Goal: Information Seeking & Learning: Learn about a topic

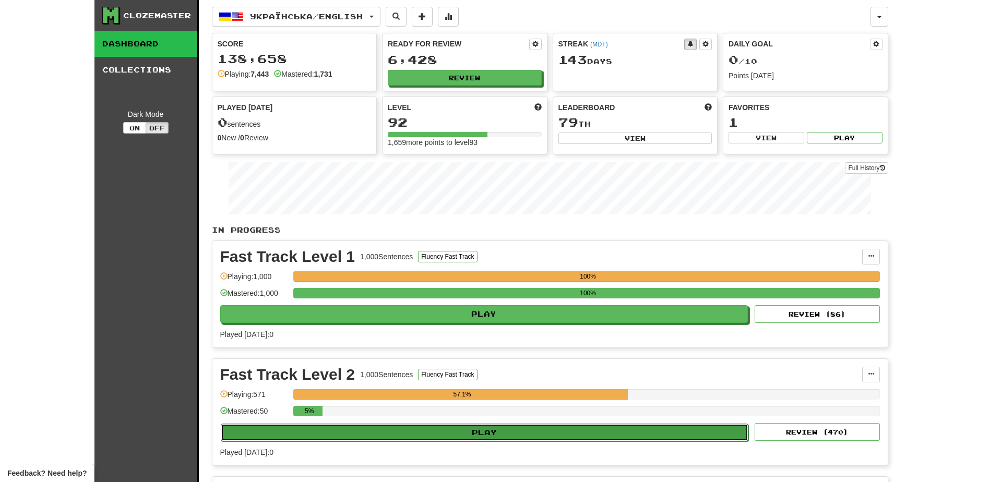
click at [455, 433] on button "Play" at bounding box center [485, 433] width 528 height 18
select select "**"
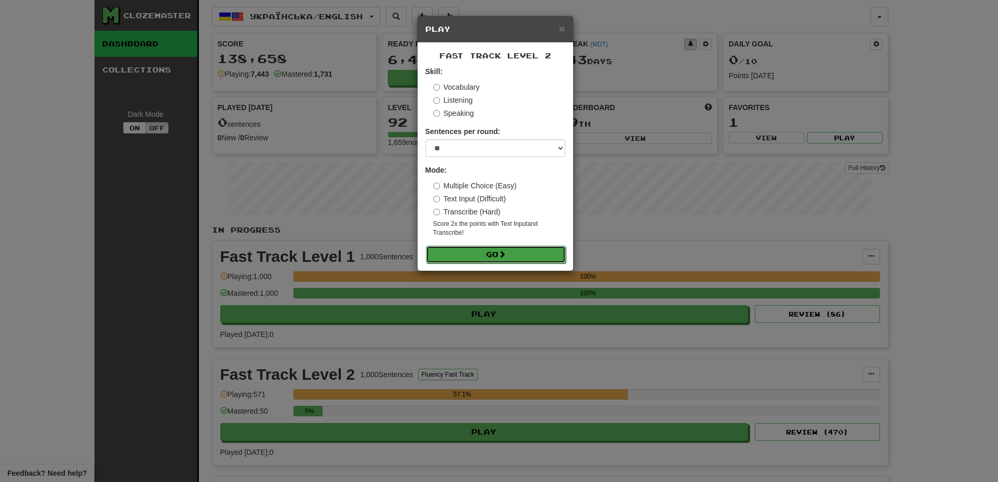
click at [482, 253] on button "Go" at bounding box center [496, 255] width 140 height 18
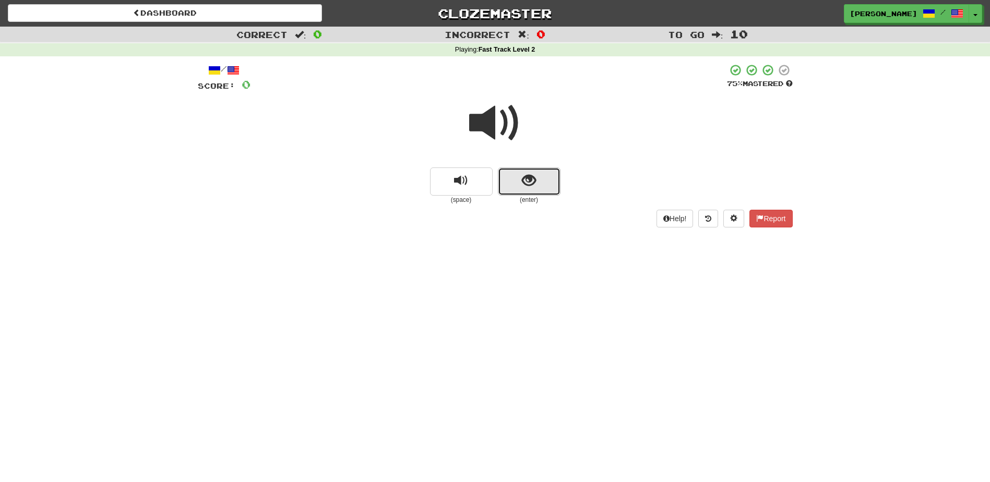
click at [509, 185] on button "show sentence" at bounding box center [529, 182] width 63 height 28
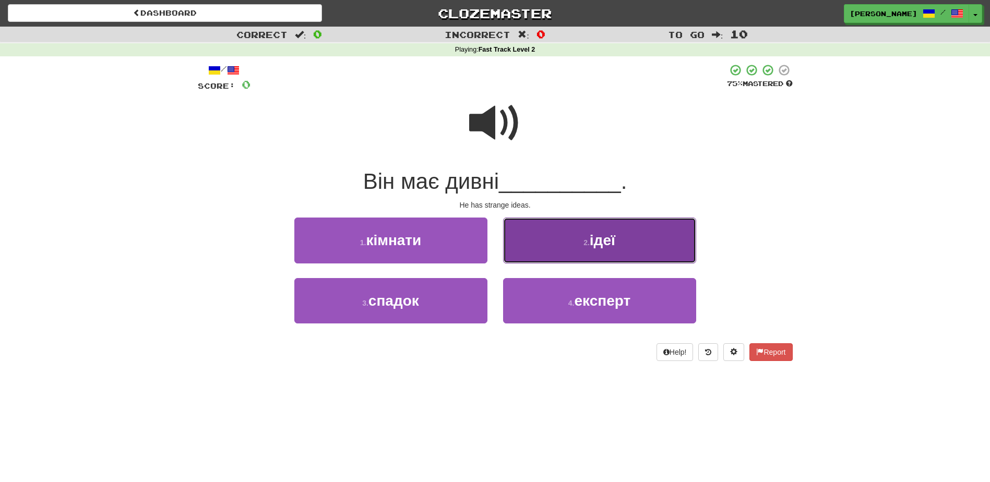
click at [532, 251] on button "2 . ідеї" at bounding box center [599, 240] width 193 height 45
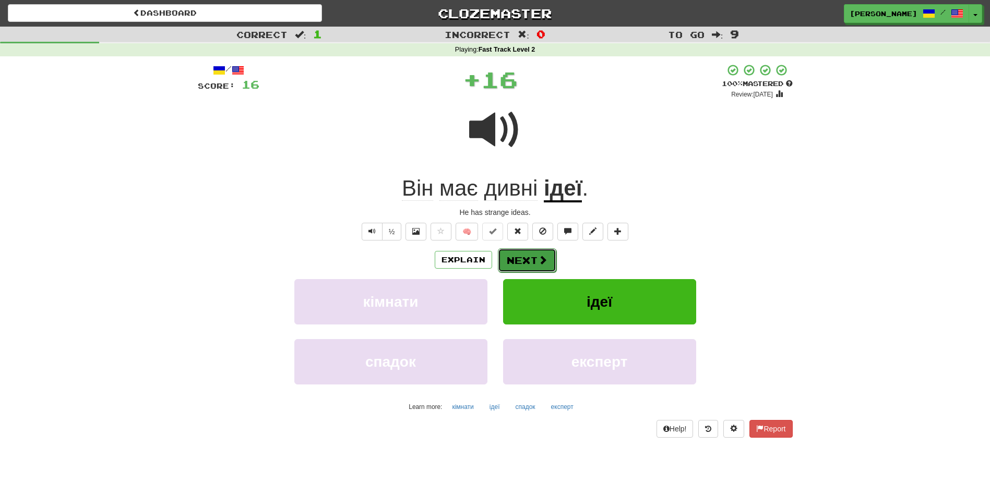
click at [529, 256] on button "Next" at bounding box center [527, 260] width 58 height 24
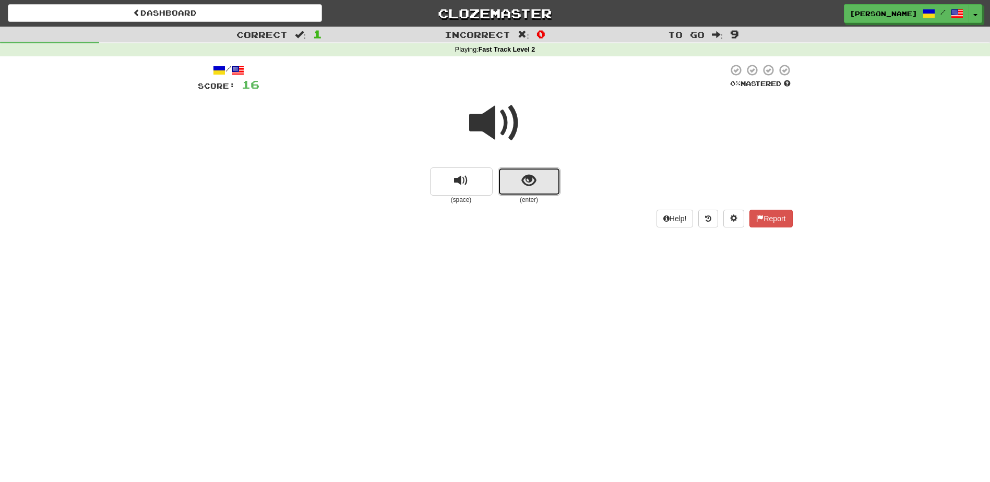
click at [522, 186] on span "show sentence" at bounding box center [529, 181] width 14 height 14
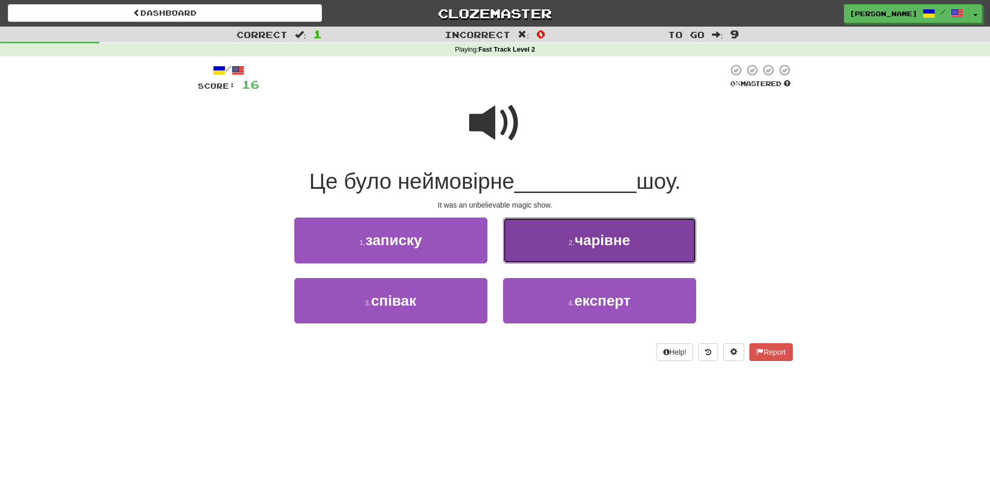
click at [538, 241] on button "2 . чарівне" at bounding box center [599, 240] width 193 height 45
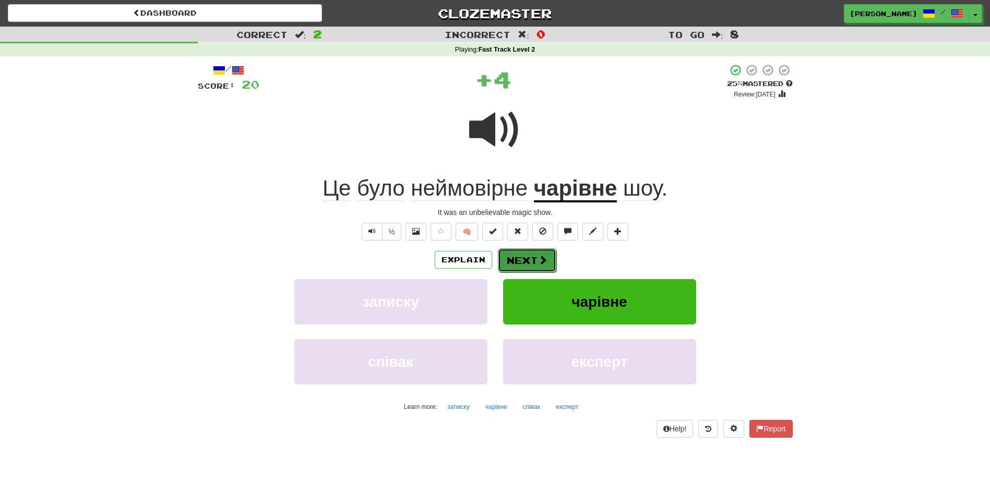
click at [525, 262] on button "Next" at bounding box center [527, 260] width 58 height 24
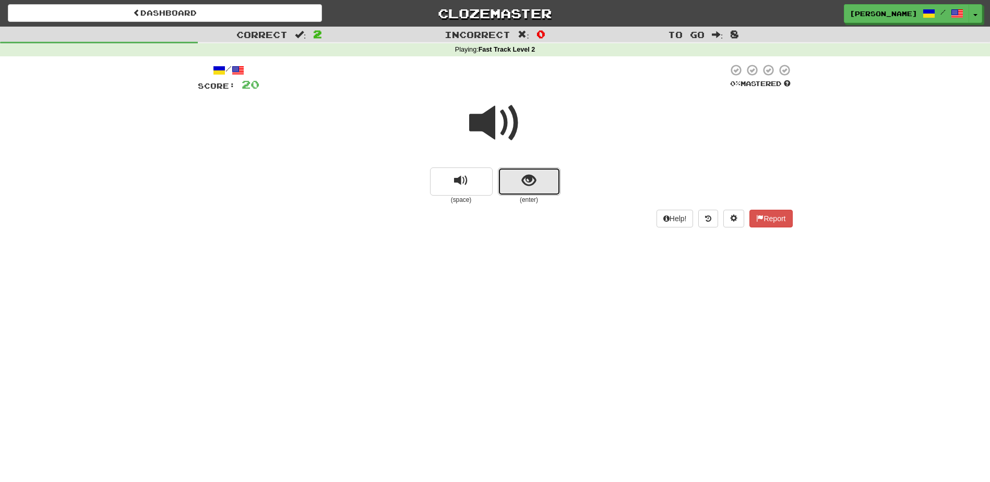
click at [520, 177] on button "show sentence" at bounding box center [529, 182] width 63 height 28
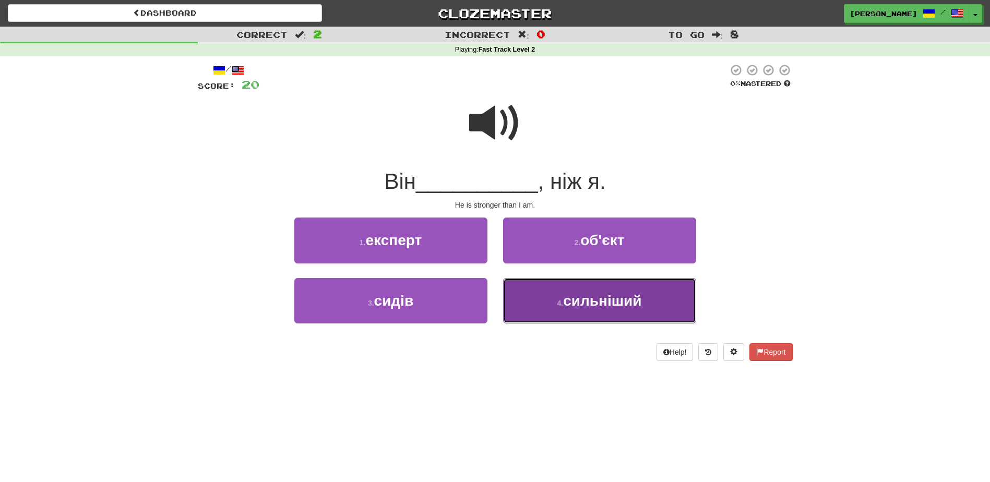
click at [580, 305] on span "сильніший" at bounding box center [602, 301] width 78 height 16
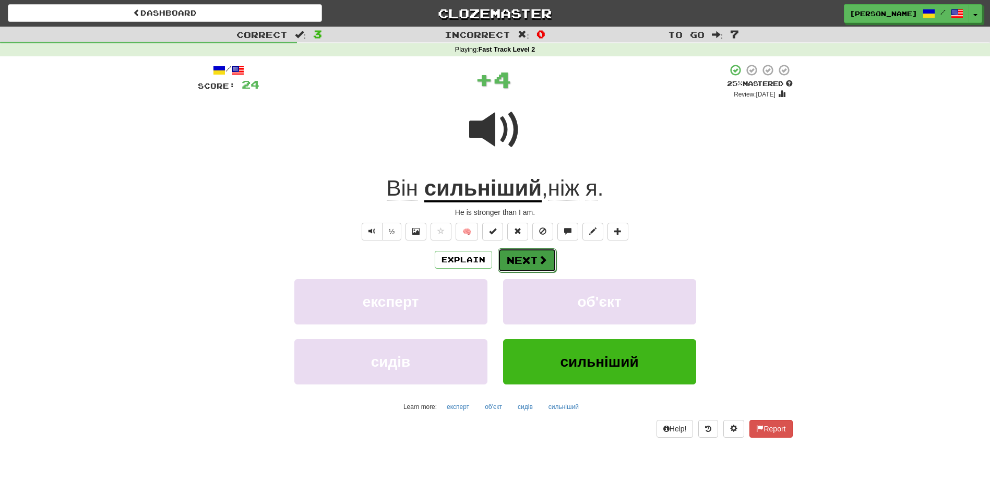
click at [533, 259] on button "Next" at bounding box center [527, 260] width 58 height 24
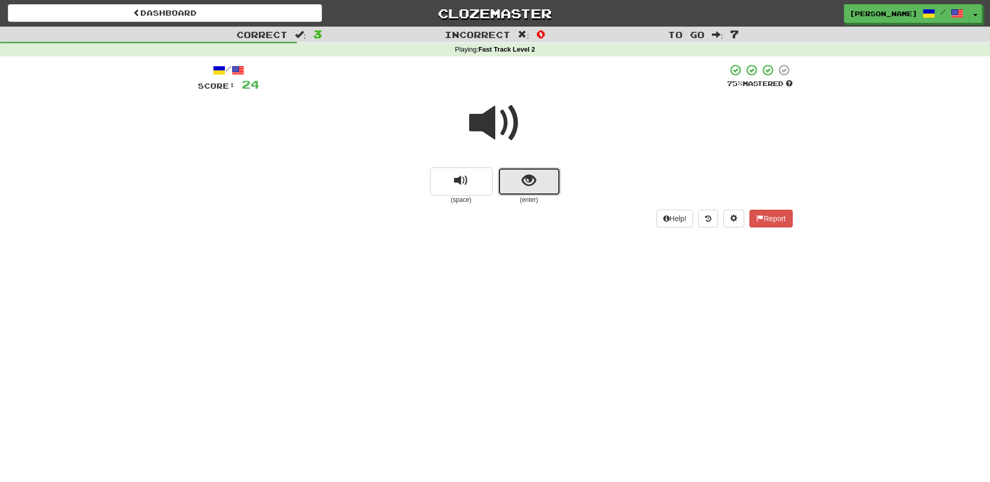
click at [529, 185] on span "show sentence" at bounding box center [529, 181] width 14 height 14
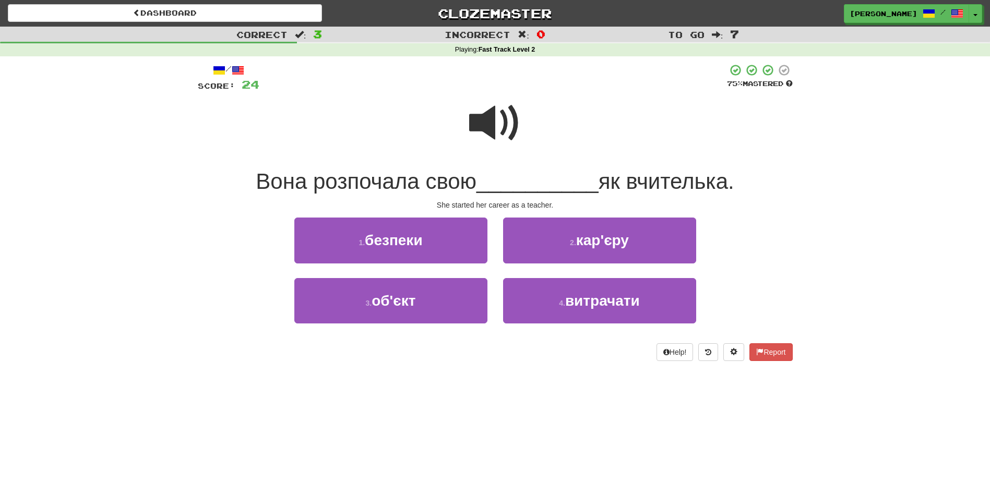
click at [479, 122] on span at bounding box center [495, 123] width 52 height 52
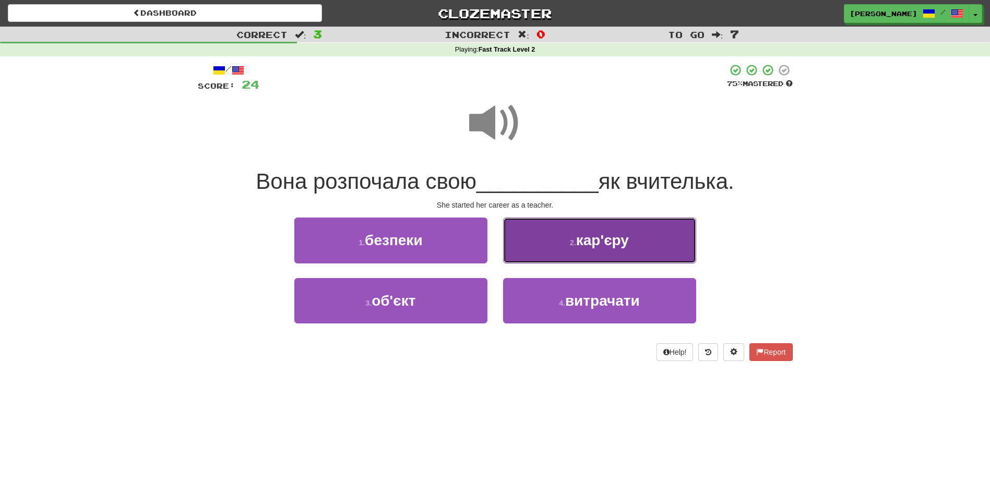
click at [526, 246] on button "2 . кар'єру" at bounding box center [599, 240] width 193 height 45
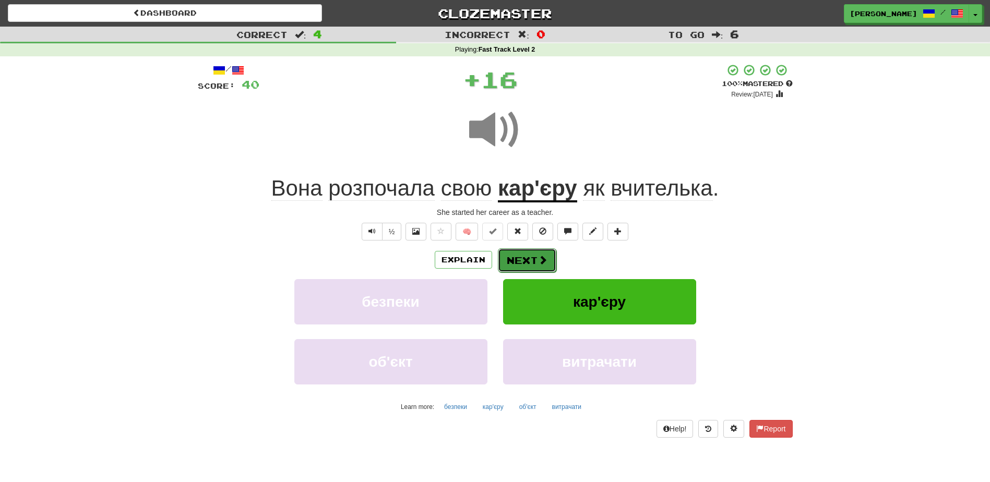
click at [522, 261] on button "Next" at bounding box center [527, 260] width 58 height 24
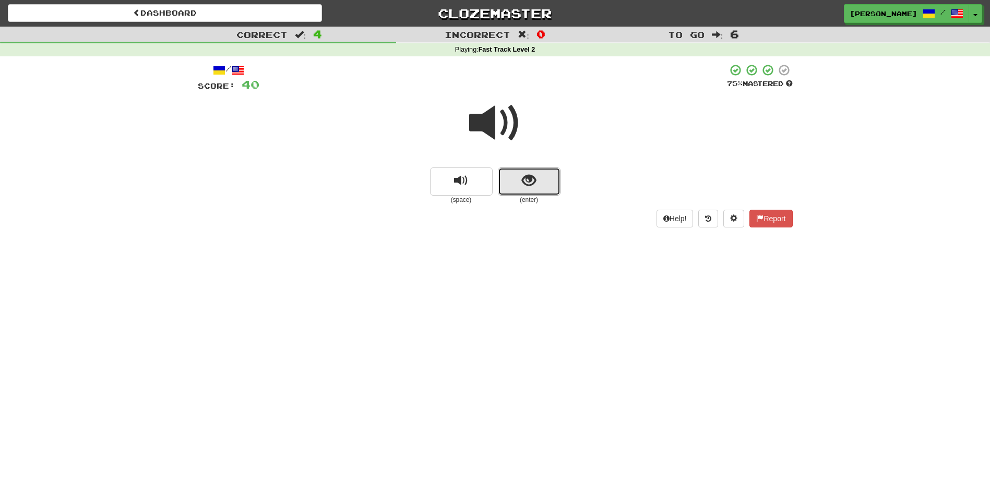
click at [530, 176] on span "show sentence" at bounding box center [529, 181] width 14 height 14
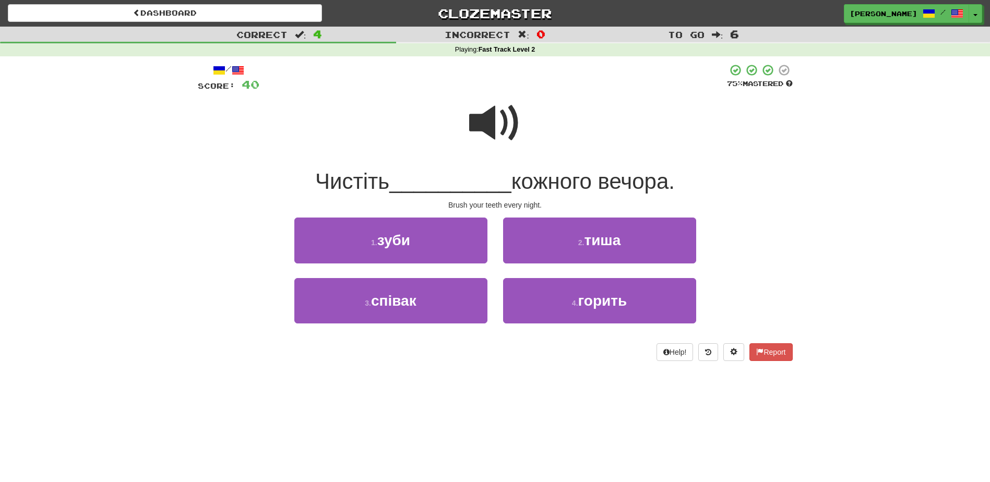
click at [480, 116] on span at bounding box center [495, 123] width 52 height 52
click at [491, 123] on span at bounding box center [495, 123] width 52 height 52
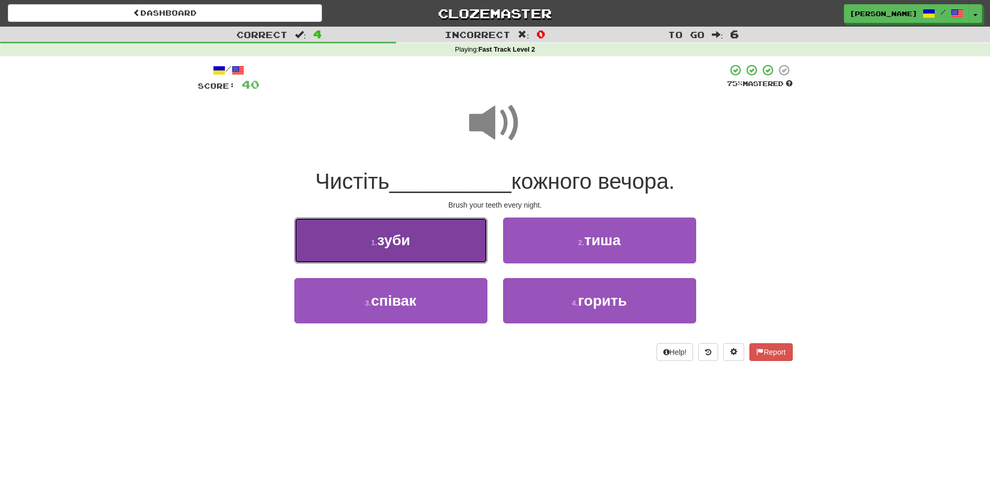
click at [456, 245] on button "1 . зуби" at bounding box center [390, 240] width 193 height 45
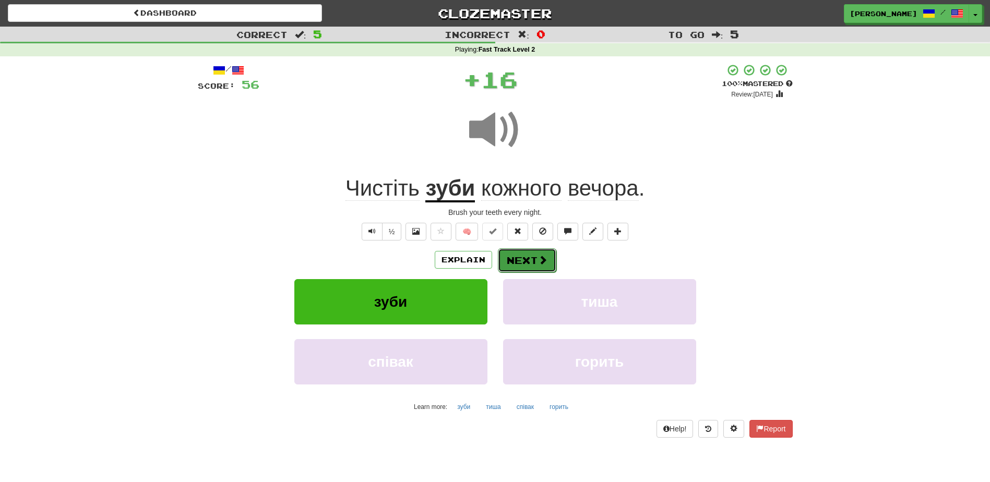
click at [518, 258] on button "Next" at bounding box center [527, 260] width 58 height 24
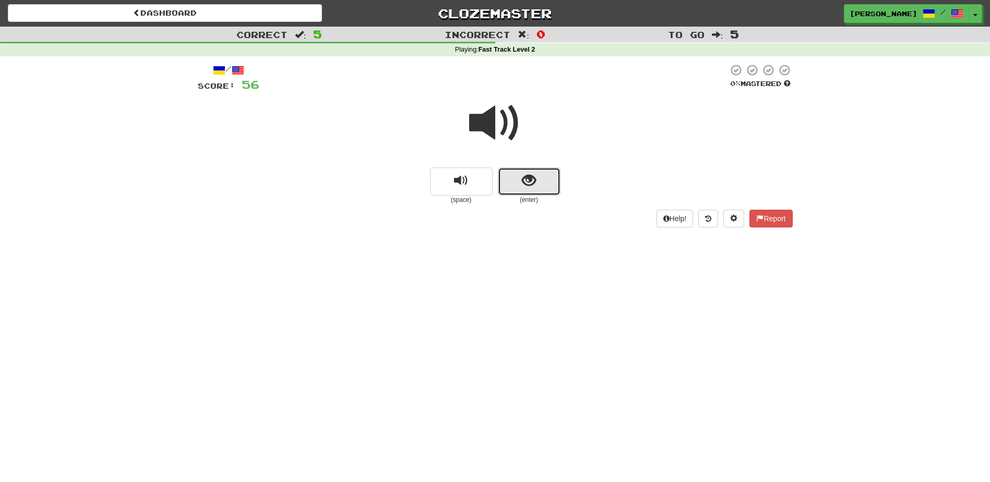
click at [518, 191] on button "show sentence" at bounding box center [529, 182] width 63 height 28
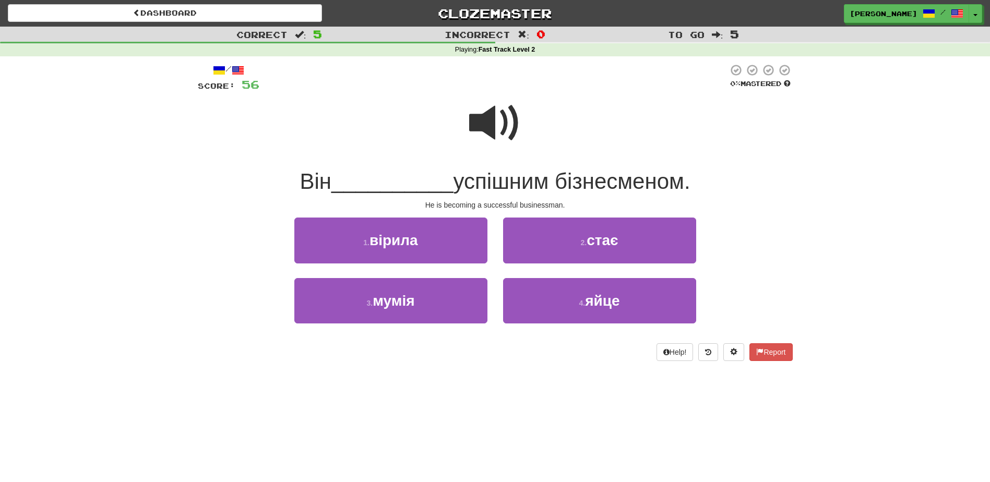
click at [491, 129] on span at bounding box center [495, 123] width 52 height 52
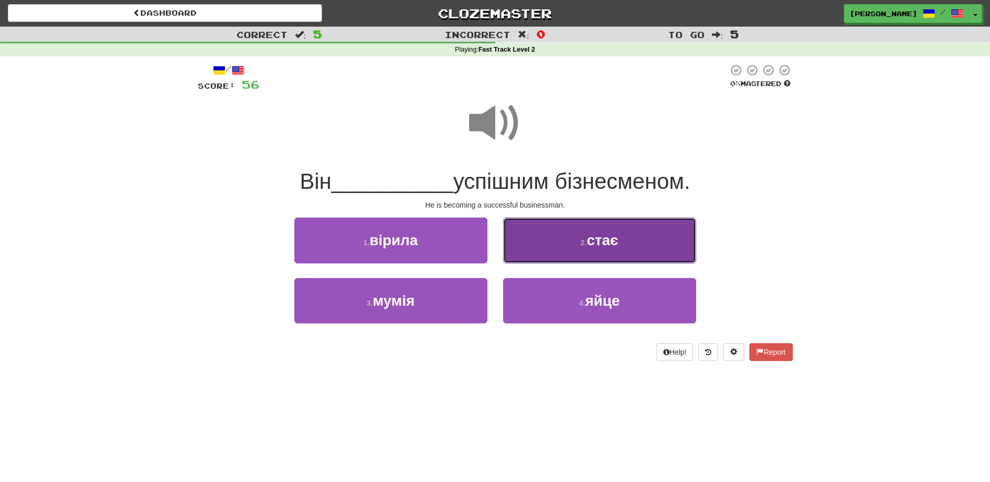
click at [563, 259] on button "2 . стає" at bounding box center [599, 240] width 193 height 45
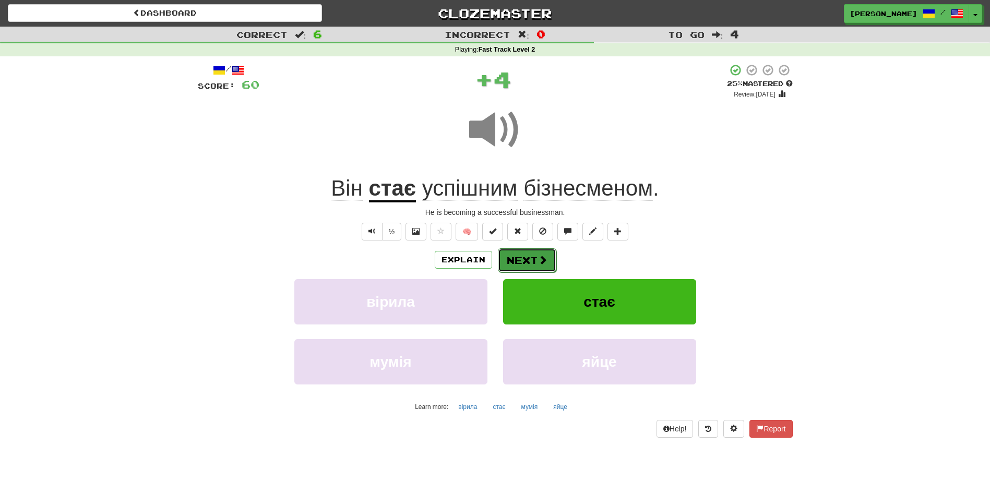
click at [527, 262] on button "Next" at bounding box center [527, 260] width 58 height 24
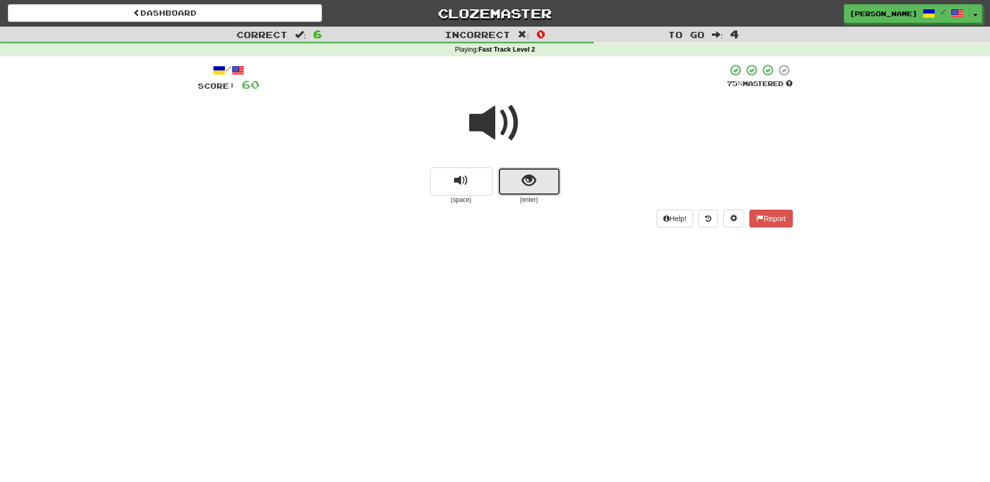
click at [528, 190] on button "show sentence" at bounding box center [529, 182] width 63 height 28
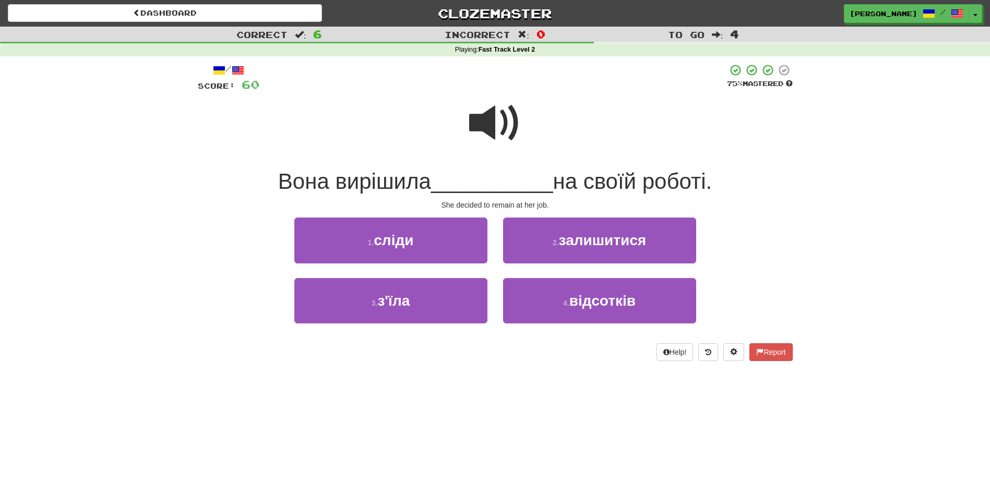
click at [487, 123] on span at bounding box center [495, 123] width 52 height 52
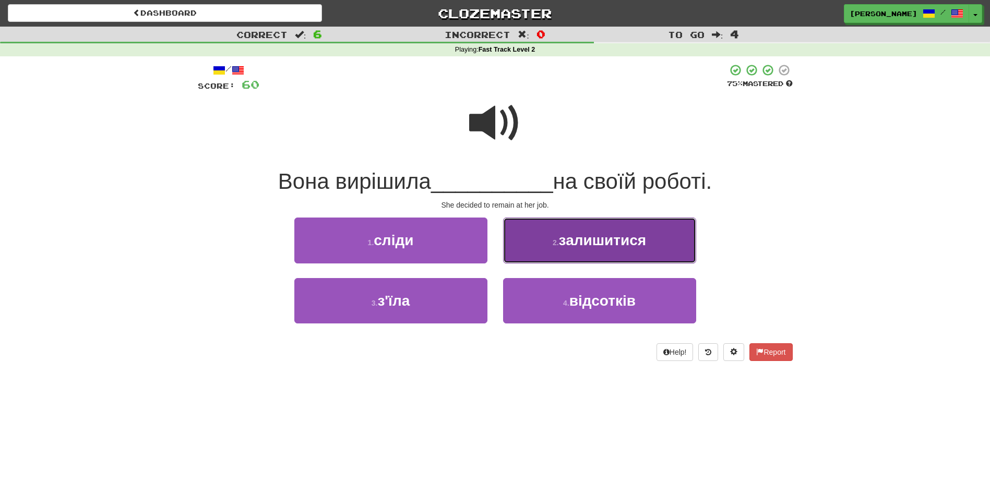
click at [519, 233] on button "2 . залишитися" at bounding box center [599, 240] width 193 height 45
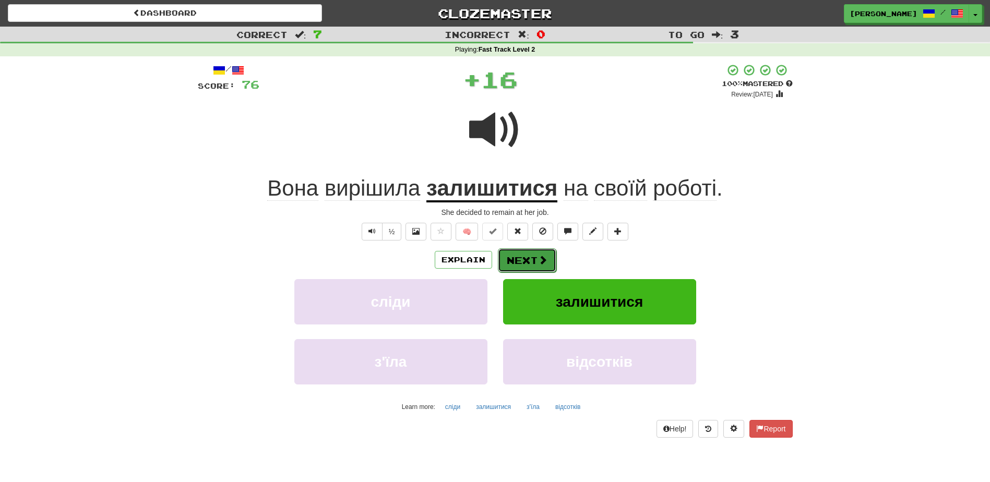
click at [514, 254] on button "Next" at bounding box center [527, 260] width 58 height 24
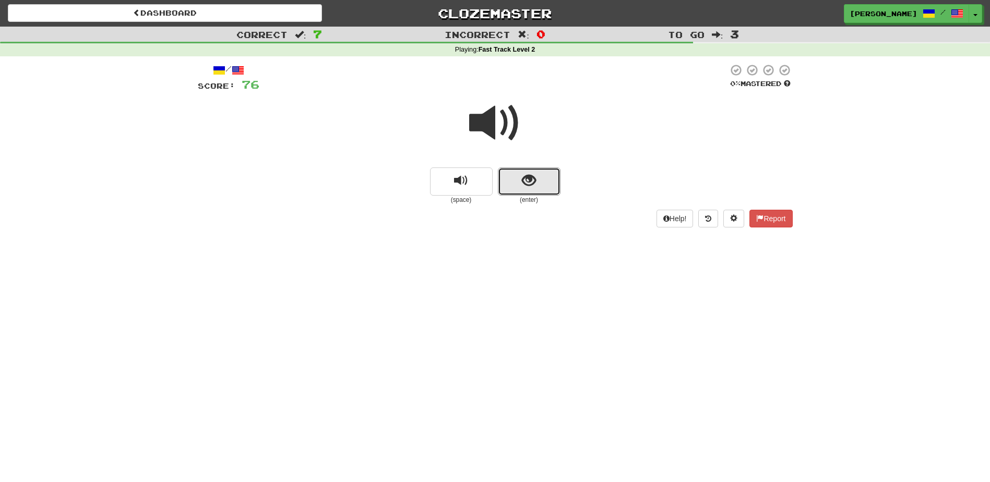
click at [530, 185] on span "show sentence" at bounding box center [529, 181] width 14 height 14
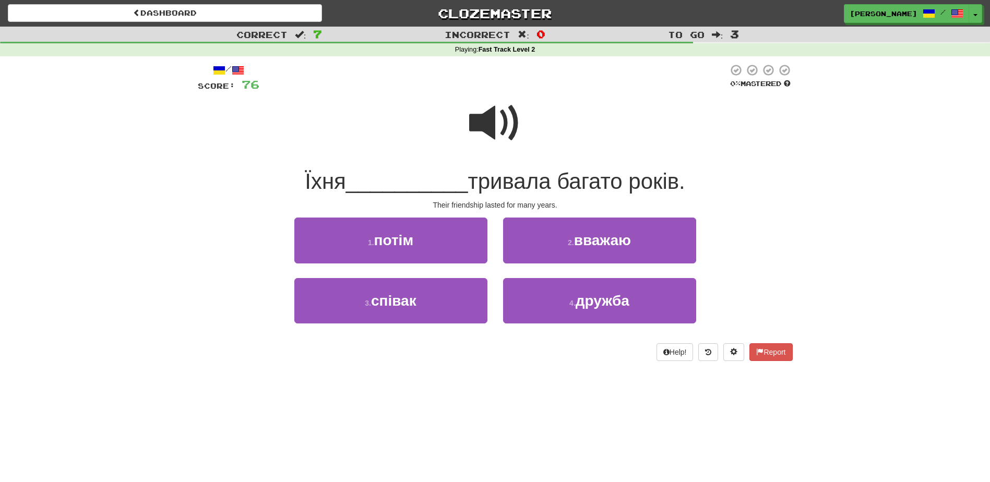
click at [473, 125] on span at bounding box center [495, 123] width 52 height 52
click at [490, 134] on span at bounding box center [495, 123] width 52 height 52
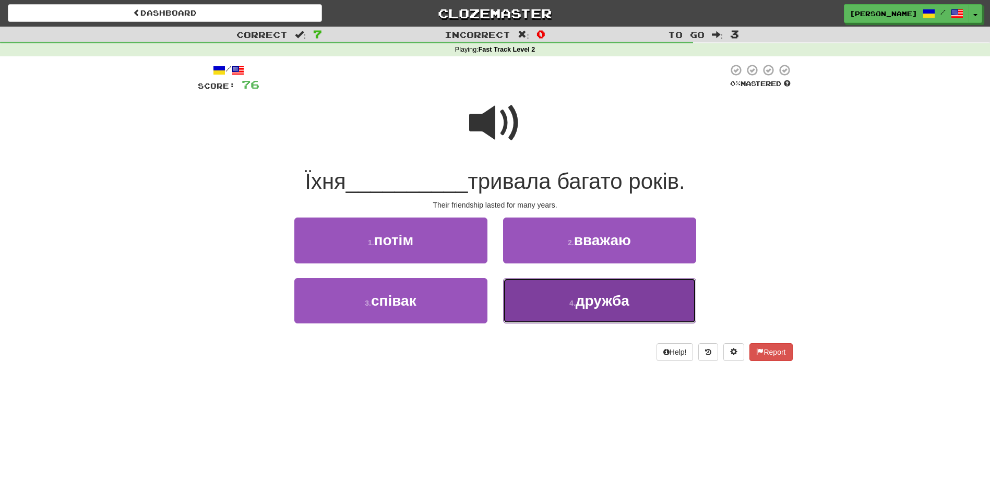
click at [567, 304] on button "4 . дружба" at bounding box center [599, 300] width 193 height 45
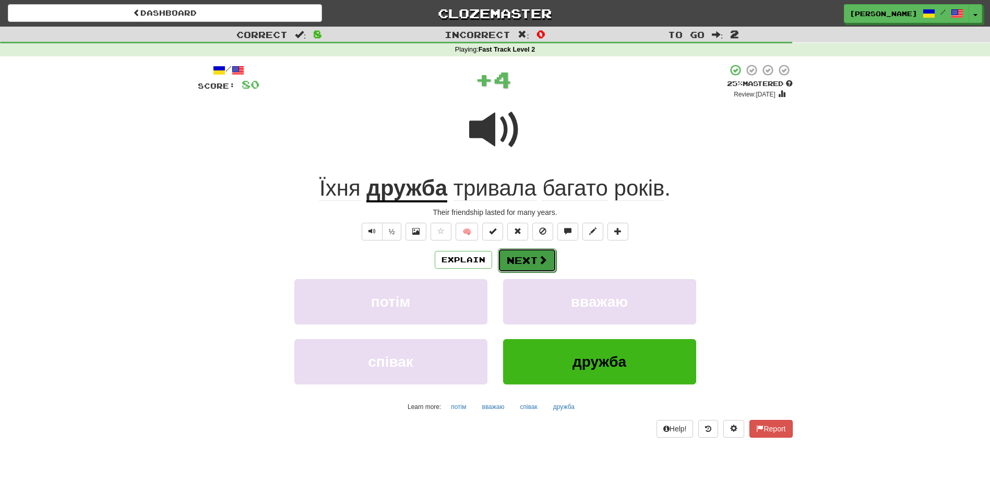
click at [541, 256] on span at bounding box center [542, 259] width 9 height 9
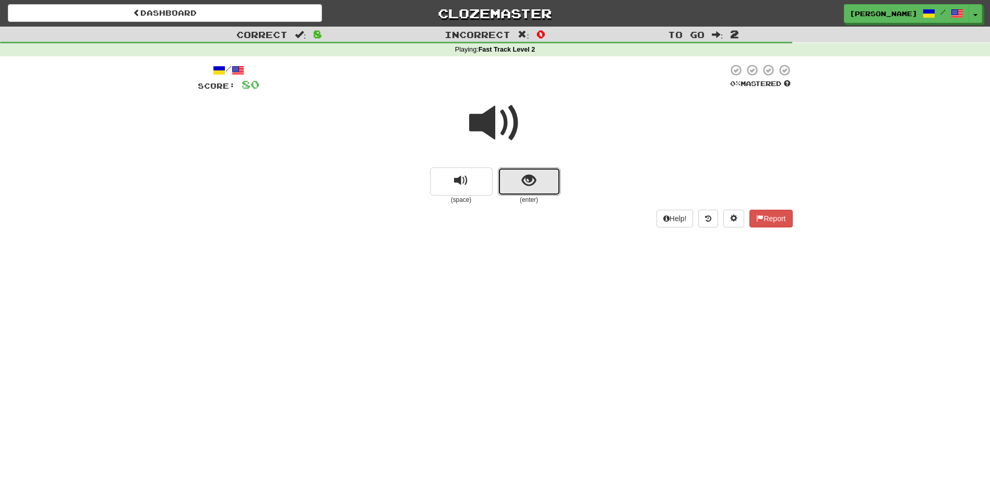
click at [537, 187] on button "show sentence" at bounding box center [529, 182] width 63 height 28
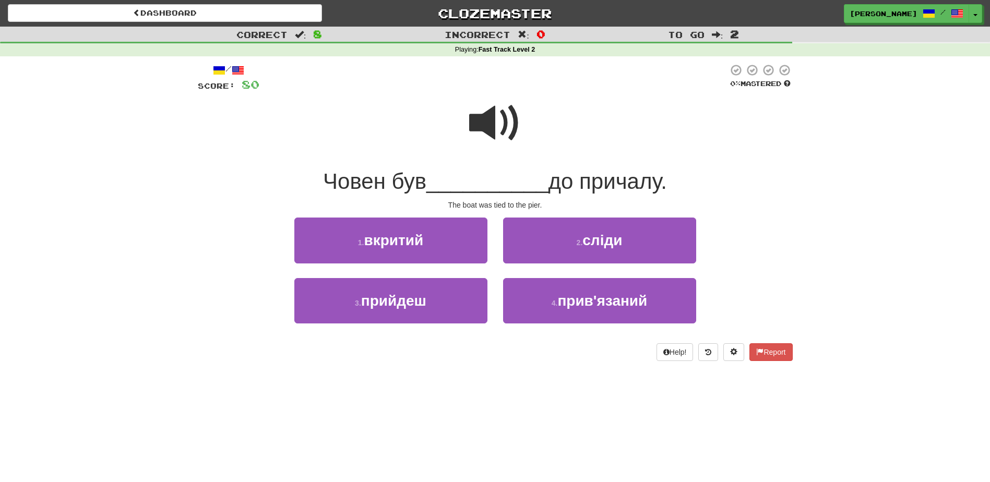
click at [477, 116] on span at bounding box center [495, 123] width 52 height 52
click at [483, 122] on span at bounding box center [495, 123] width 52 height 52
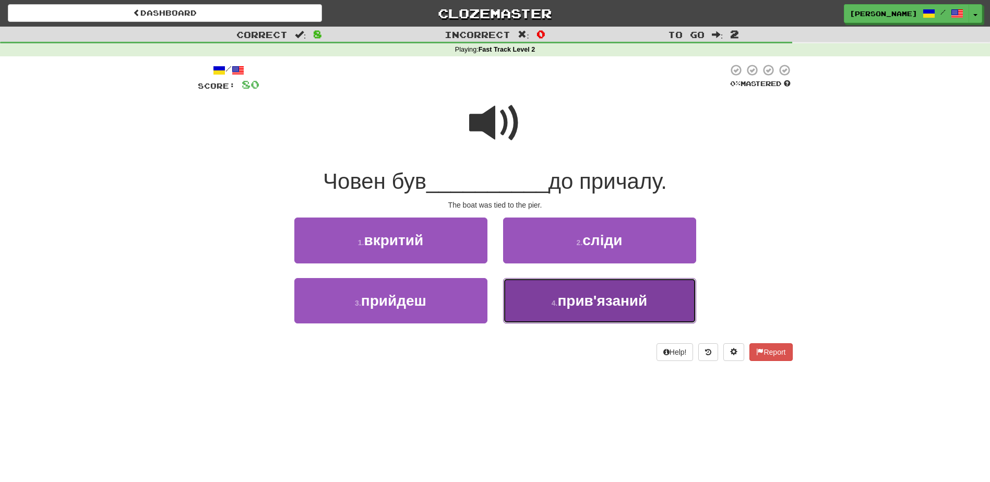
click at [536, 299] on button "4 . прив'язаний" at bounding box center [599, 300] width 193 height 45
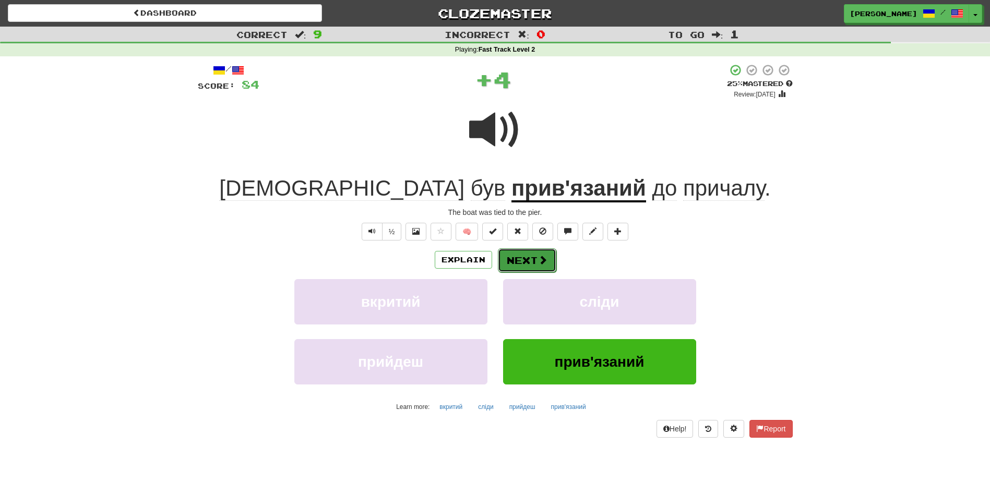
click at [517, 255] on button "Next" at bounding box center [527, 260] width 58 height 24
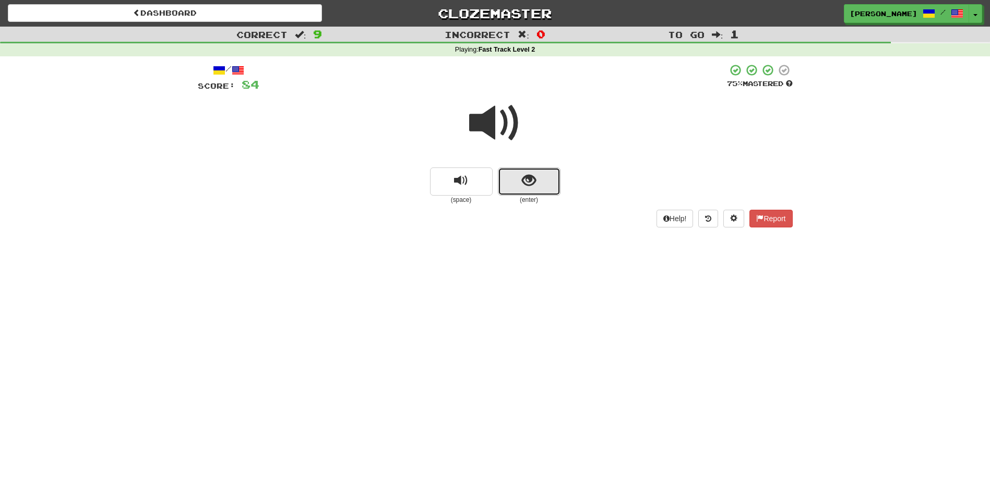
click at [530, 187] on span "show sentence" at bounding box center [529, 181] width 14 height 14
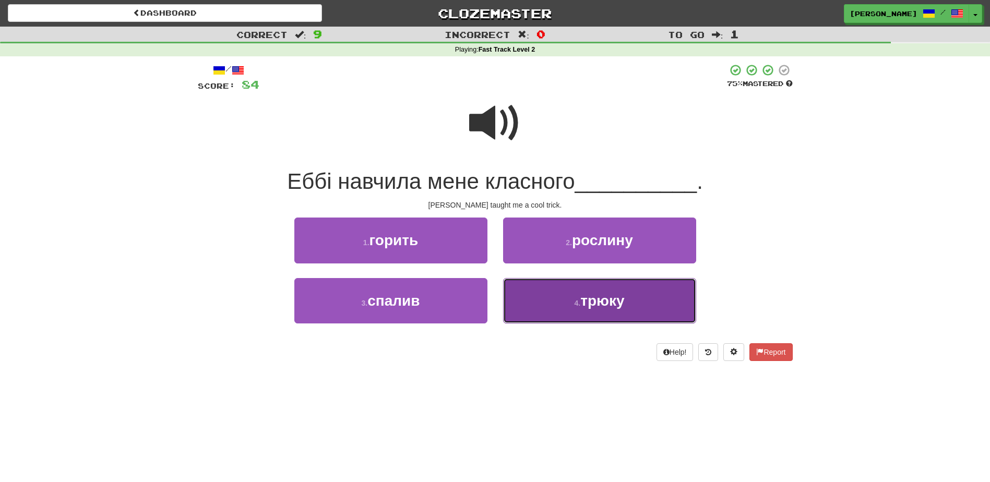
click at [572, 311] on button "4 . трюку" at bounding box center [599, 300] width 193 height 45
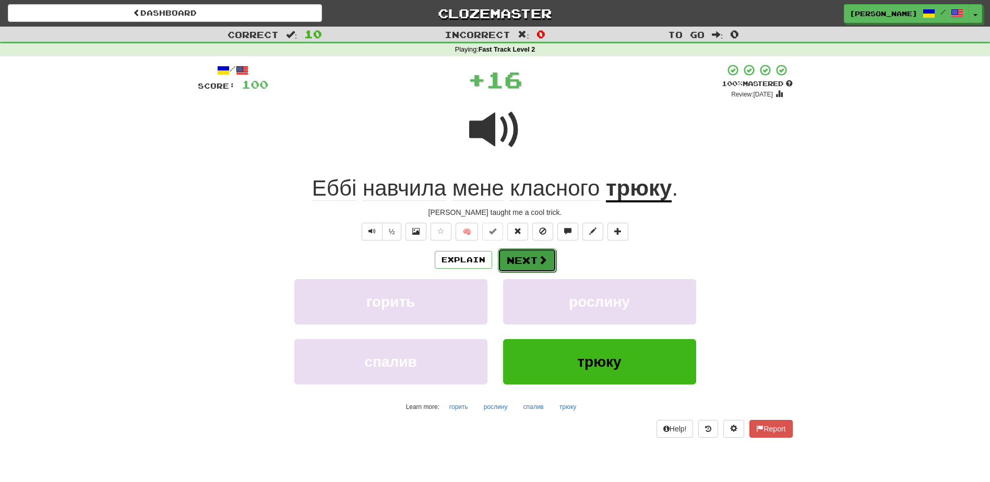
click at [530, 258] on button "Next" at bounding box center [527, 260] width 58 height 24
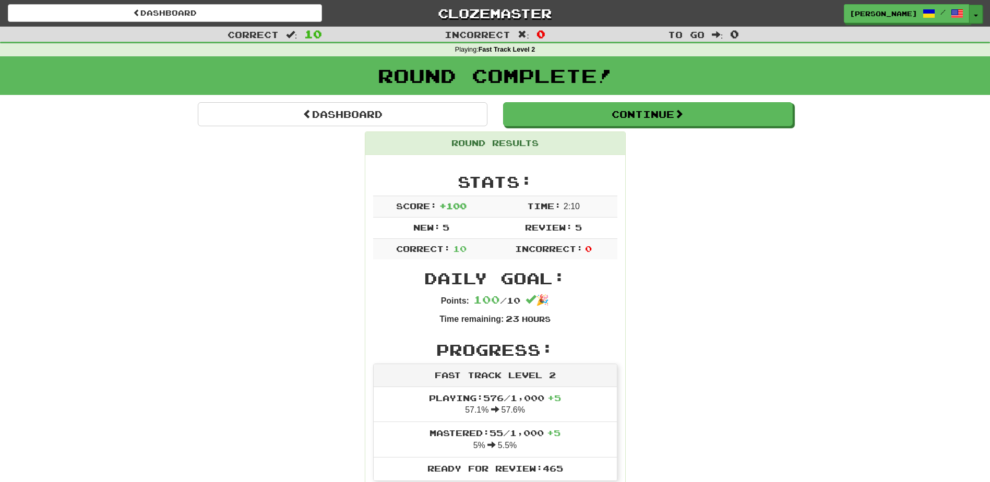
click at [978, 11] on button "Toggle Dropdown" at bounding box center [976, 14] width 14 height 19
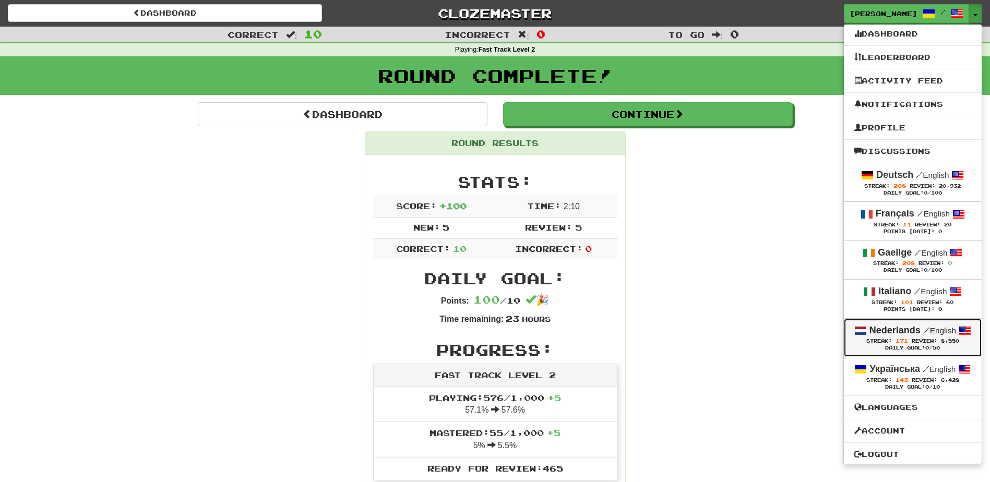
click at [893, 327] on strong "Nederlands" at bounding box center [895, 330] width 51 height 10
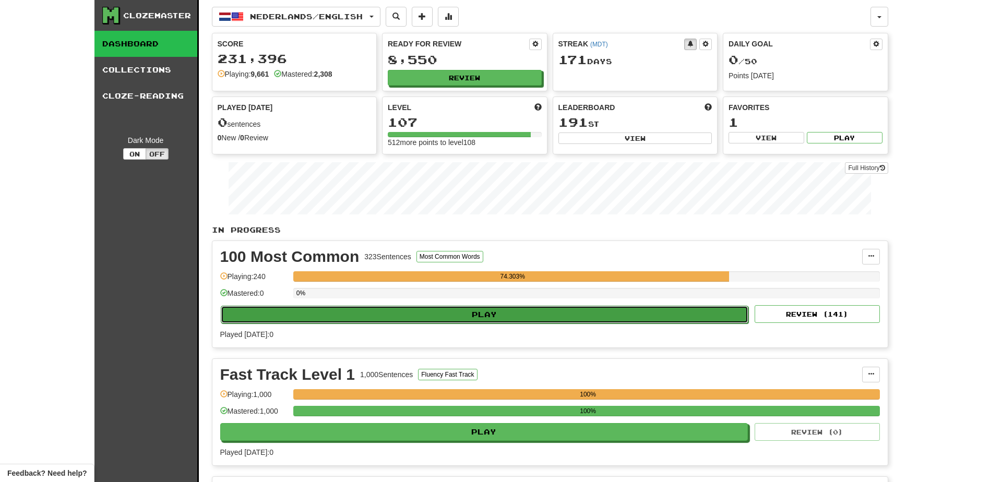
click at [407, 311] on button "Play" at bounding box center [485, 315] width 528 height 18
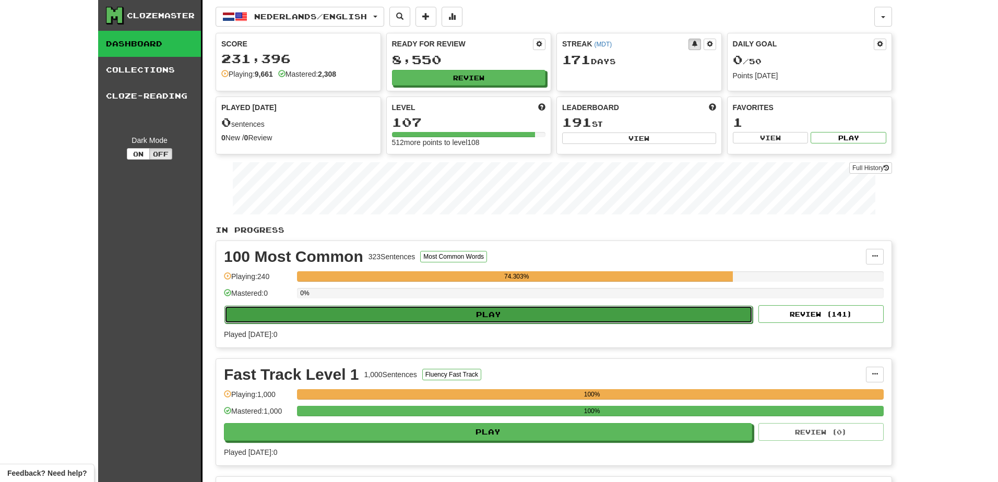
select select "**"
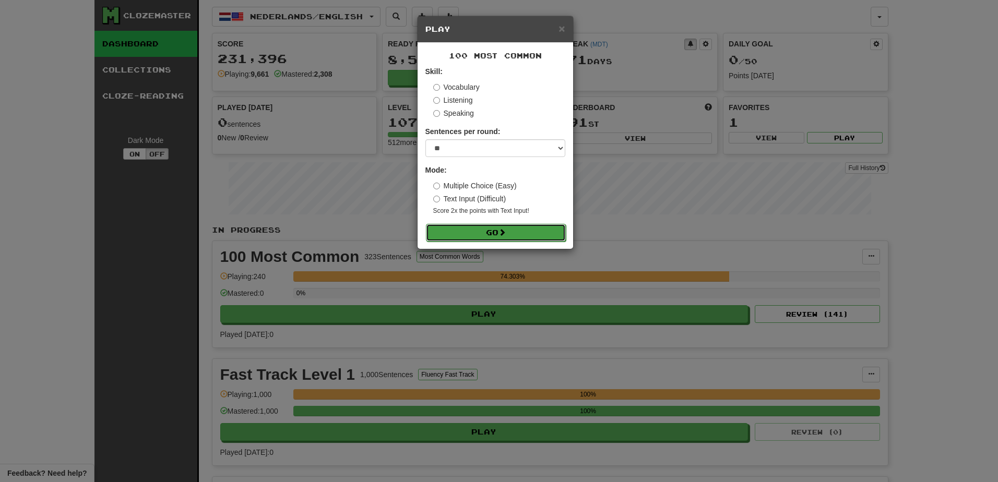
click at [476, 226] on button "Go" at bounding box center [496, 233] width 140 height 18
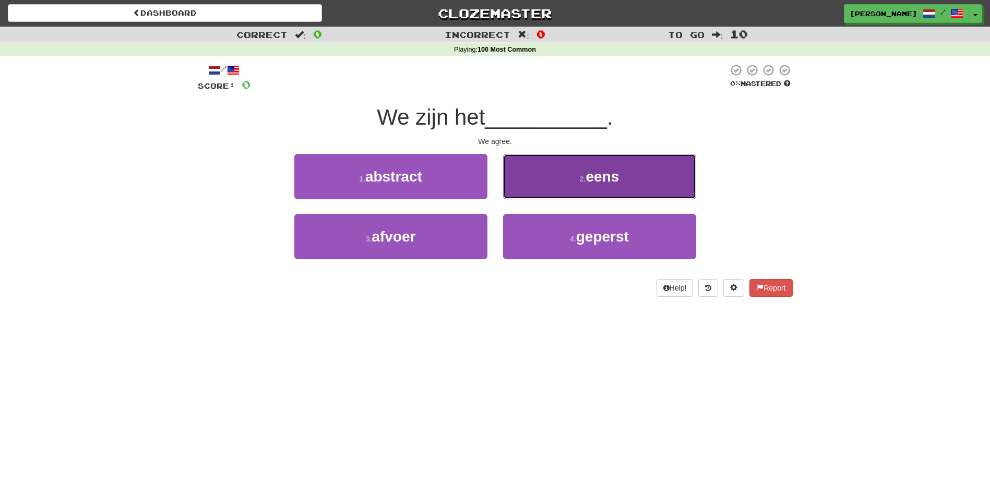
click at [563, 182] on button "2 . eens" at bounding box center [599, 176] width 193 height 45
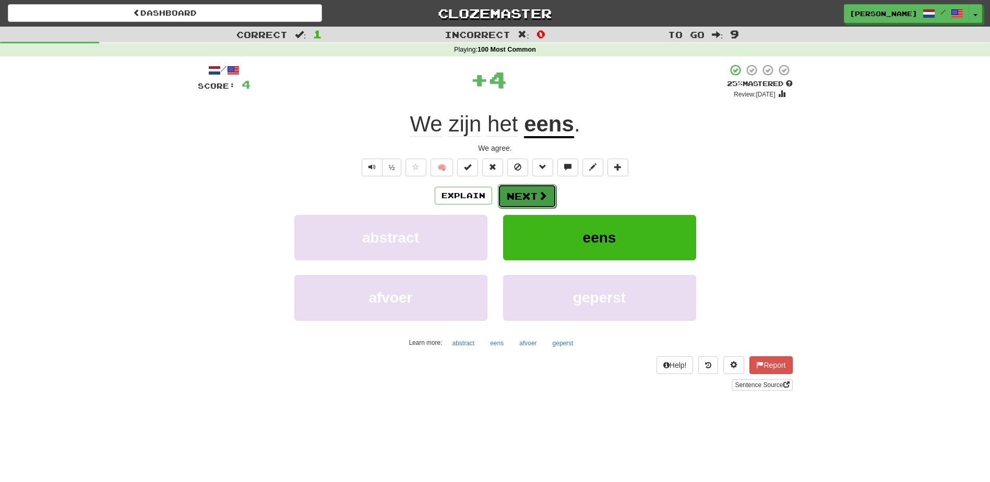
click at [524, 191] on button "Next" at bounding box center [527, 196] width 58 height 24
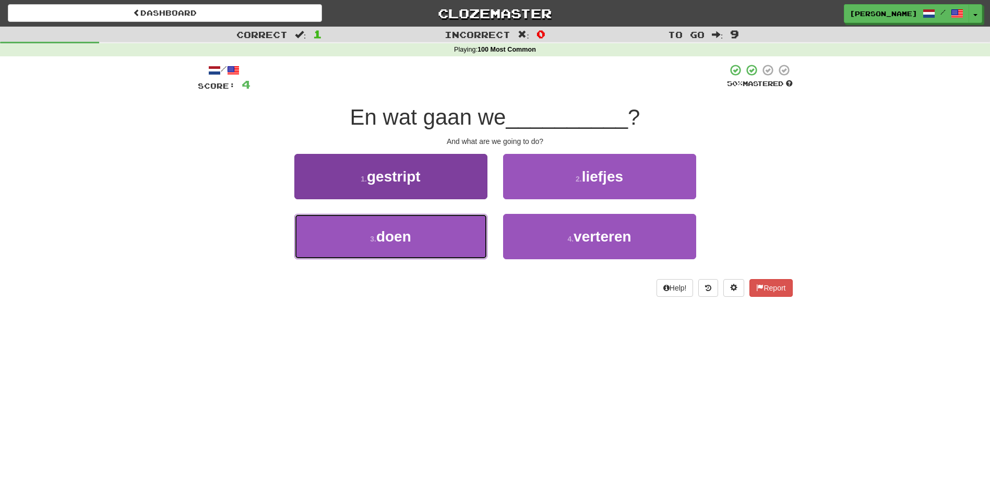
click at [423, 249] on button "3 . doen" at bounding box center [390, 236] width 193 height 45
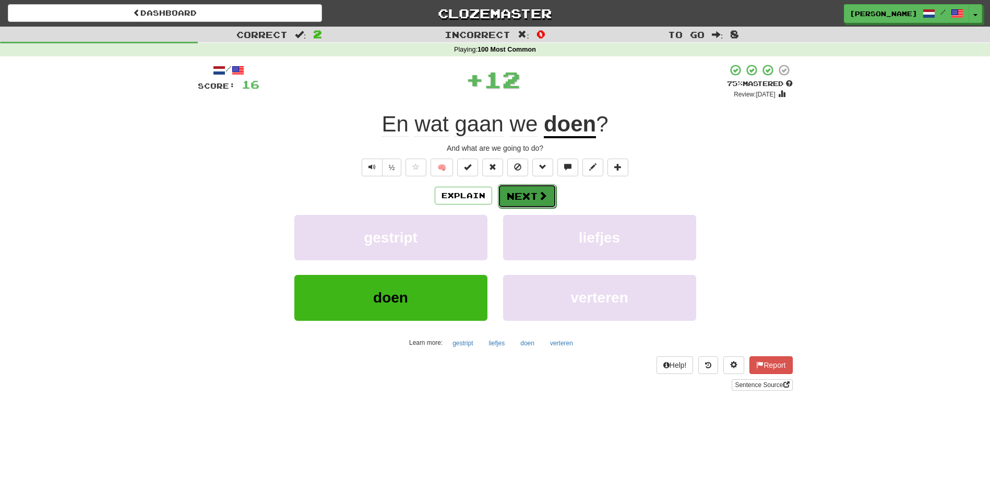
click at [531, 192] on button "Next" at bounding box center [527, 196] width 58 height 24
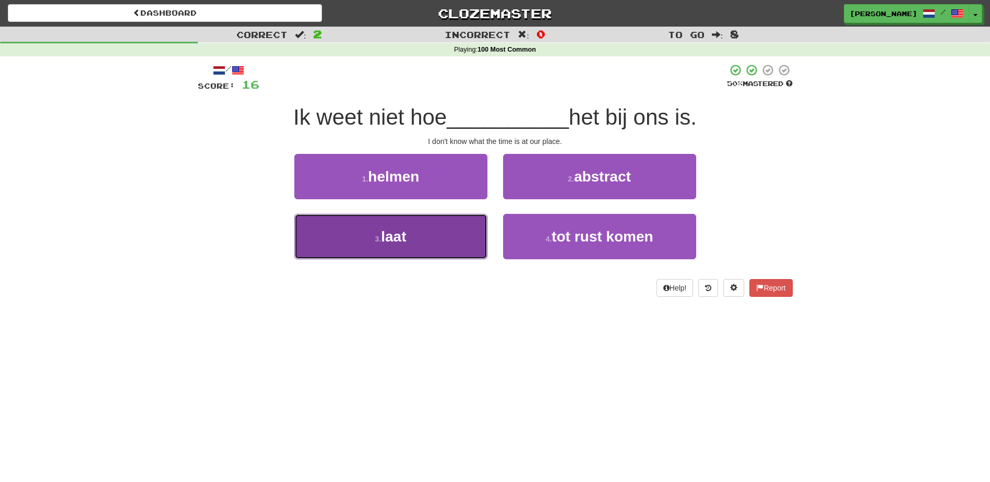
click at [421, 236] on button "3 . laat" at bounding box center [390, 236] width 193 height 45
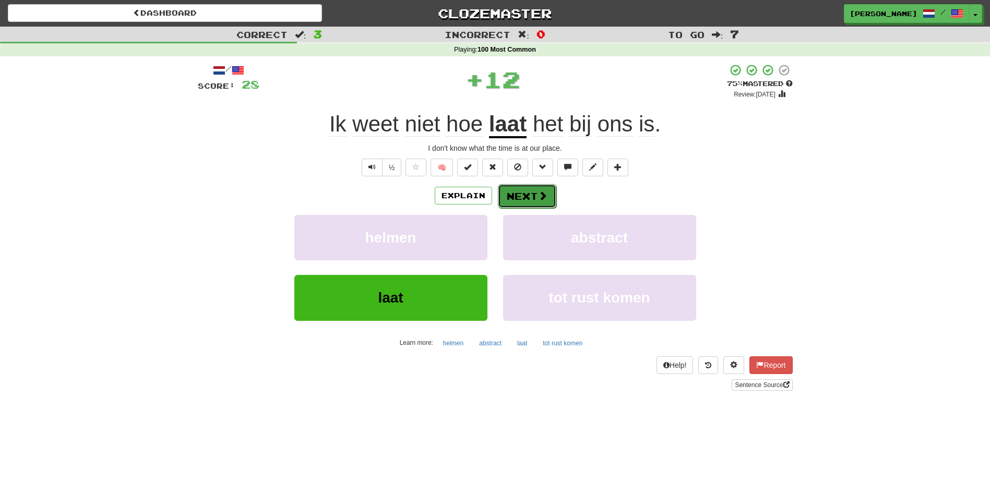
click at [519, 194] on button "Next" at bounding box center [527, 196] width 58 height 24
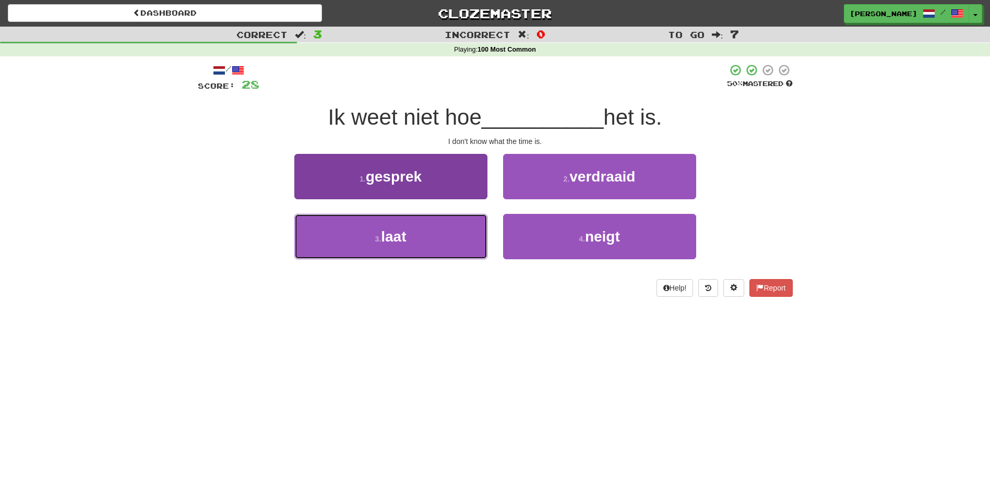
click at [437, 238] on button "3 . laat" at bounding box center [390, 236] width 193 height 45
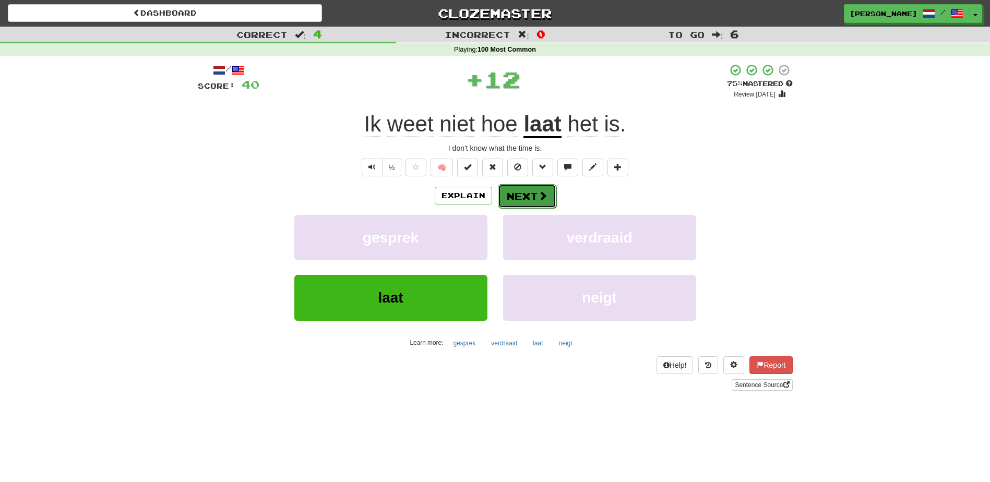
click at [518, 193] on button "Next" at bounding box center [527, 196] width 58 height 24
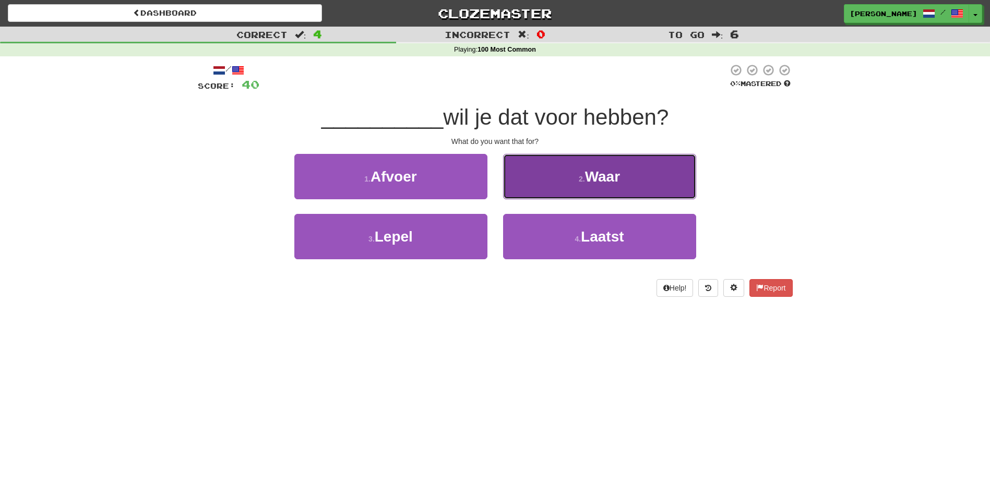
click at [556, 187] on button "2 . Waar" at bounding box center [599, 176] width 193 height 45
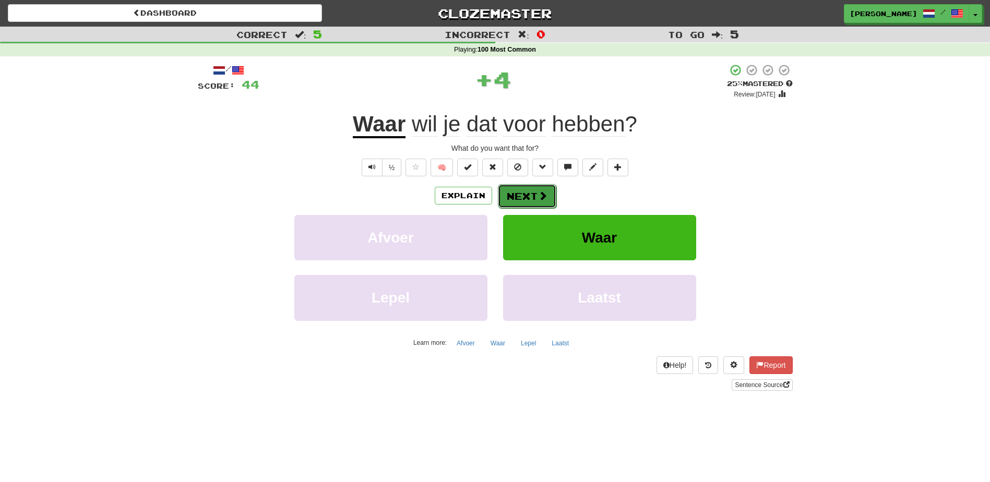
click at [525, 194] on button "Next" at bounding box center [527, 196] width 58 height 24
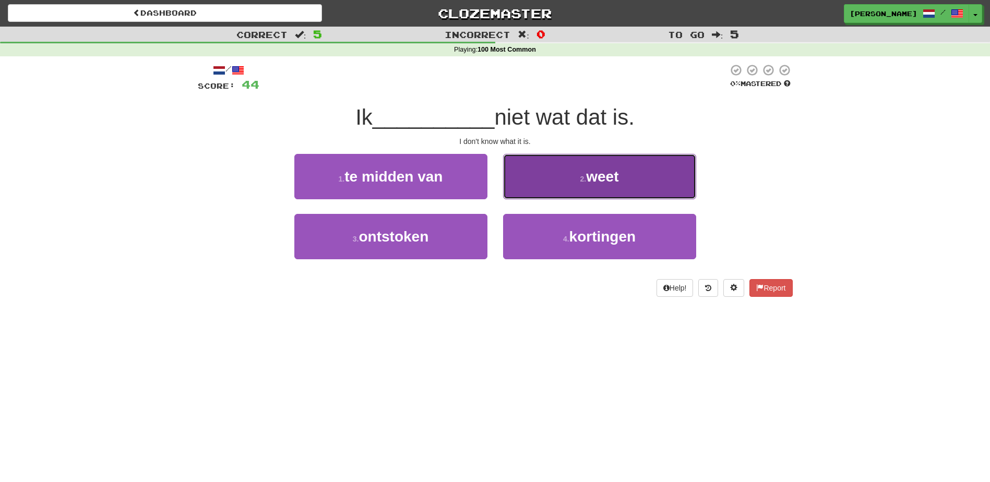
click at [565, 184] on button "2 . weet" at bounding box center [599, 176] width 193 height 45
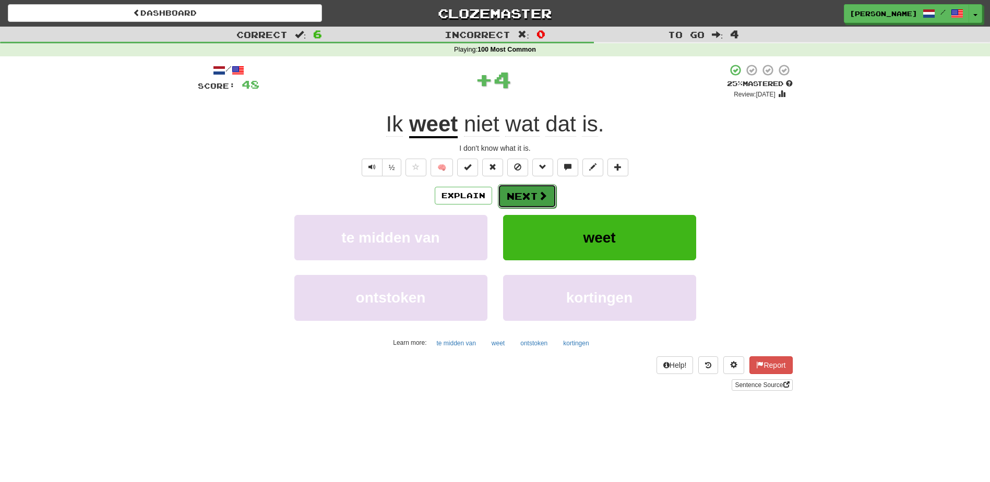
click at [528, 191] on button "Next" at bounding box center [527, 196] width 58 height 24
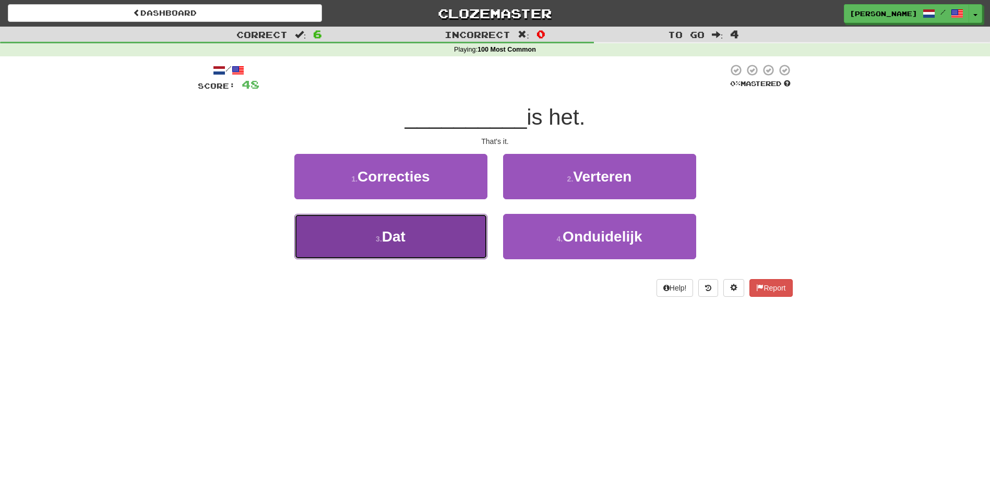
click at [432, 229] on button "3 . Dat" at bounding box center [390, 236] width 193 height 45
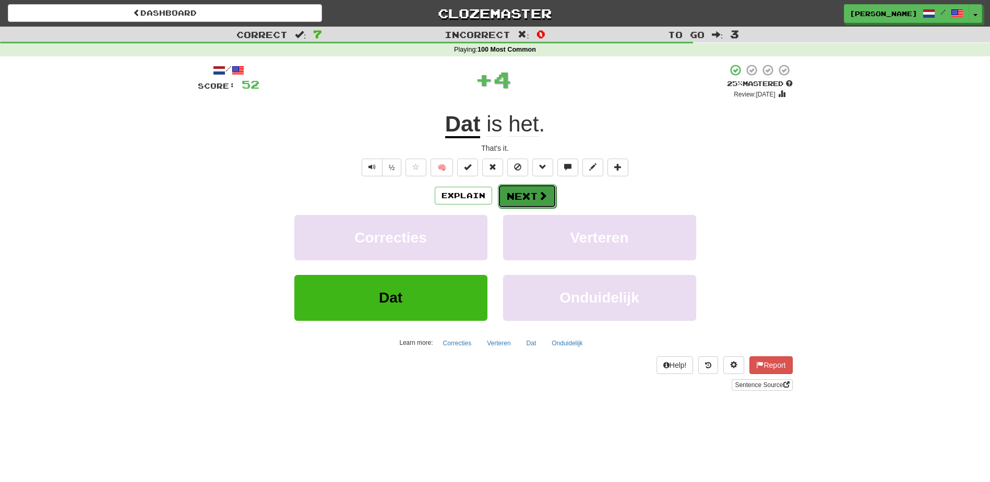
click at [522, 187] on button "Next" at bounding box center [527, 196] width 58 height 24
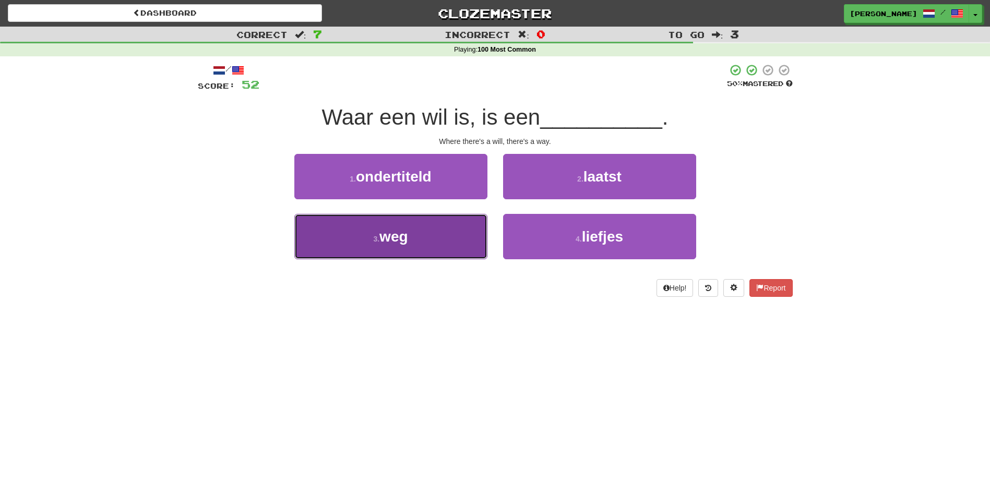
click at [447, 230] on button "3 . weg" at bounding box center [390, 236] width 193 height 45
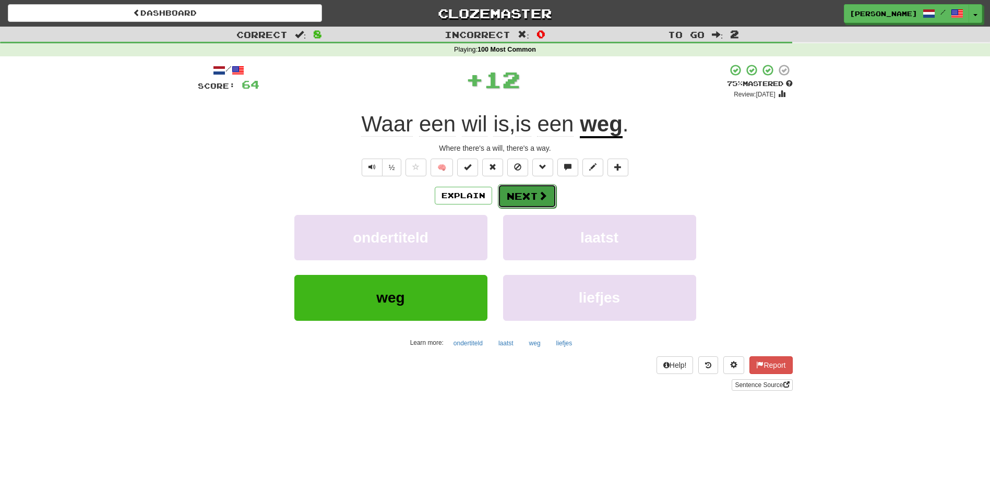
click at [520, 196] on button "Next" at bounding box center [527, 196] width 58 height 24
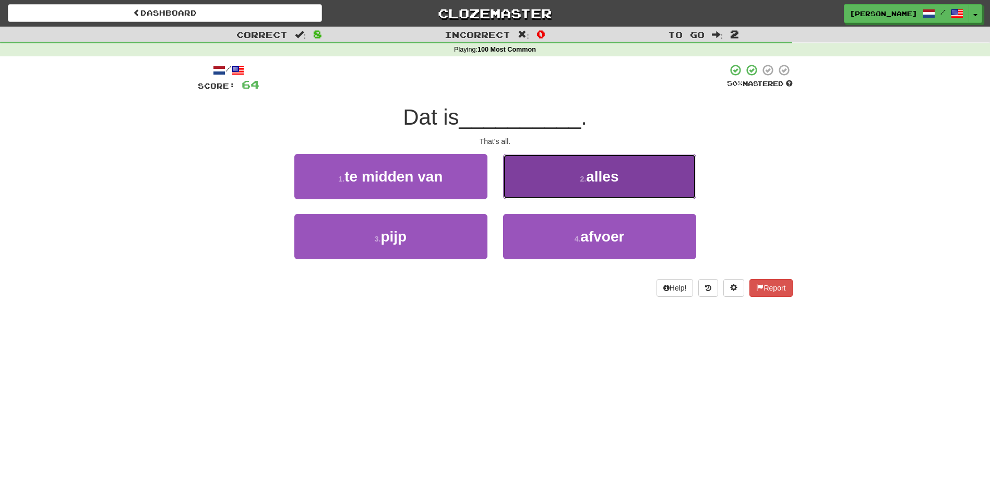
click at [549, 181] on button "2 . alles" at bounding box center [599, 176] width 193 height 45
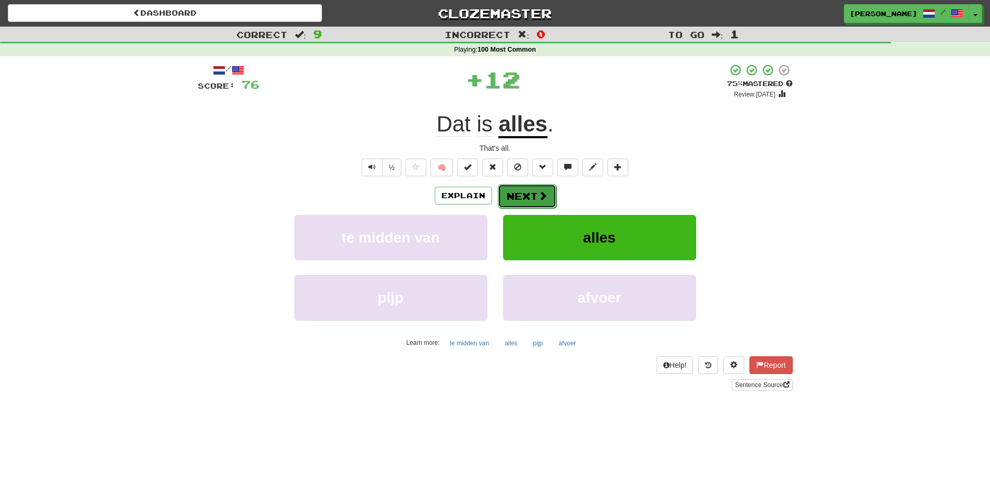
click at [527, 196] on button "Next" at bounding box center [527, 196] width 58 height 24
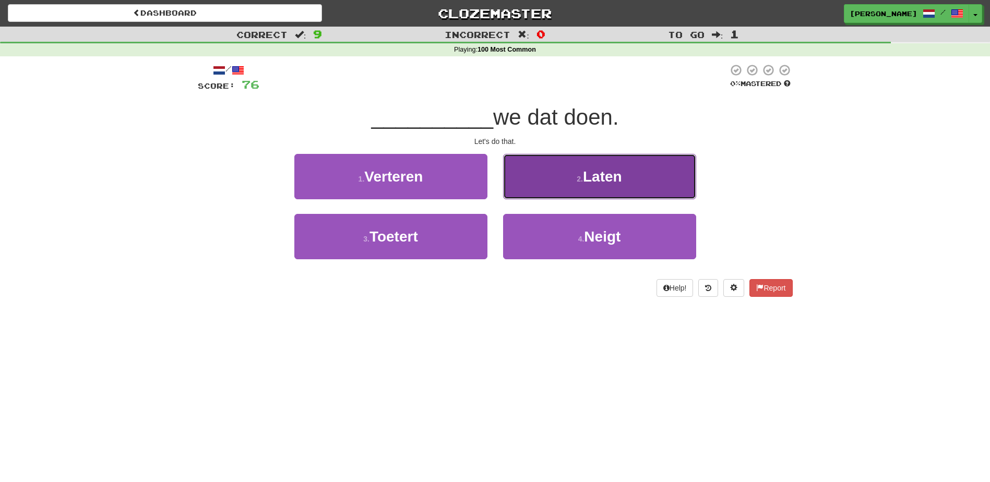
click at [550, 188] on button "2 . Laten" at bounding box center [599, 176] width 193 height 45
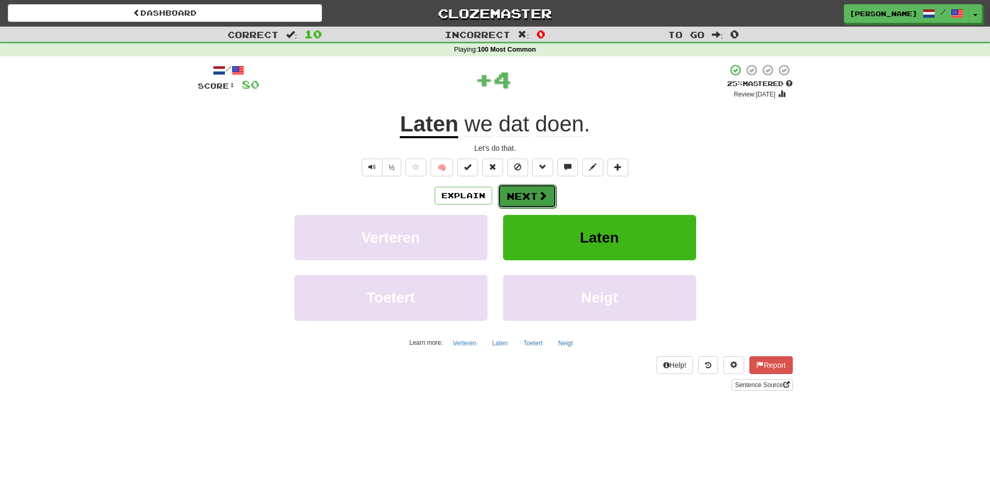
click at [530, 192] on button "Next" at bounding box center [527, 196] width 58 height 24
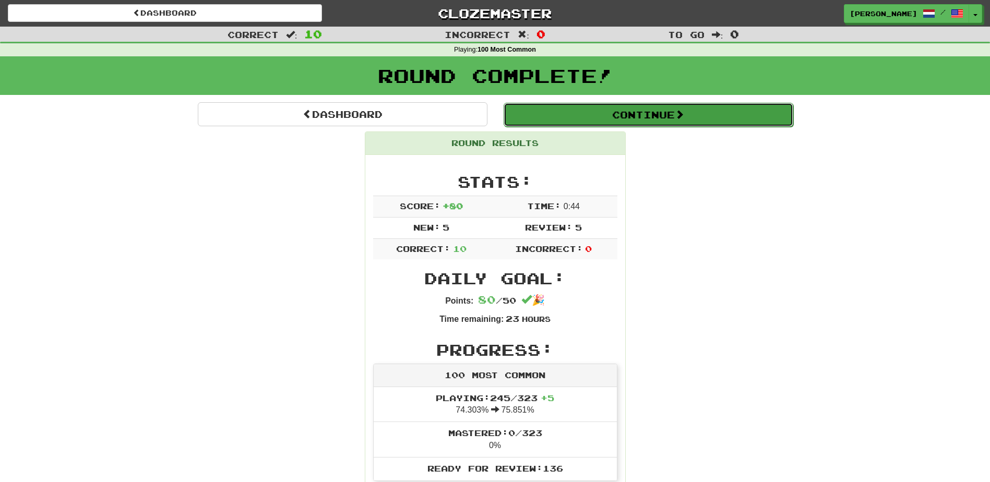
click at [684, 116] on span at bounding box center [679, 114] width 9 height 9
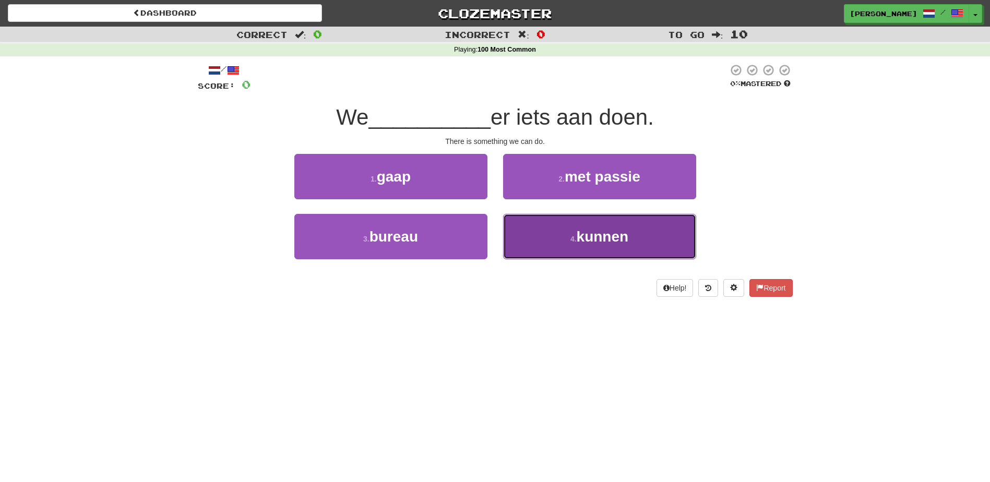
click at [551, 230] on button "4 . kunnen" at bounding box center [599, 236] width 193 height 45
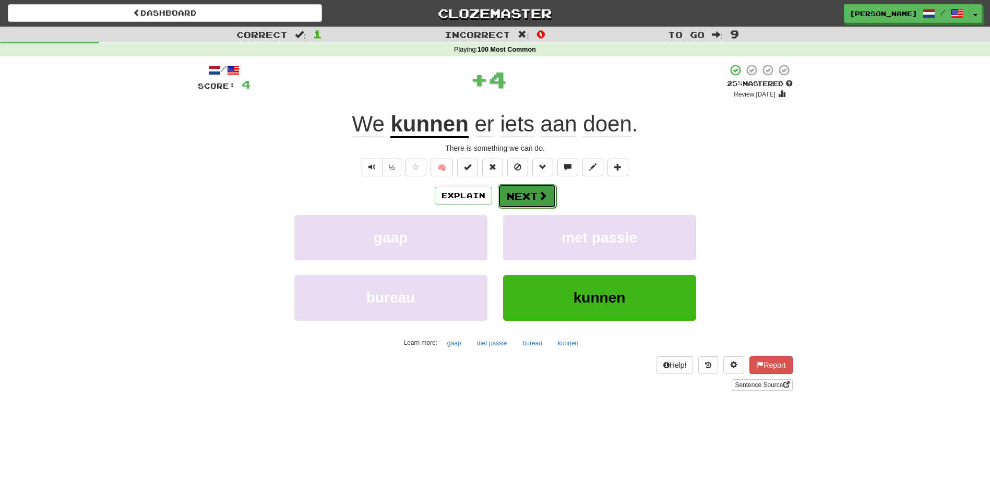
click at [538, 192] on span at bounding box center [542, 195] width 9 height 9
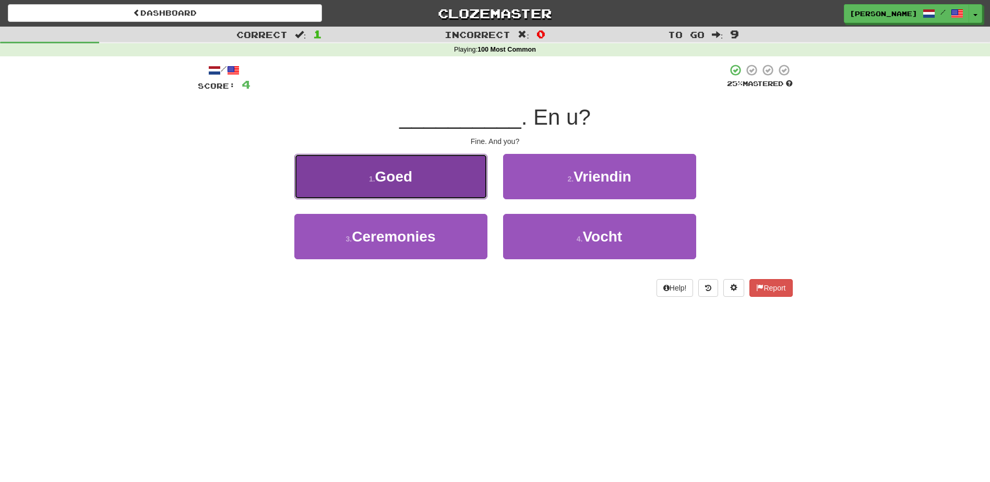
click at [485, 191] on button "1 . Goed" at bounding box center [390, 176] width 193 height 45
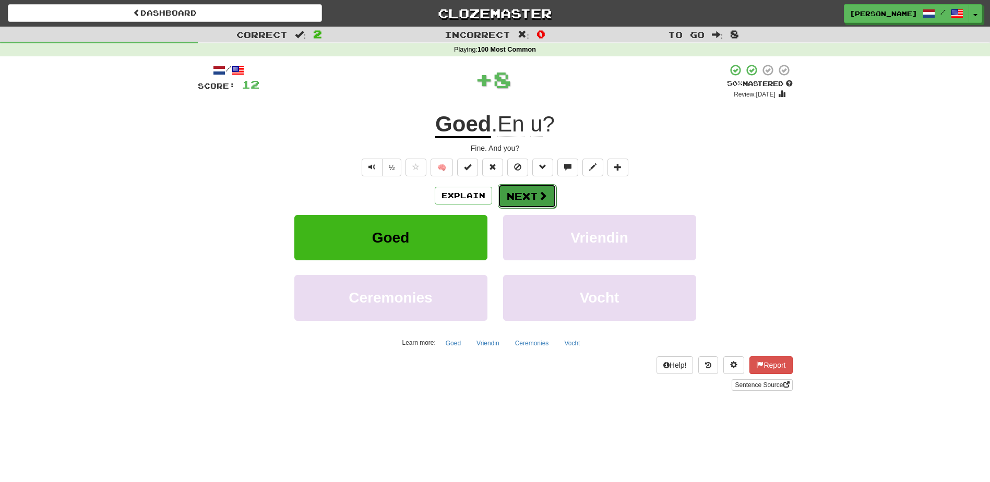
click at [520, 189] on button "Next" at bounding box center [527, 196] width 58 height 24
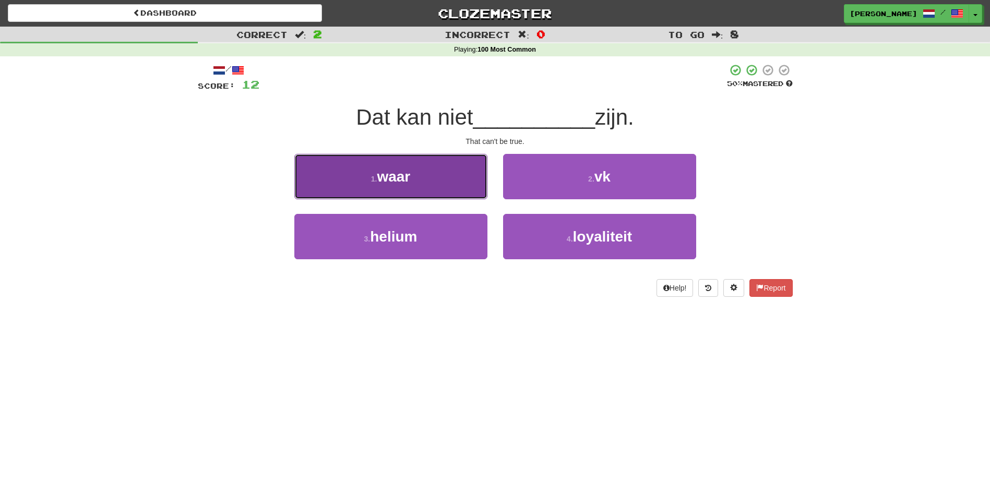
click at [468, 186] on button "1 . waar" at bounding box center [390, 176] width 193 height 45
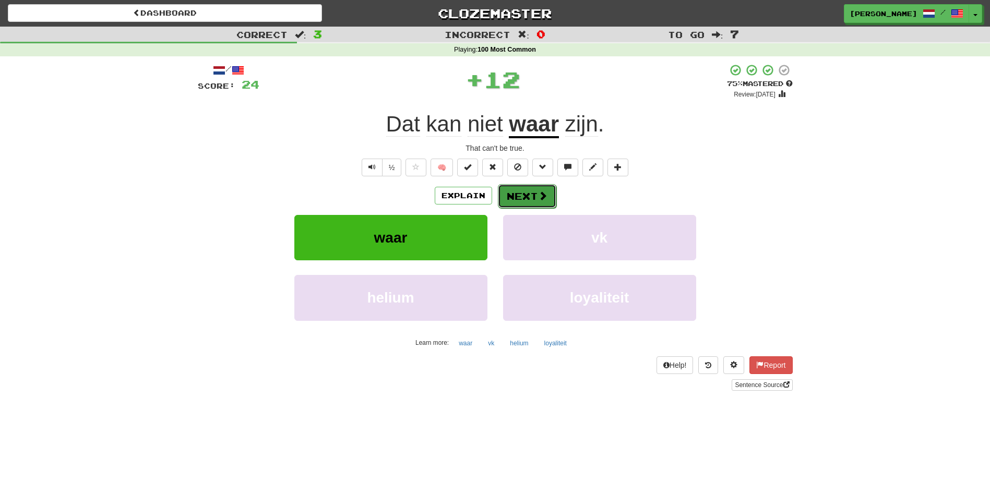
click at [524, 193] on button "Next" at bounding box center [527, 196] width 58 height 24
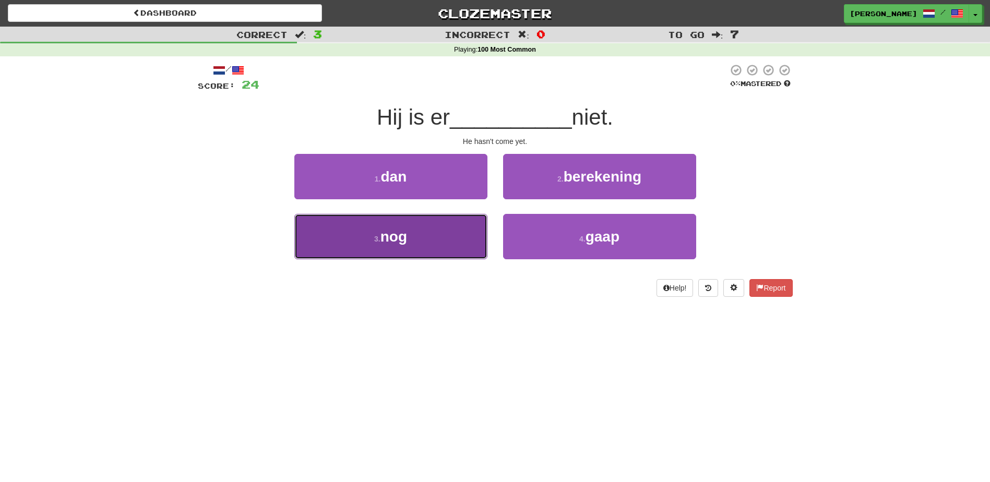
click at [464, 236] on button "3 . nog" at bounding box center [390, 236] width 193 height 45
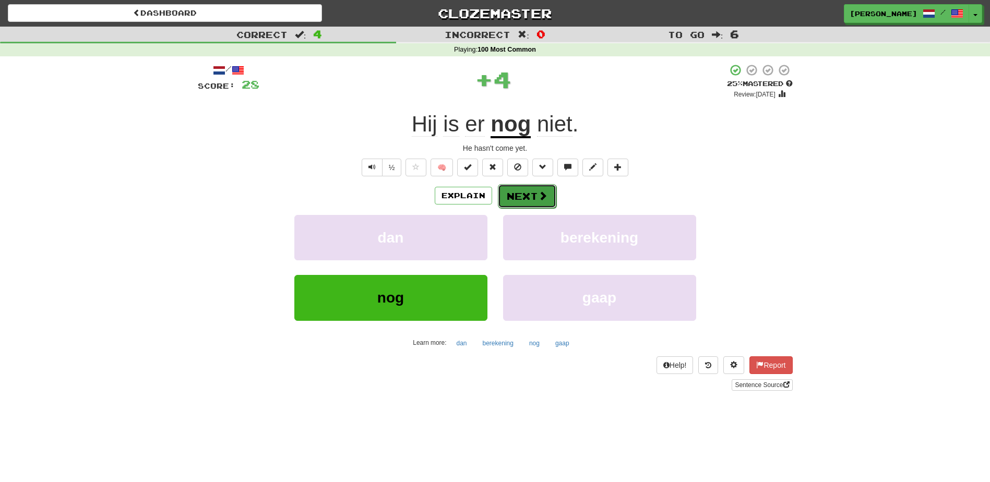
click at [528, 192] on button "Next" at bounding box center [527, 196] width 58 height 24
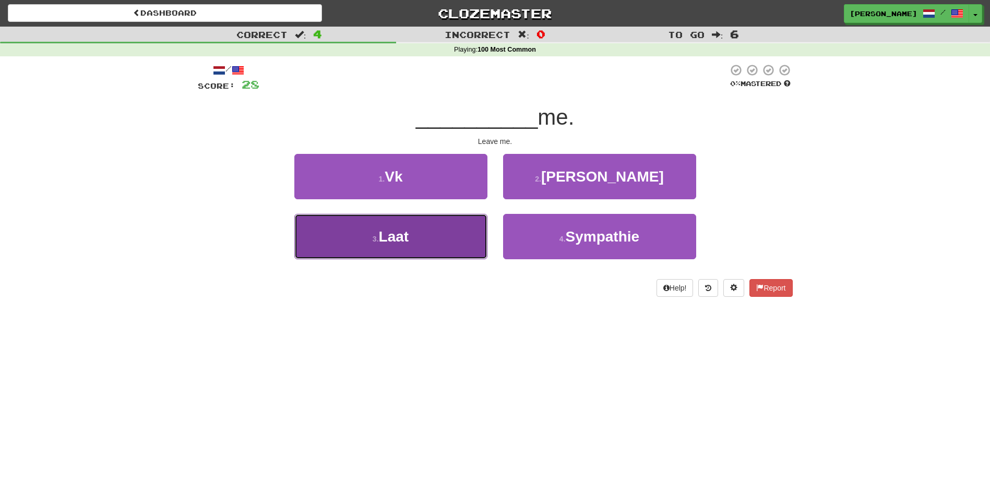
click at [458, 240] on button "3 . Laat" at bounding box center [390, 236] width 193 height 45
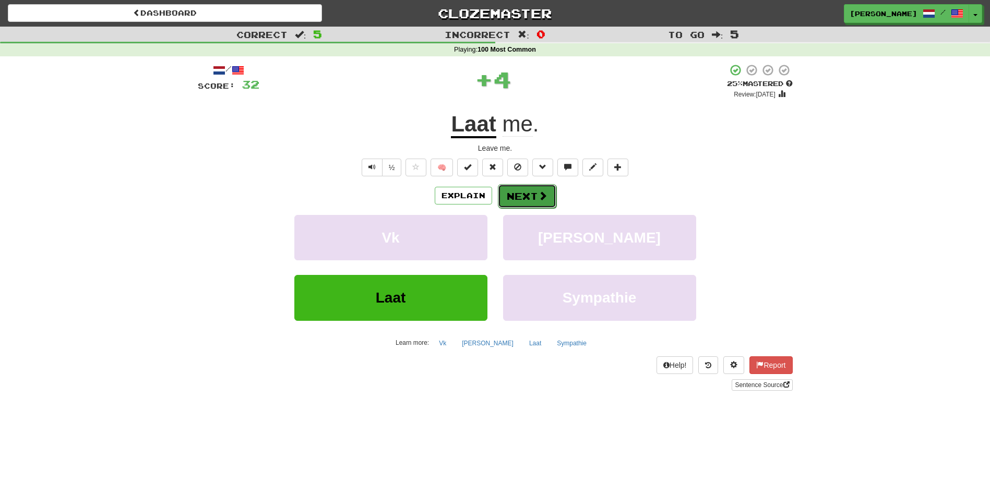
click at [516, 189] on button "Next" at bounding box center [527, 196] width 58 height 24
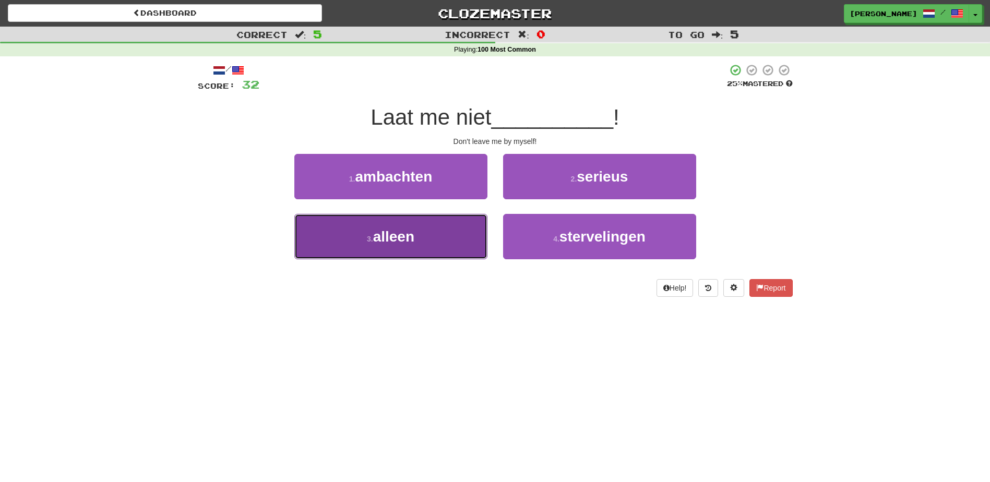
click at [450, 231] on button "3 . alleen" at bounding box center [390, 236] width 193 height 45
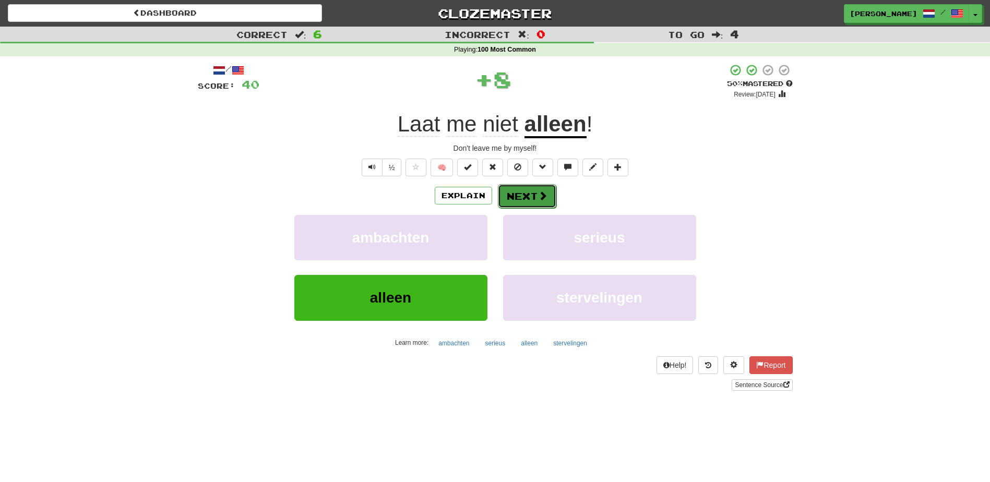
click at [516, 190] on button "Next" at bounding box center [527, 196] width 58 height 24
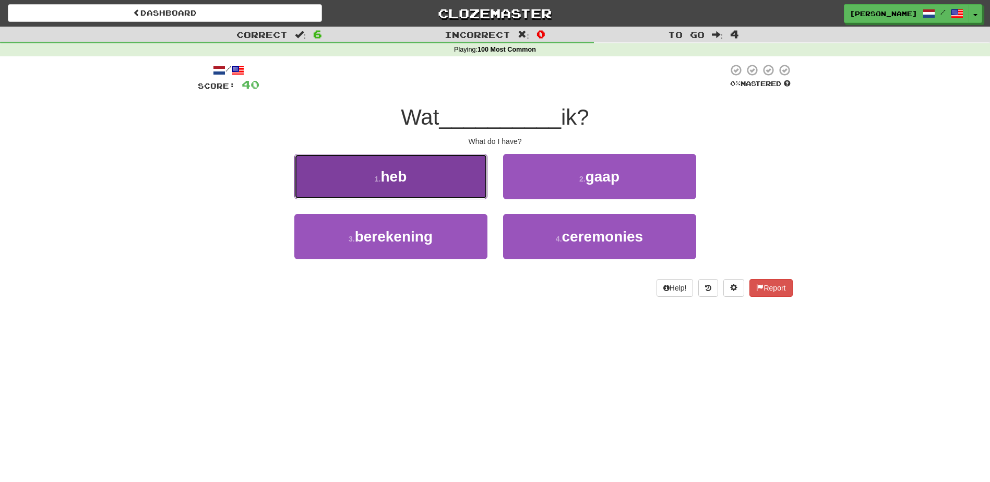
click at [465, 188] on button "1 . heb" at bounding box center [390, 176] width 193 height 45
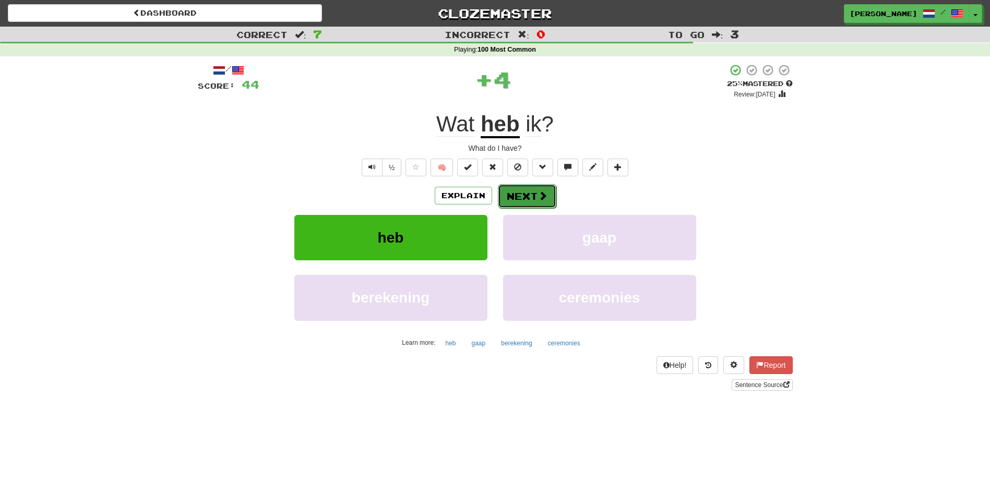
click at [523, 193] on button "Next" at bounding box center [527, 196] width 58 height 24
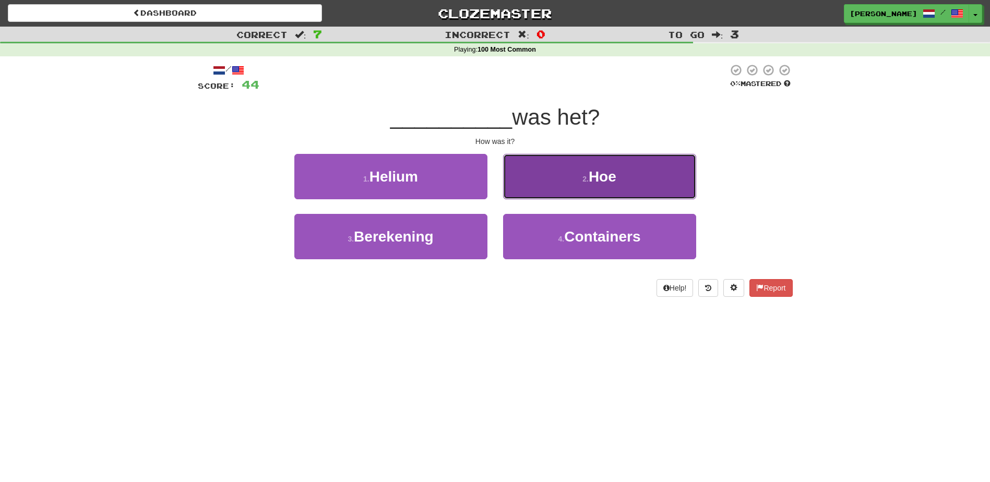
click at [554, 190] on button "2 . Hoe" at bounding box center [599, 176] width 193 height 45
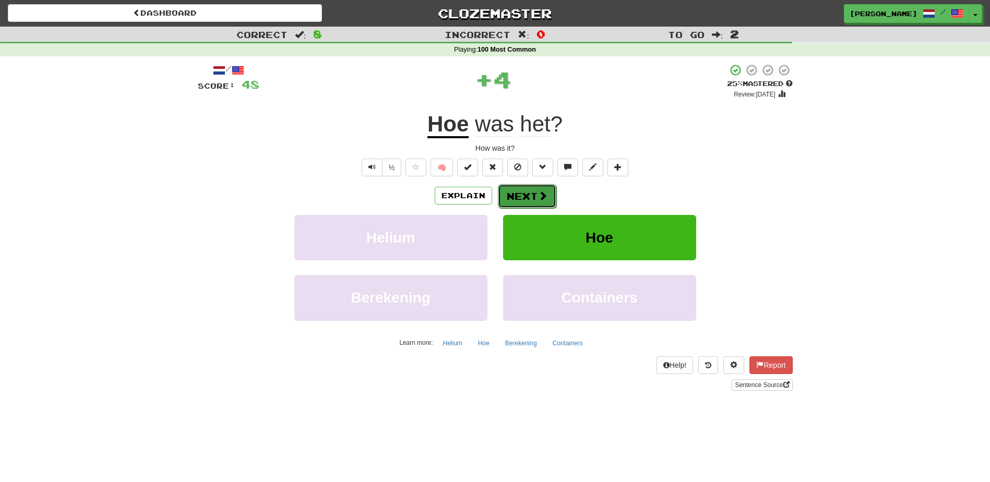
click at [525, 194] on button "Next" at bounding box center [527, 196] width 58 height 24
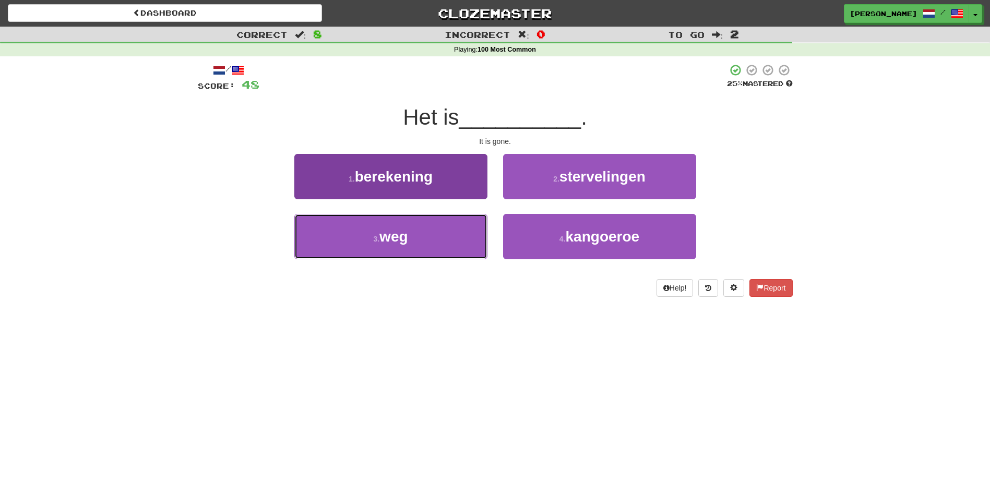
click at [456, 235] on button "3 . weg" at bounding box center [390, 236] width 193 height 45
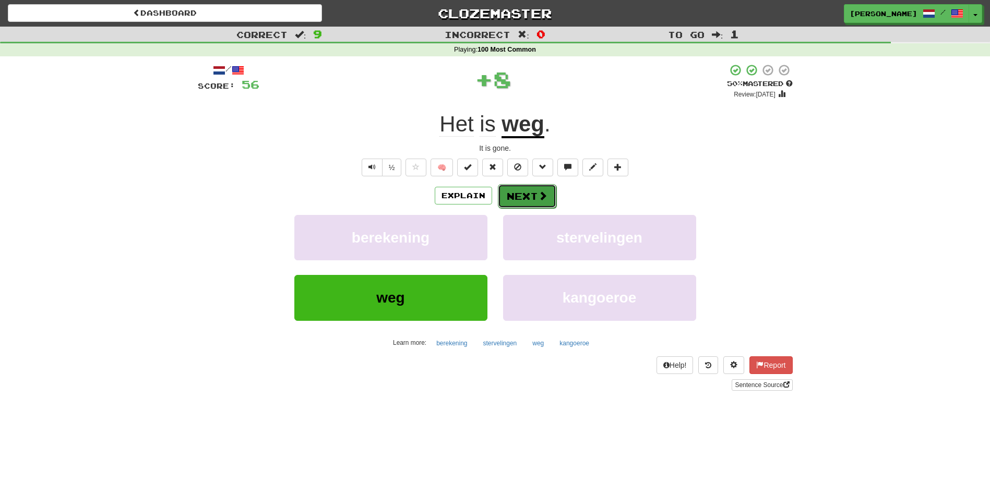
click at [526, 194] on button "Next" at bounding box center [527, 196] width 58 height 24
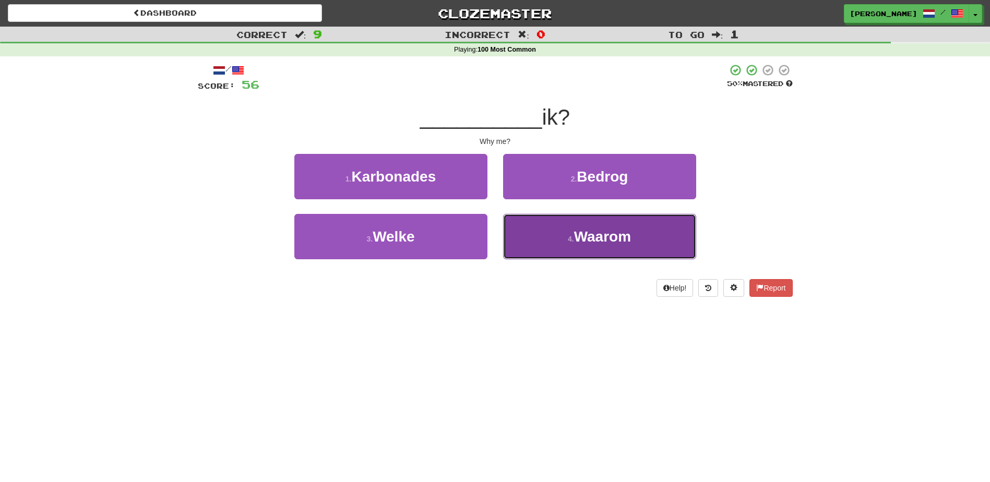
click at [557, 233] on button "4 . Waarom" at bounding box center [599, 236] width 193 height 45
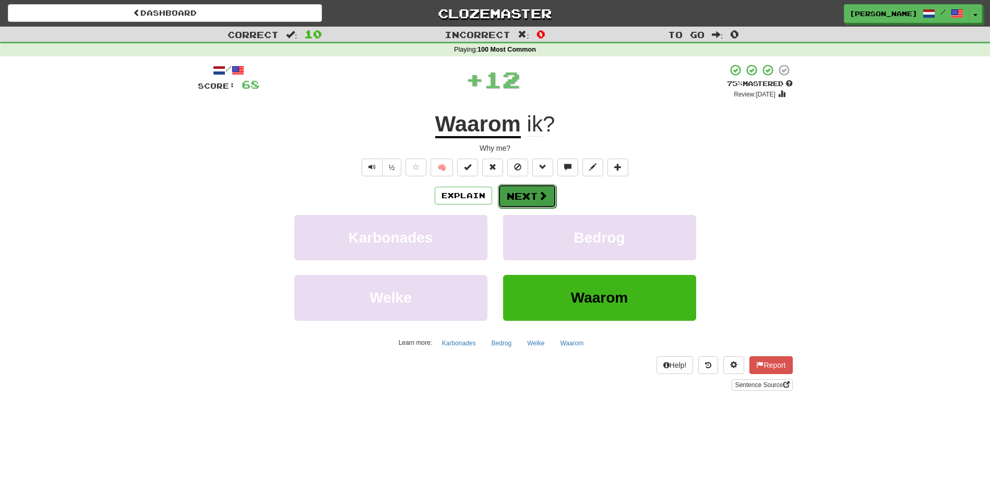
click at [529, 193] on button "Next" at bounding box center [527, 196] width 58 height 24
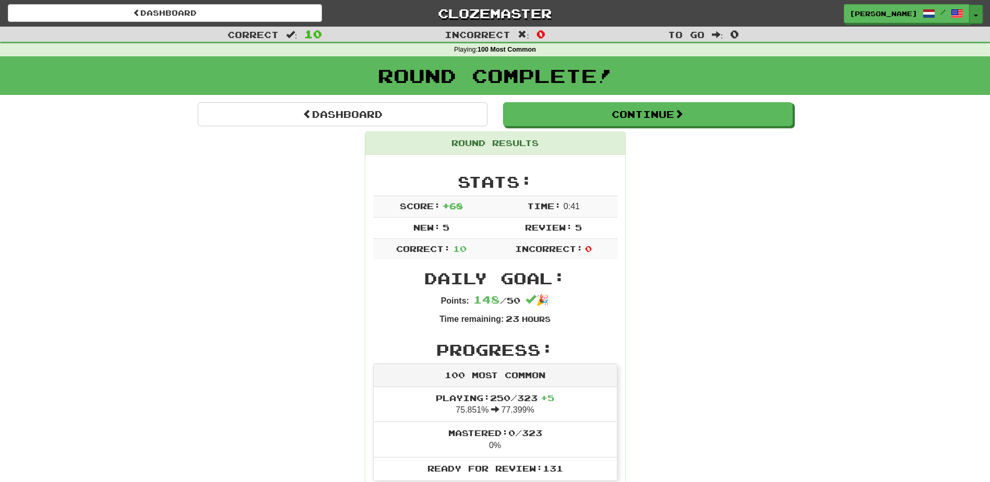
click at [977, 15] on span "button" at bounding box center [976, 16] width 4 height 2
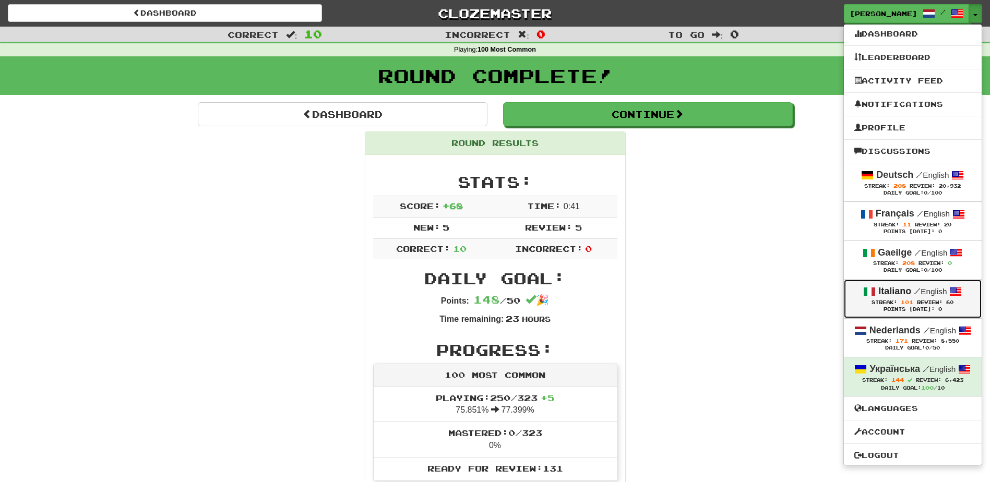
click at [871, 287] on span at bounding box center [869, 292] width 13 height 13
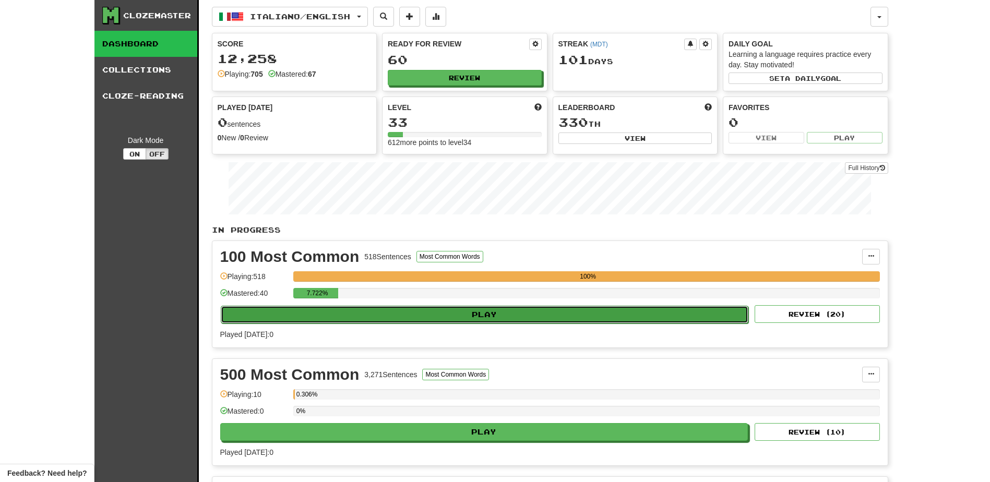
click at [399, 315] on button "Play" at bounding box center [485, 315] width 528 height 18
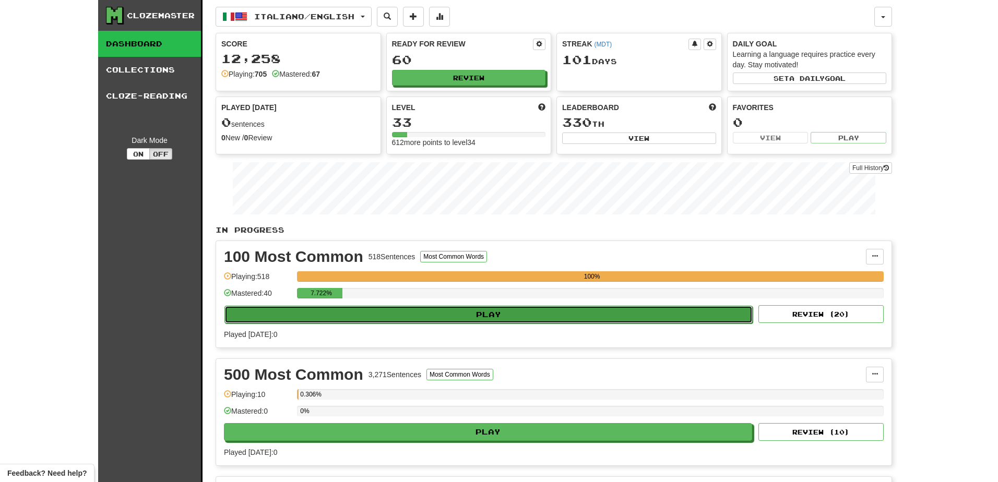
select select "**"
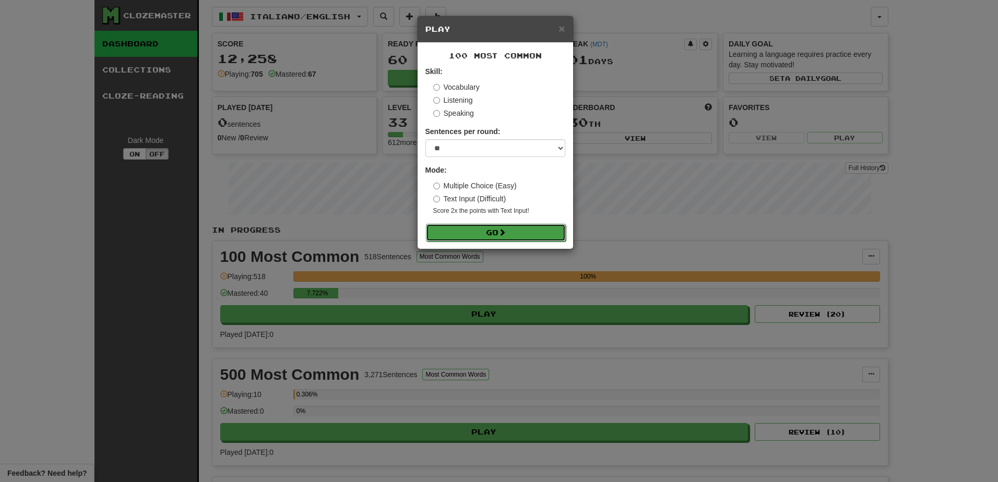
click at [481, 230] on button "Go" at bounding box center [496, 233] width 140 height 18
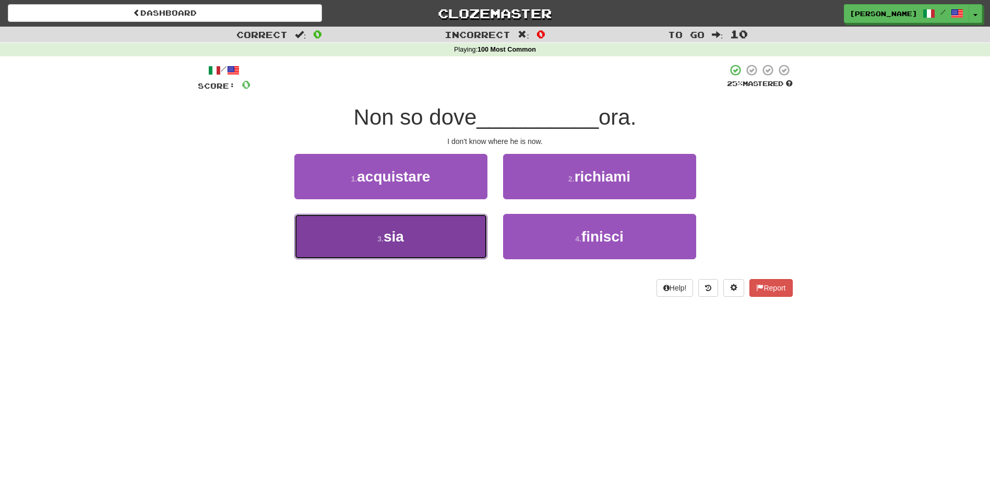
click at [439, 235] on button "3 . sia" at bounding box center [390, 236] width 193 height 45
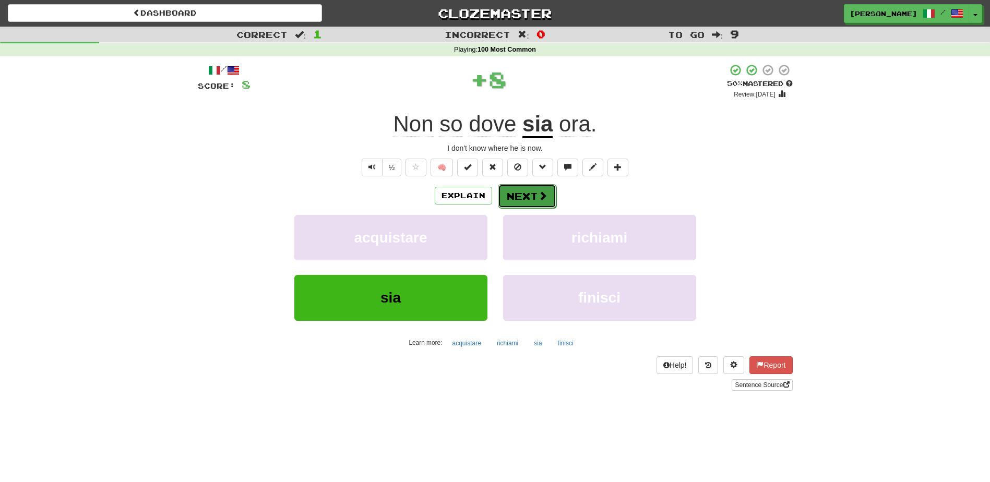
click at [523, 196] on button "Next" at bounding box center [527, 196] width 58 height 24
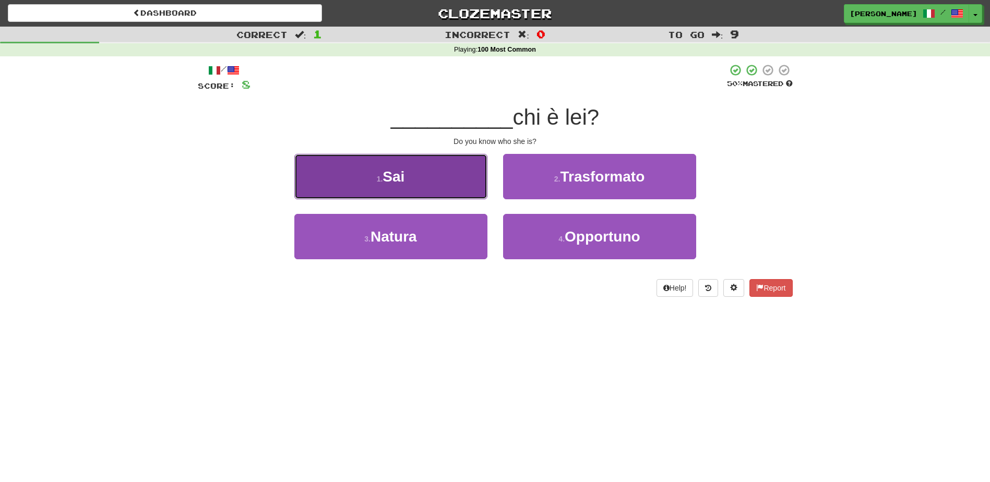
click at [471, 186] on button "1 . Sai" at bounding box center [390, 176] width 193 height 45
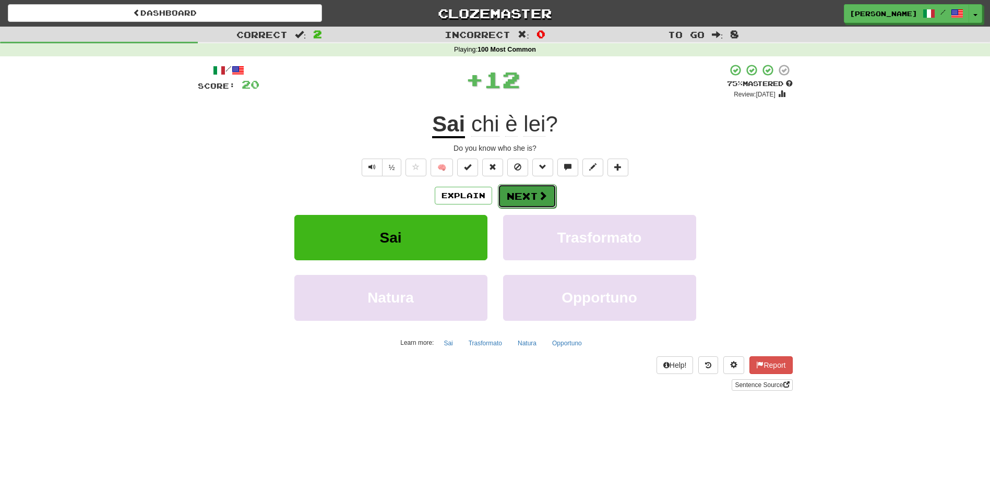
click at [534, 188] on button "Next" at bounding box center [527, 196] width 58 height 24
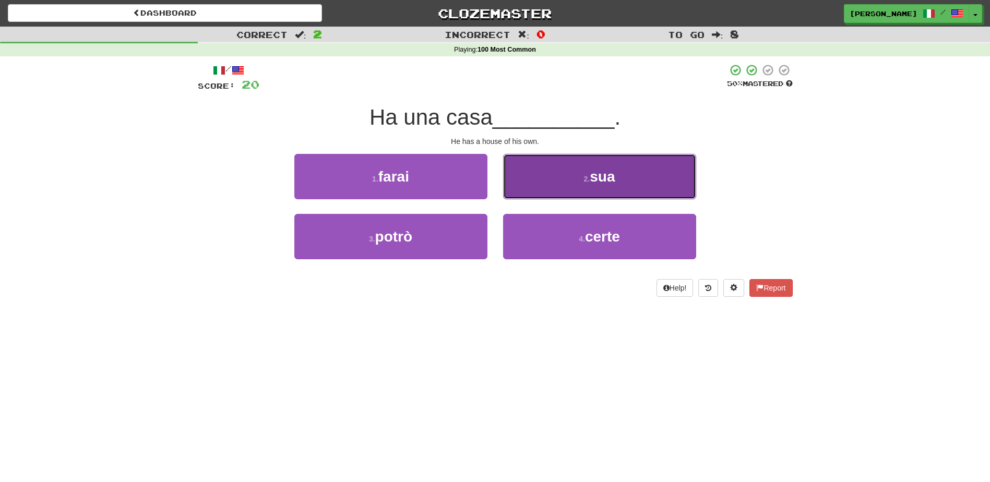
click at [524, 174] on button "2 . sua" at bounding box center [599, 176] width 193 height 45
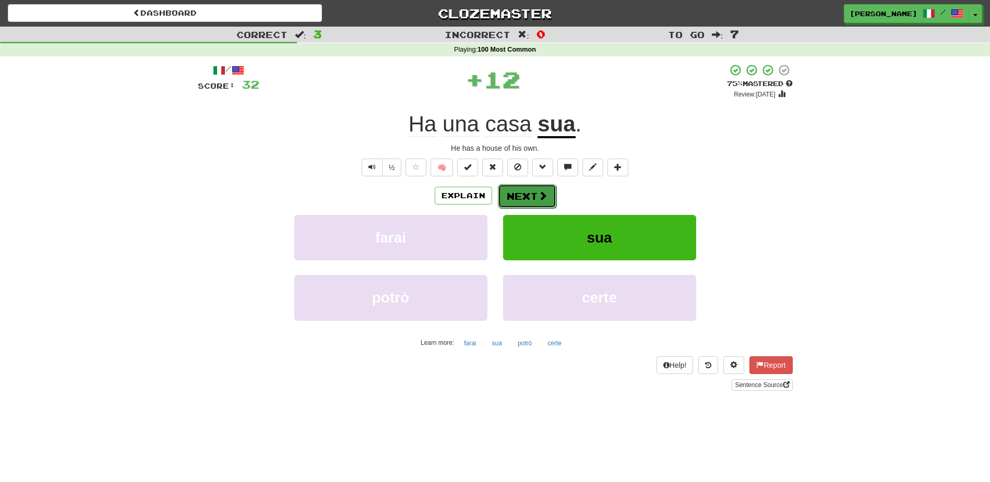
click at [522, 194] on button "Next" at bounding box center [527, 196] width 58 height 24
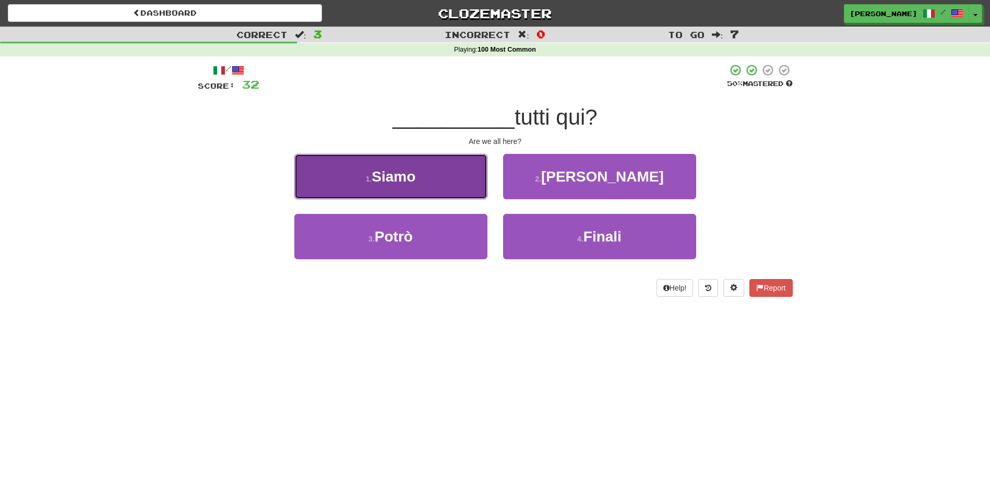
click at [465, 188] on button "1 . Siamo" at bounding box center [390, 176] width 193 height 45
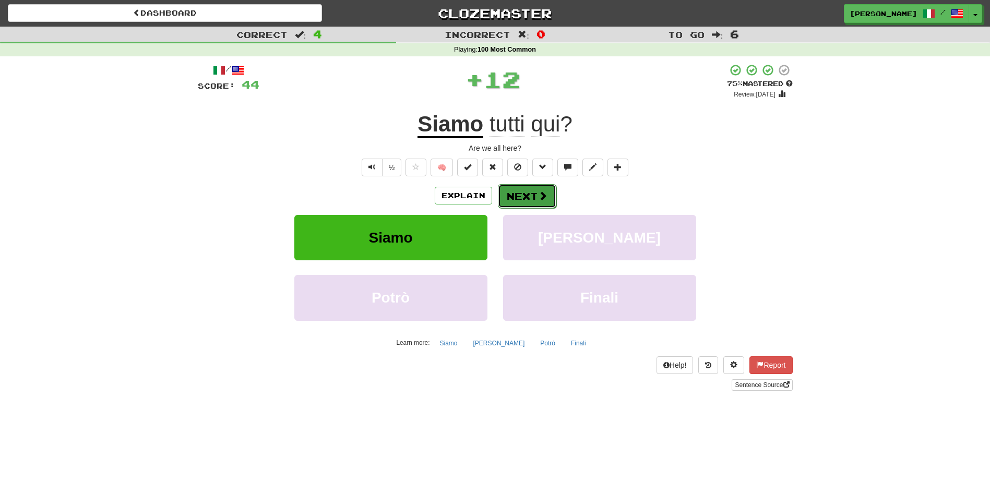
click at [522, 193] on button "Next" at bounding box center [527, 196] width 58 height 24
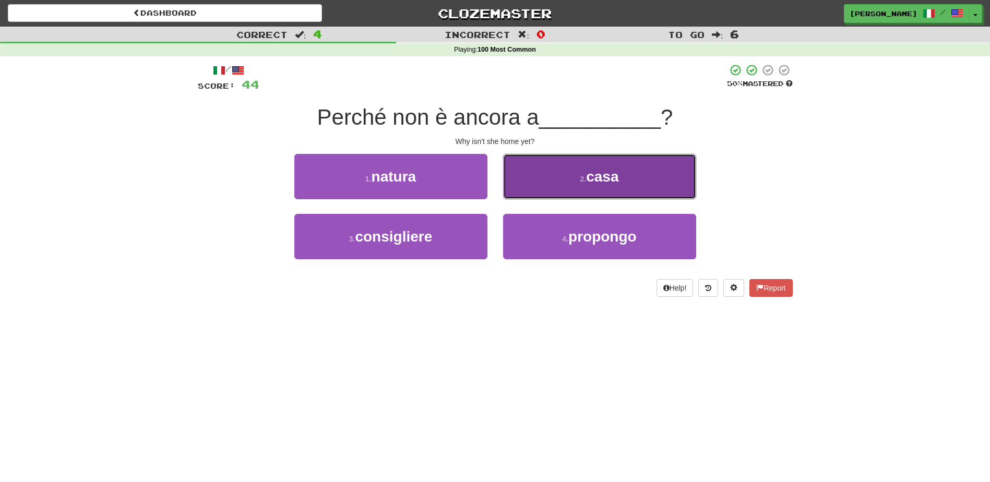
click at [521, 186] on button "2 . casa" at bounding box center [599, 176] width 193 height 45
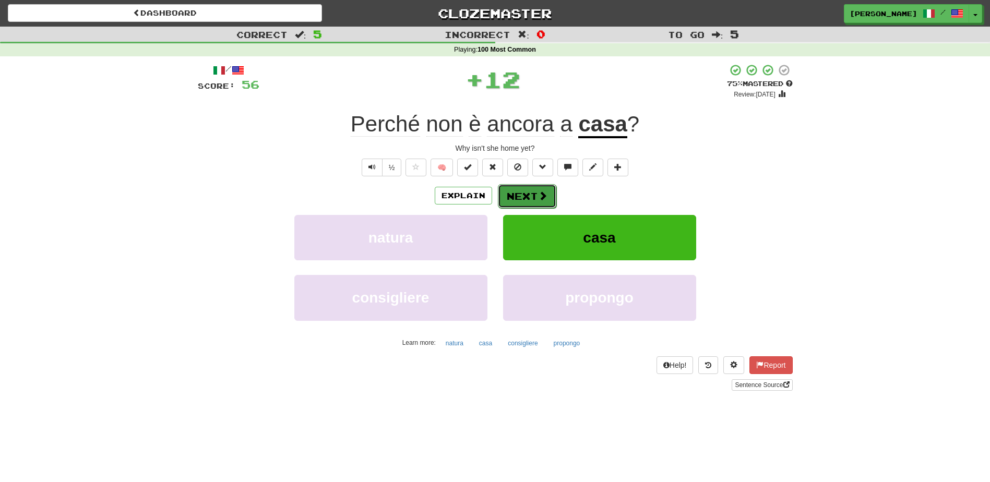
click at [518, 193] on button "Next" at bounding box center [527, 196] width 58 height 24
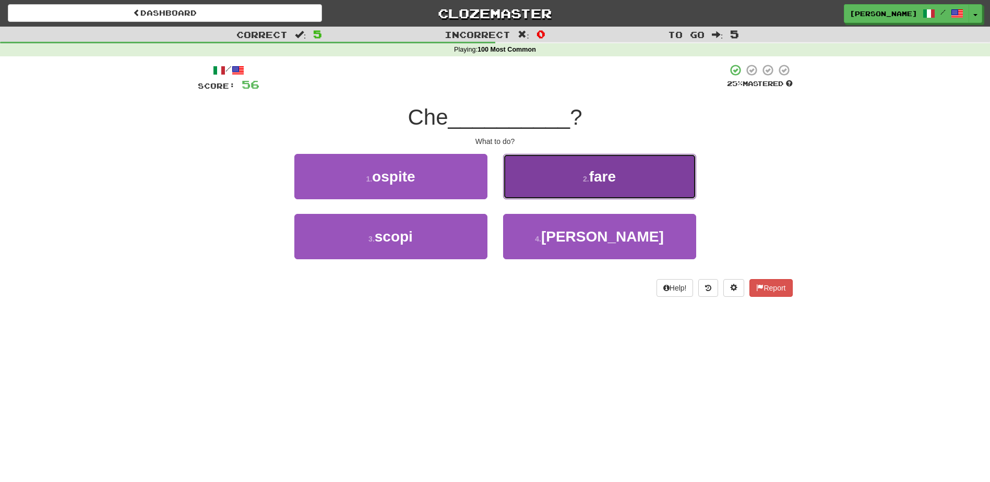
click at [539, 194] on button "2 . fare" at bounding box center [599, 176] width 193 height 45
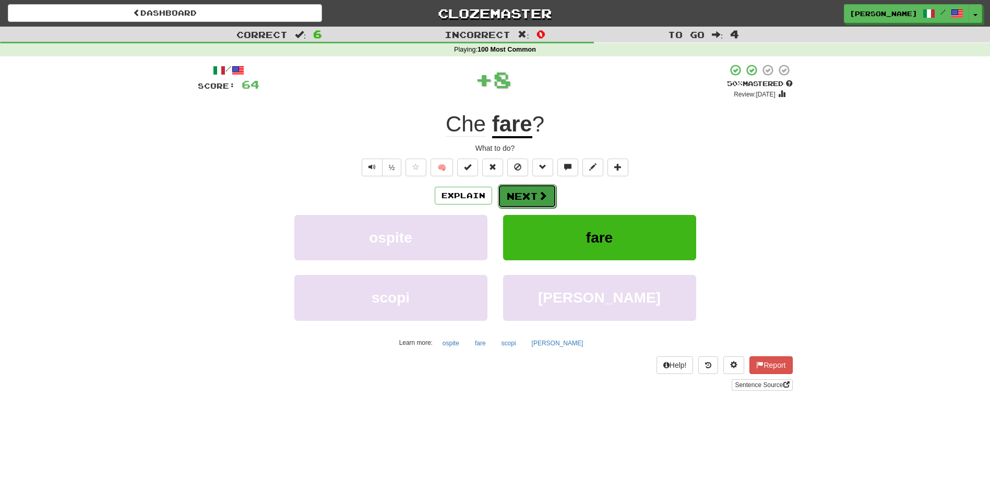
click at [529, 195] on button "Next" at bounding box center [527, 196] width 58 height 24
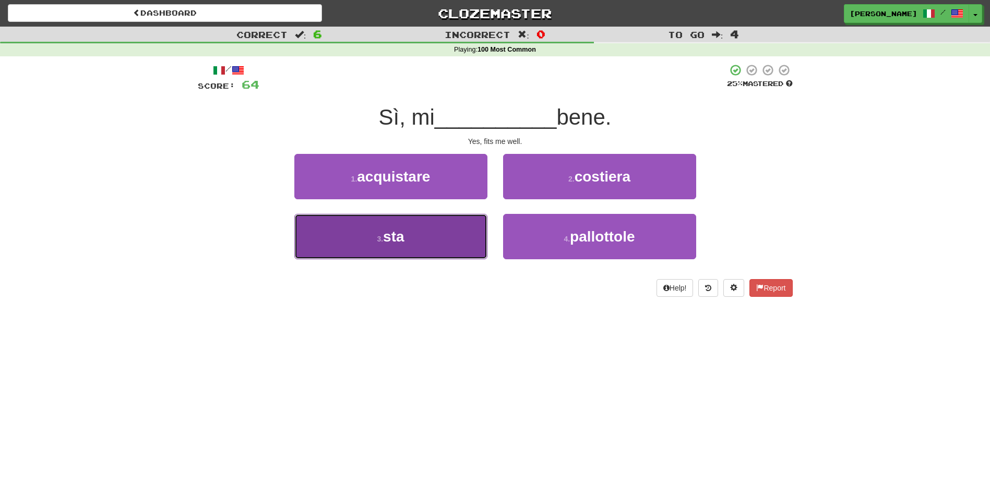
click at [453, 233] on button "3 . sta" at bounding box center [390, 236] width 193 height 45
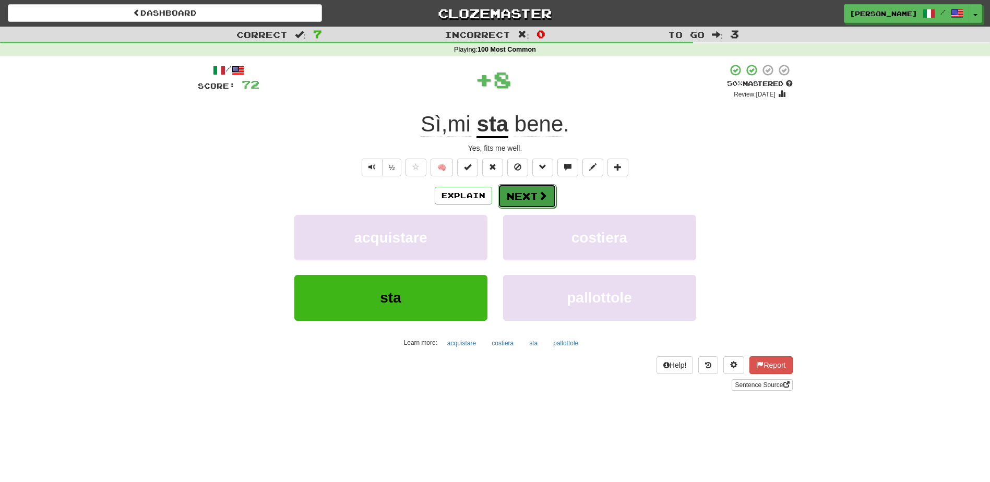
click at [542, 196] on span at bounding box center [542, 195] width 9 height 9
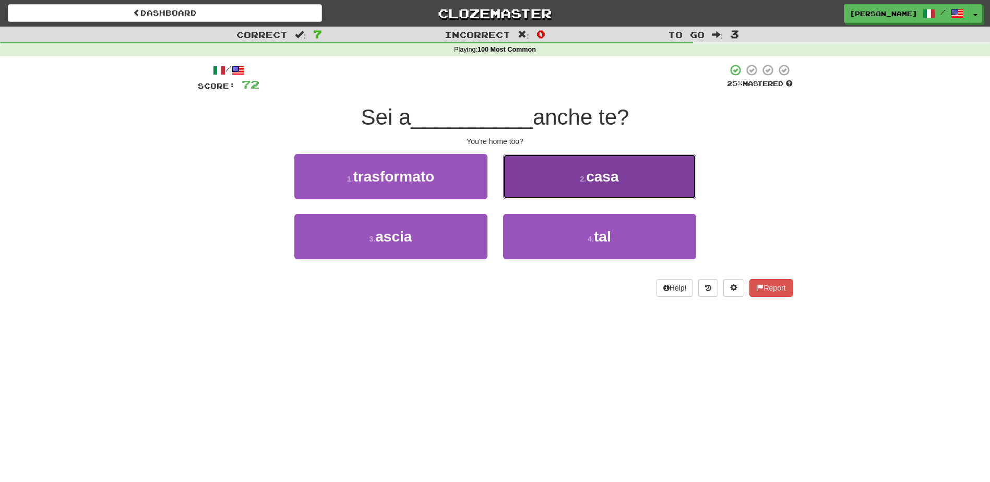
click at [550, 188] on button "2 . casa" at bounding box center [599, 176] width 193 height 45
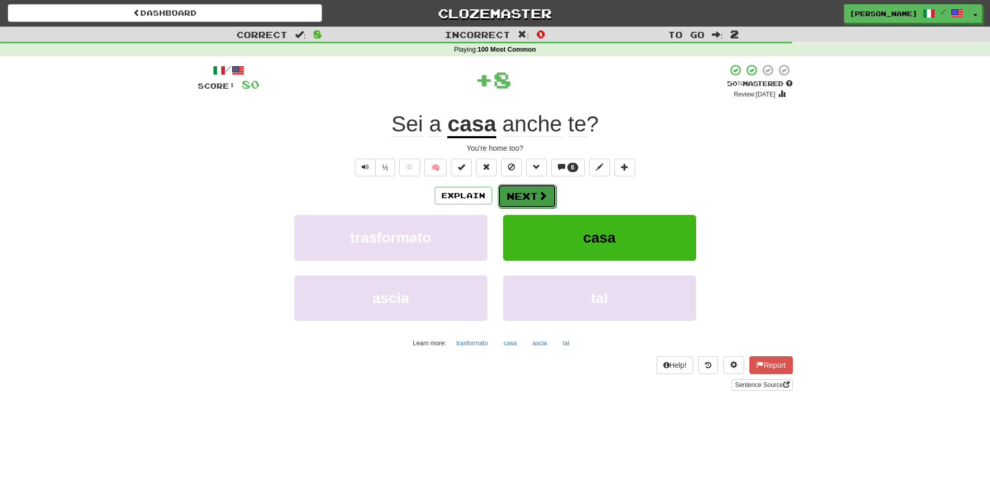
click at [534, 193] on button "Next" at bounding box center [527, 196] width 58 height 24
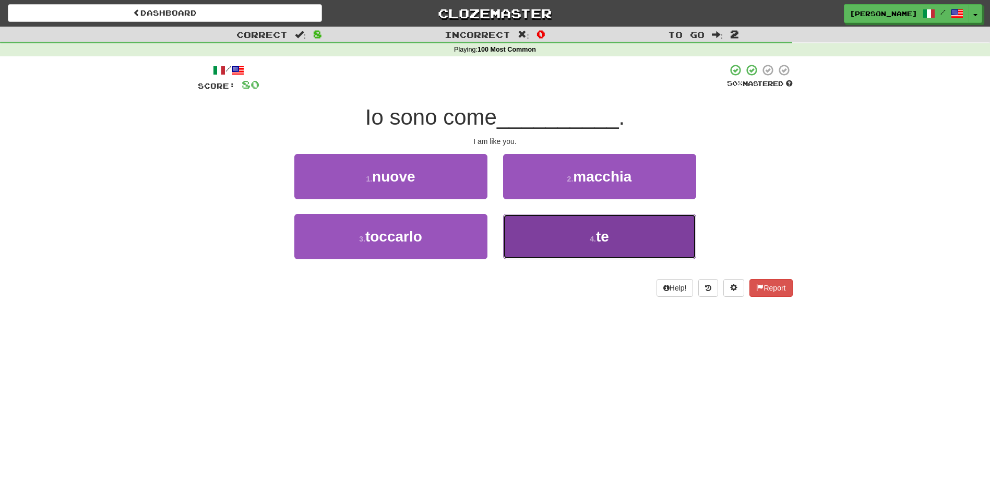
click at [544, 223] on button "4 . te" at bounding box center [599, 236] width 193 height 45
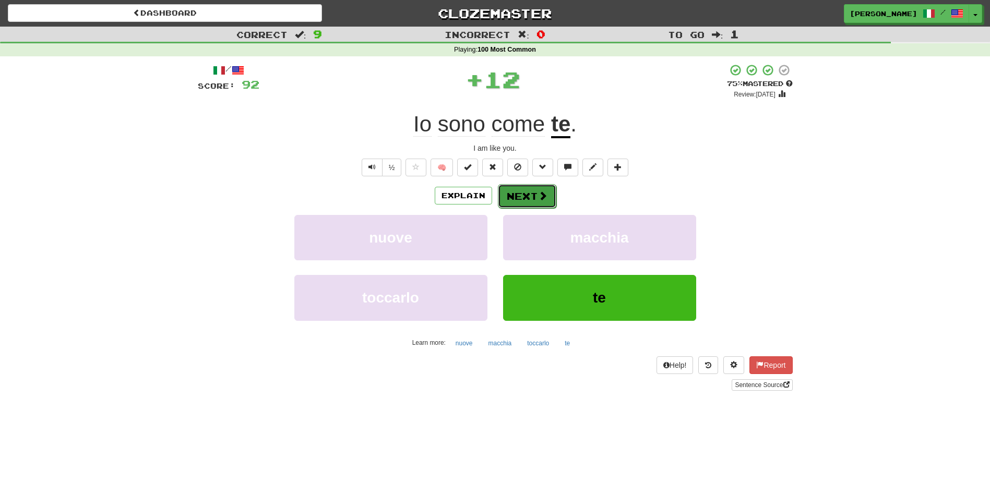
click at [522, 190] on button "Next" at bounding box center [527, 196] width 58 height 24
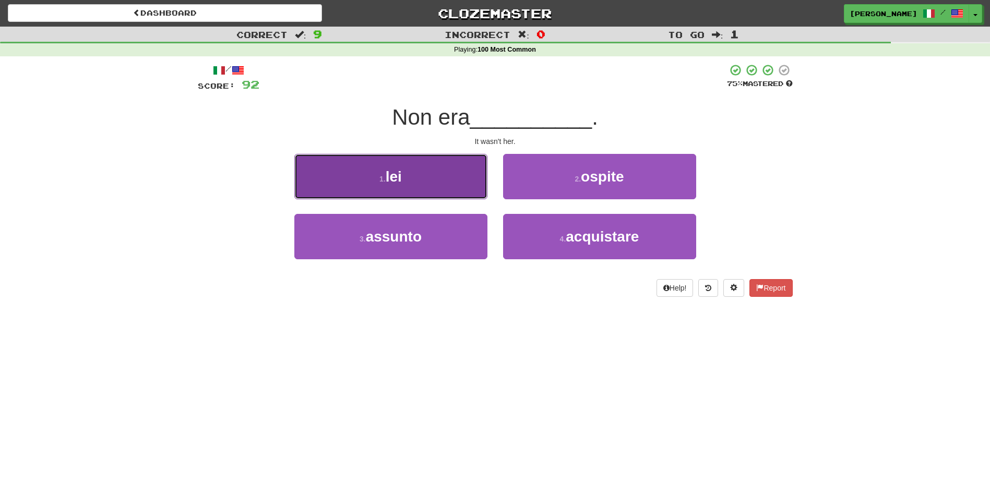
click at [452, 176] on button "1 . lei" at bounding box center [390, 176] width 193 height 45
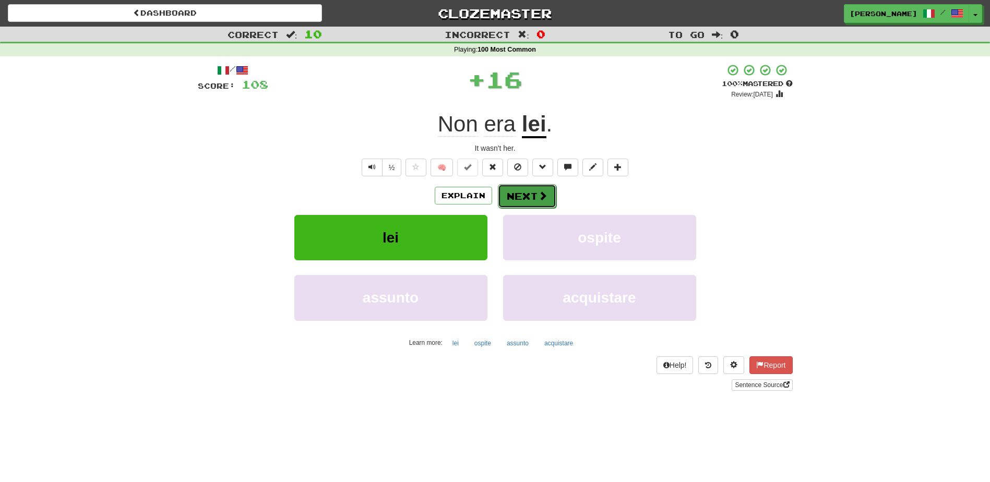
click at [518, 187] on button "Next" at bounding box center [527, 196] width 58 height 24
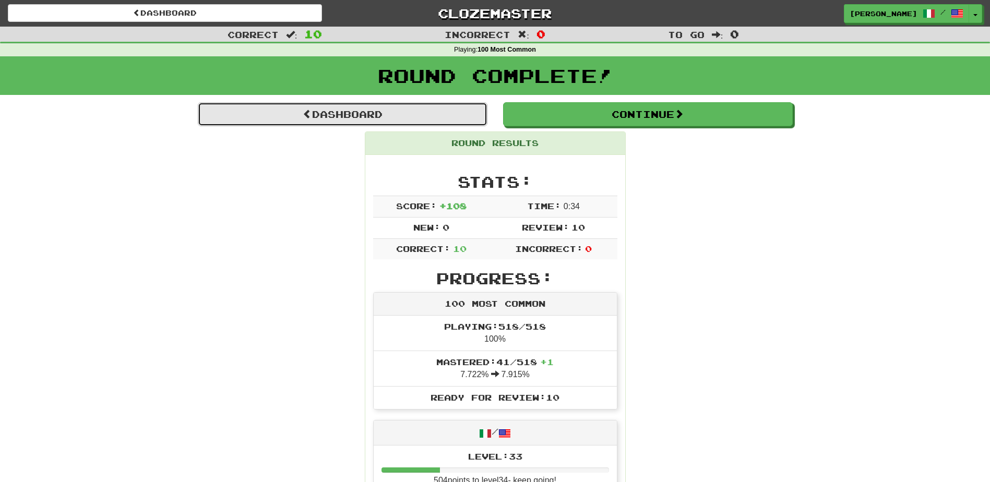
click at [354, 112] on link "Dashboard" at bounding box center [343, 114] width 290 height 24
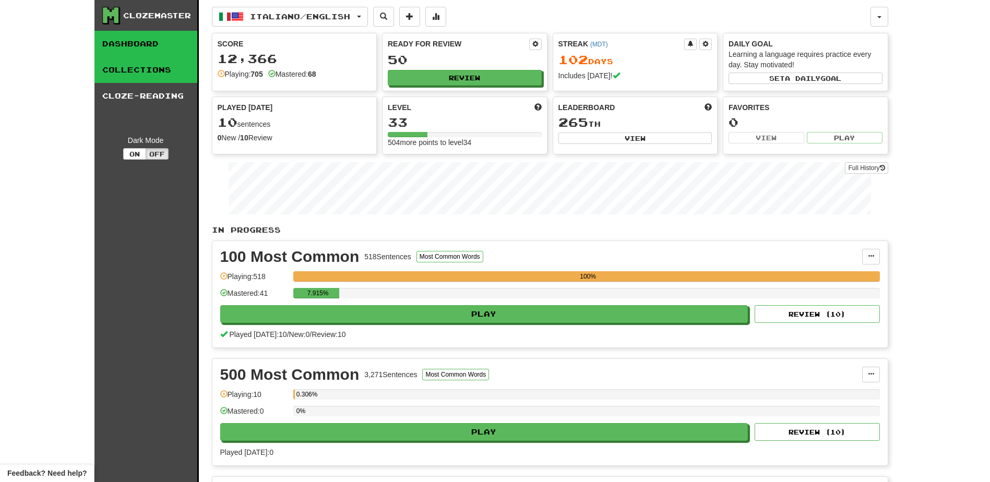
click at [160, 73] on link "Collections" at bounding box center [145, 70] width 103 height 26
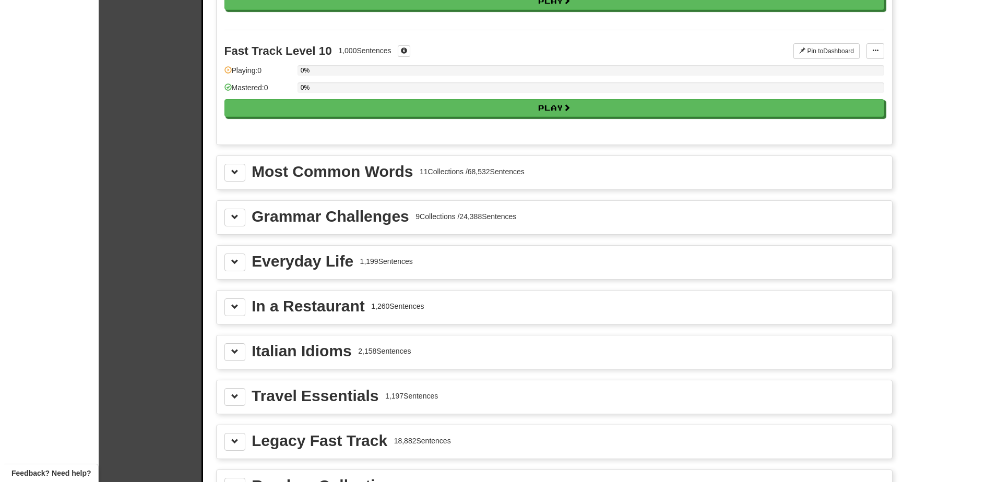
scroll to position [1031, 0]
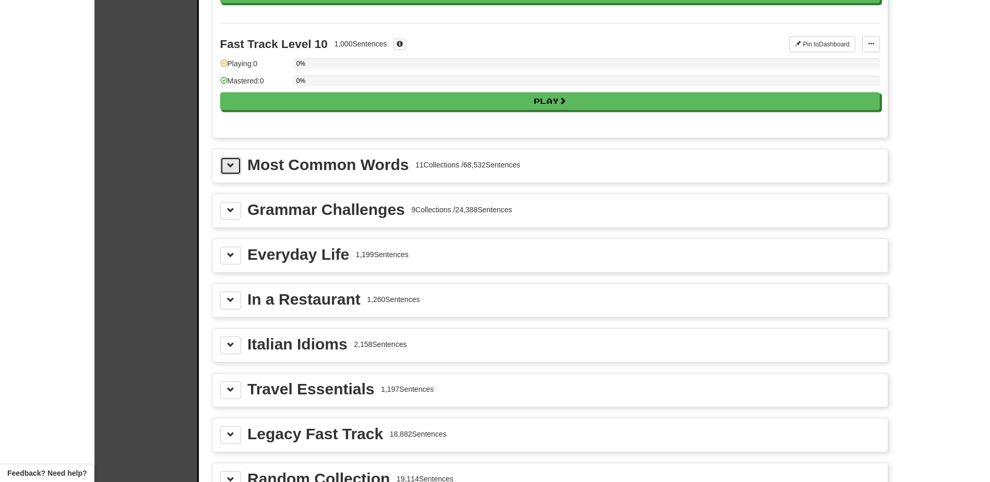
click at [228, 167] on span at bounding box center [230, 165] width 7 height 7
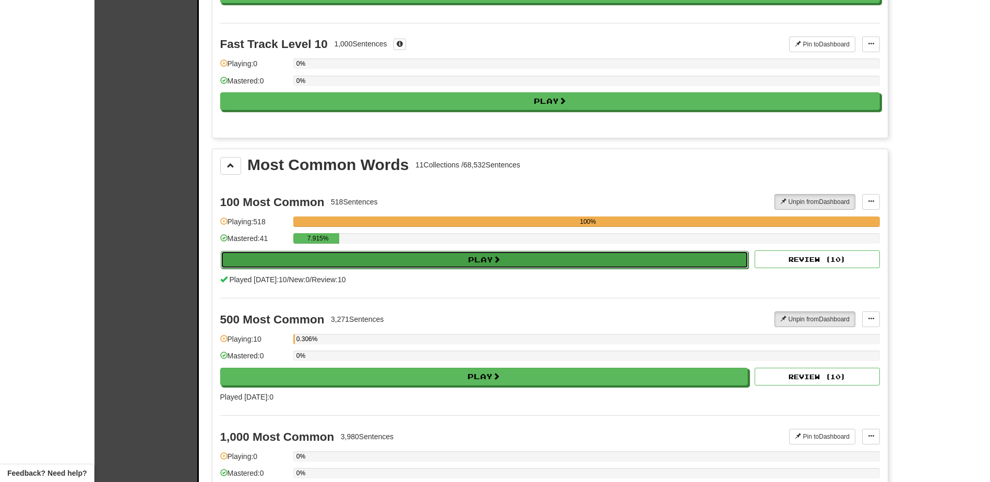
click at [367, 263] on button "Play" at bounding box center [485, 260] width 528 height 18
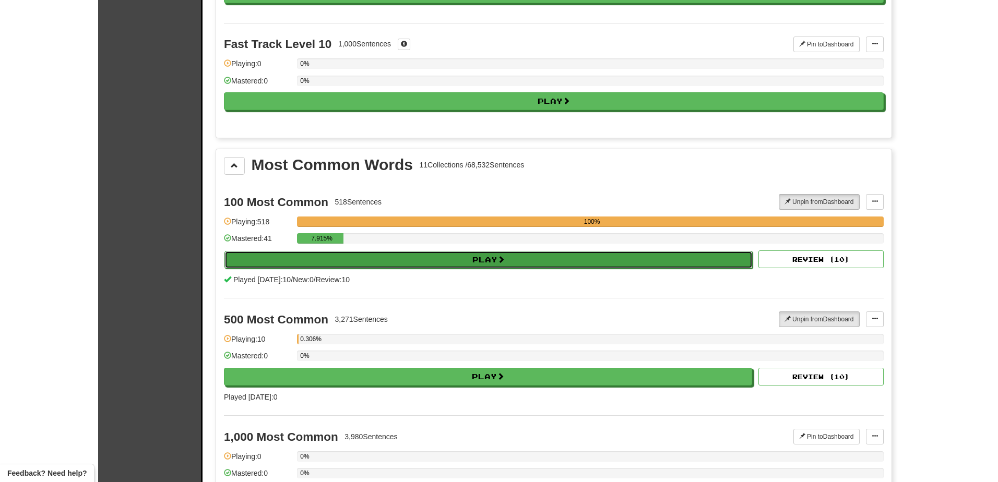
select select "**"
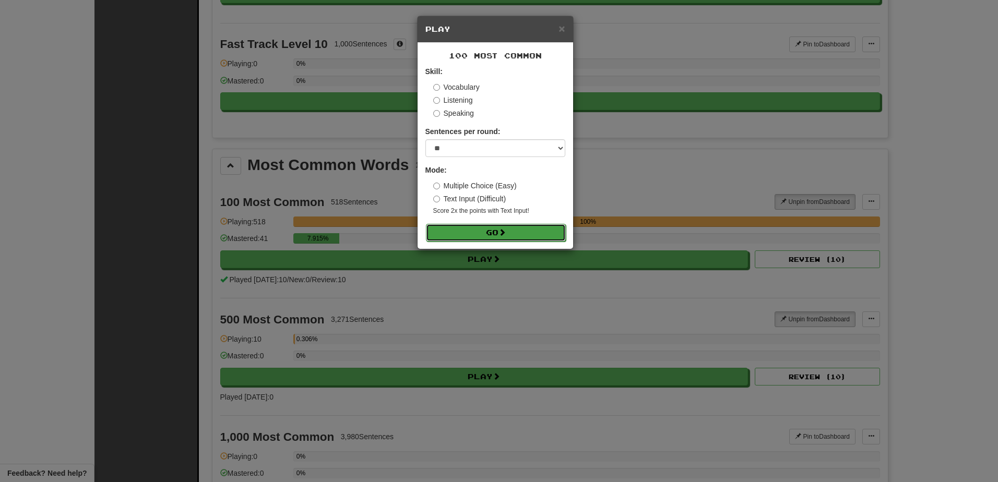
click at [491, 231] on button "Go" at bounding box center [496, 233] width 140 height 18
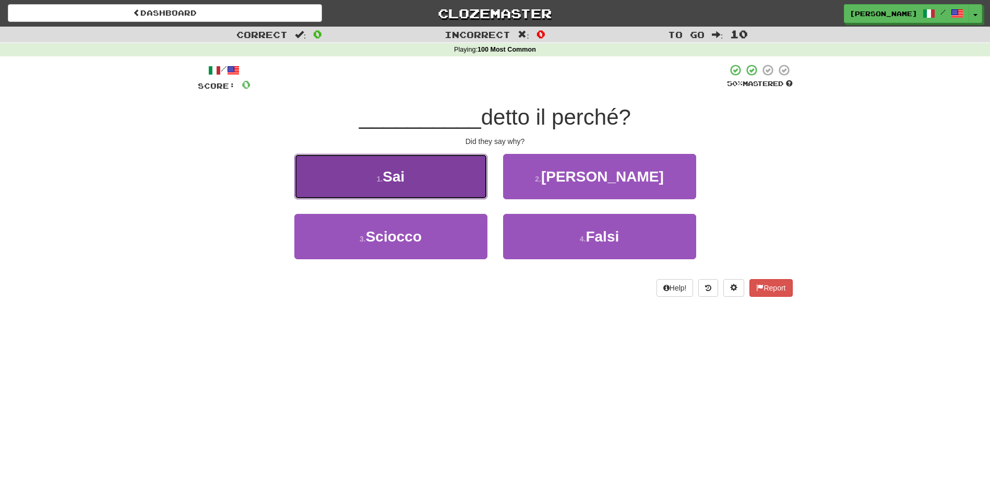
click at [444, 187] on button "1 . Sai" at bounding box center [390, 176] width 193 height 45
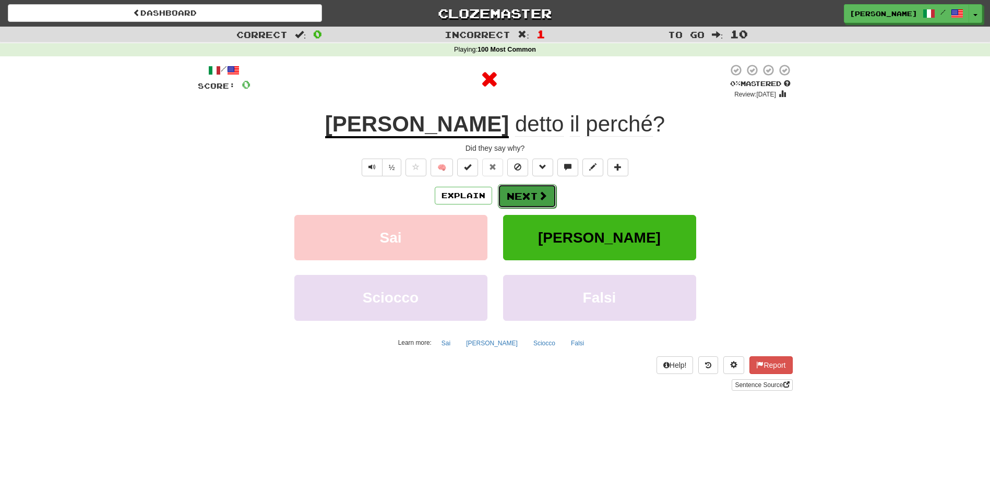
click at [531, 188] on button "Next" at bounding box center [527, 196] width 58 height 24
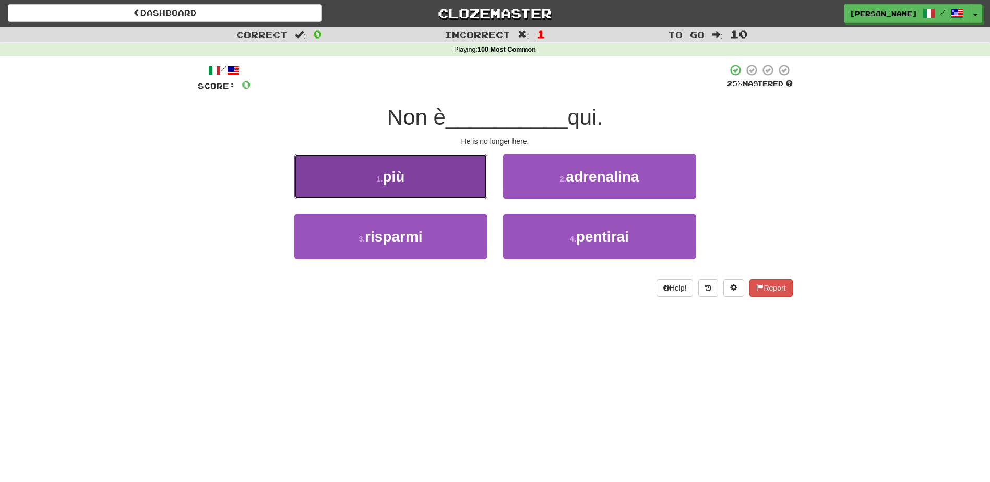
click at [462, 179] on button "1 . più" at bounding box center [390, 176] width 193 height 45
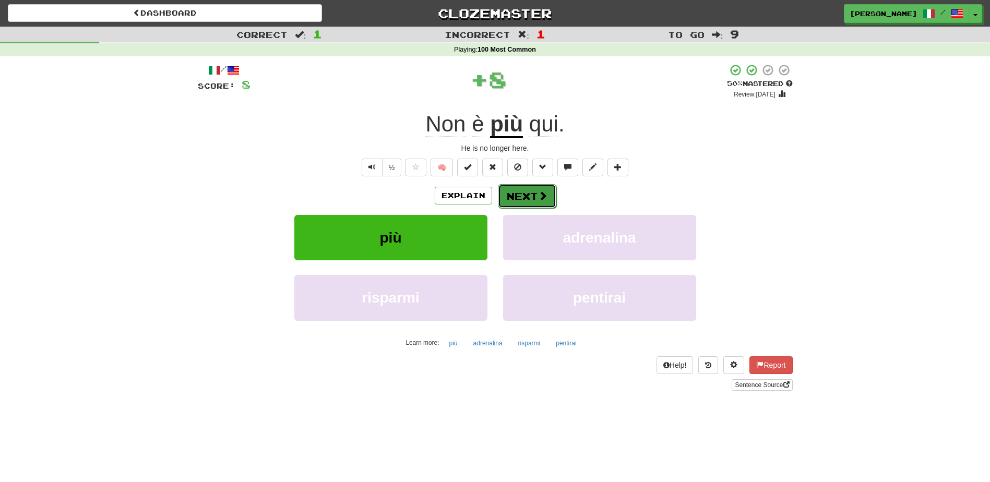
click at [524, 190] on button "Next" at bounding box center [527, 196] width 58 height 24
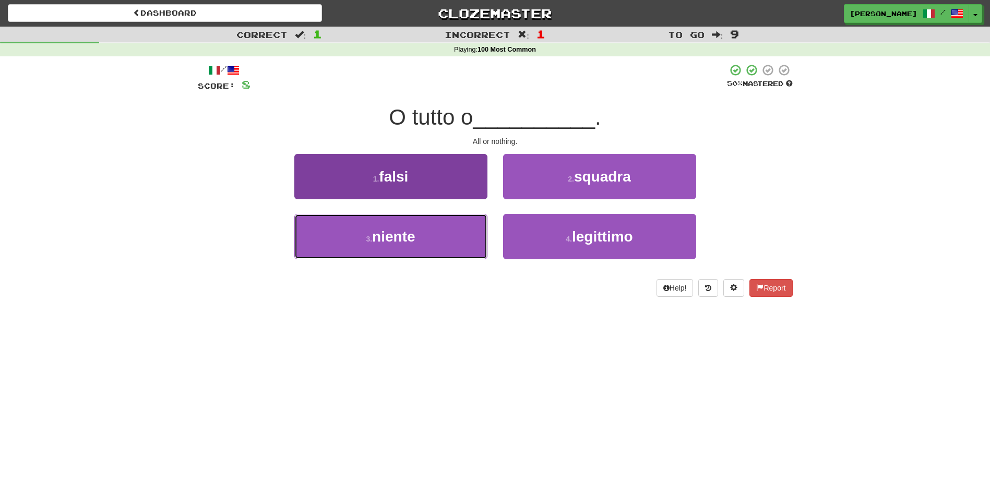
click at [451, 229] on button "3 . niente" at bounding box center [390, 236] width 193 height 45
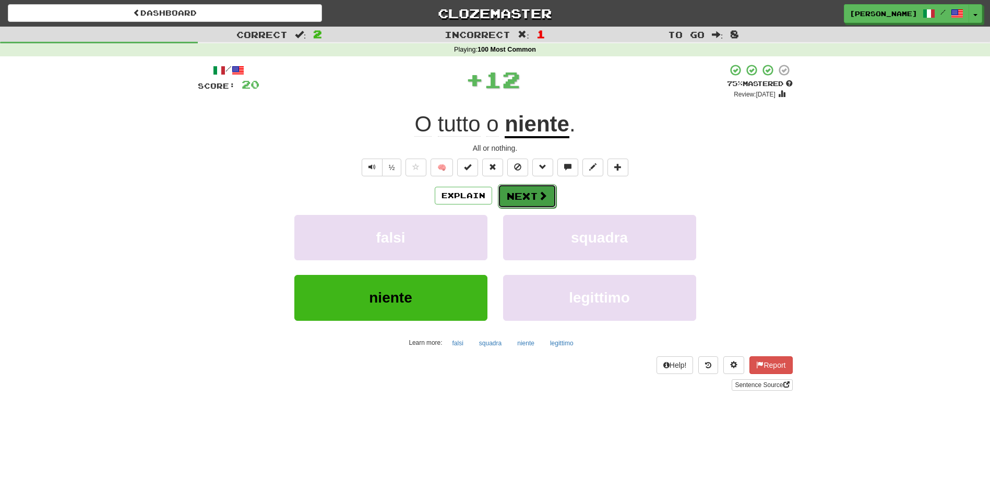
click at [523, 192] on button "Next" at bounding box center [527, 196] width 58 height 24
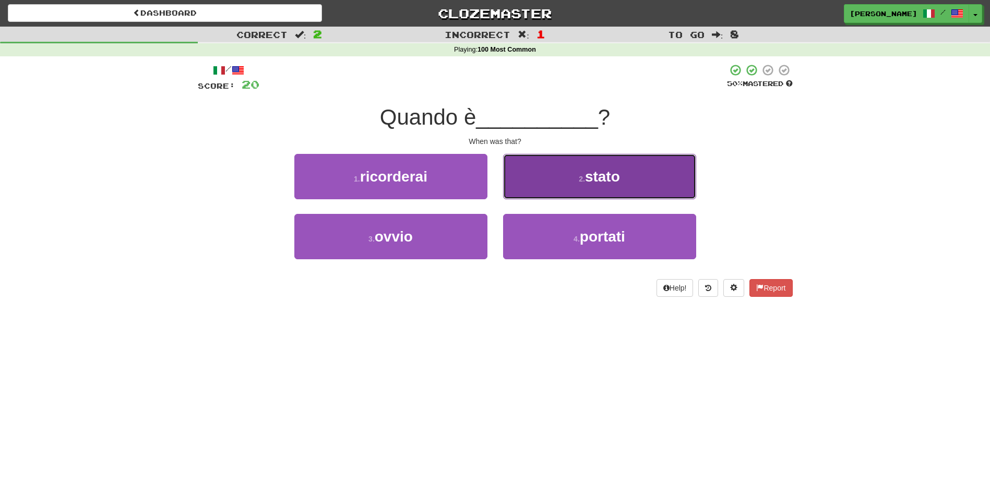
click at [522, 187] on button "2 . stato" at bounding box center [599, 176] width 193 height 45
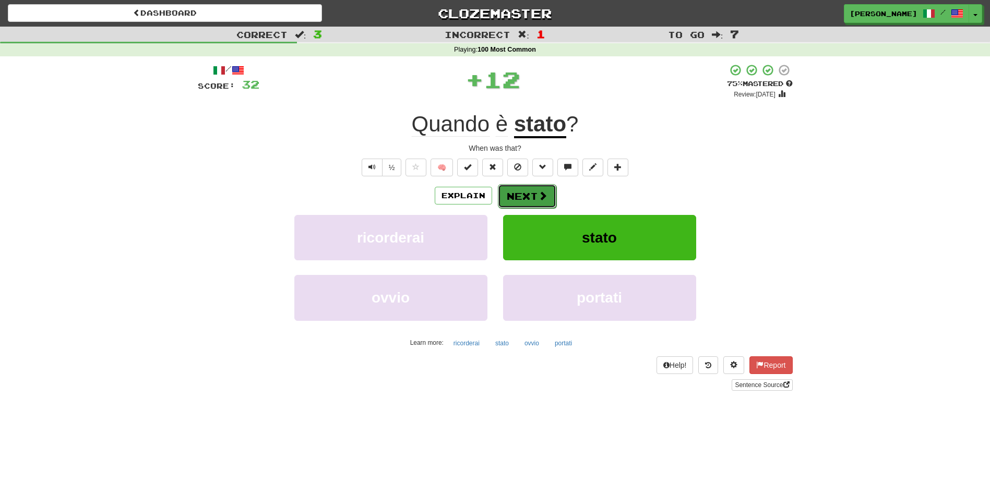
click at [522, 193] on button "Next" at bounding box center [527, 196] width 58 height 24
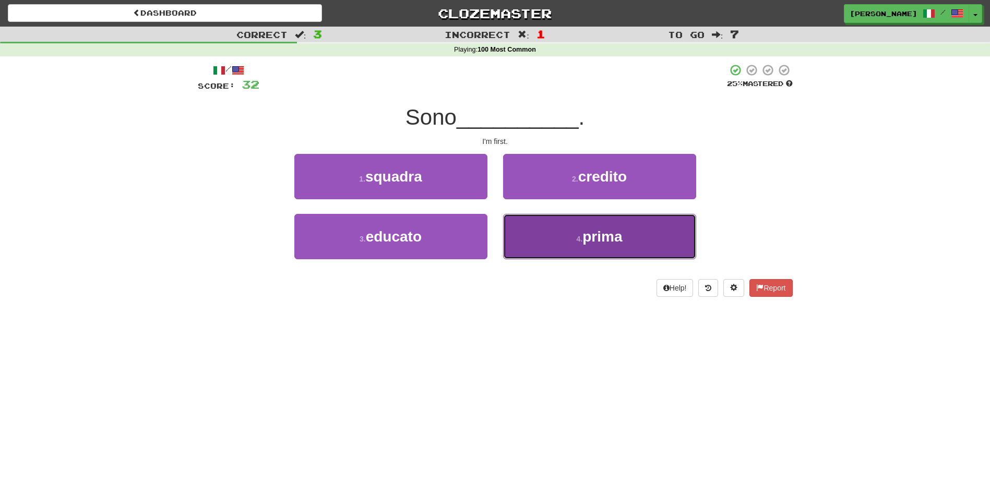
click at [539, 223] on button "4 . prima" at bounding box center [599, 236] width 193 height 45
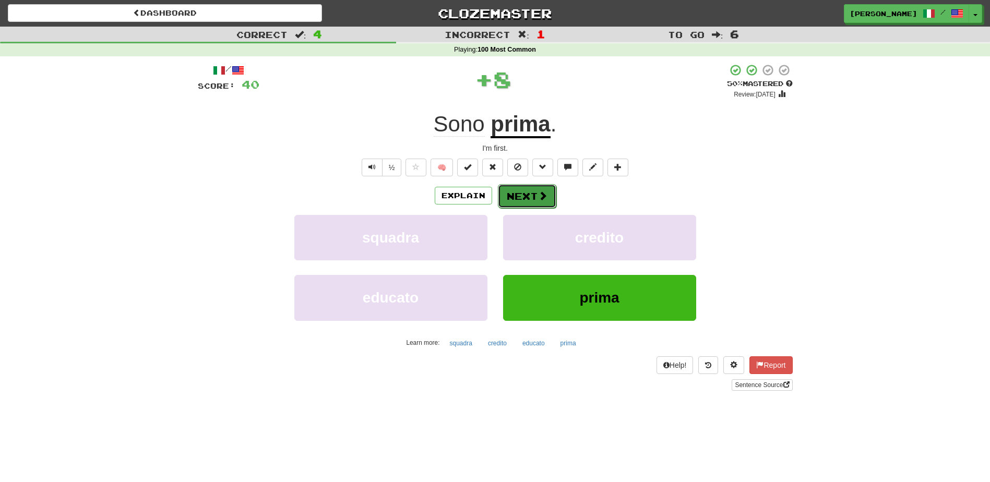
click at [522, 188] on button "Next" at bounding box center [527, 196] width 58 height 24
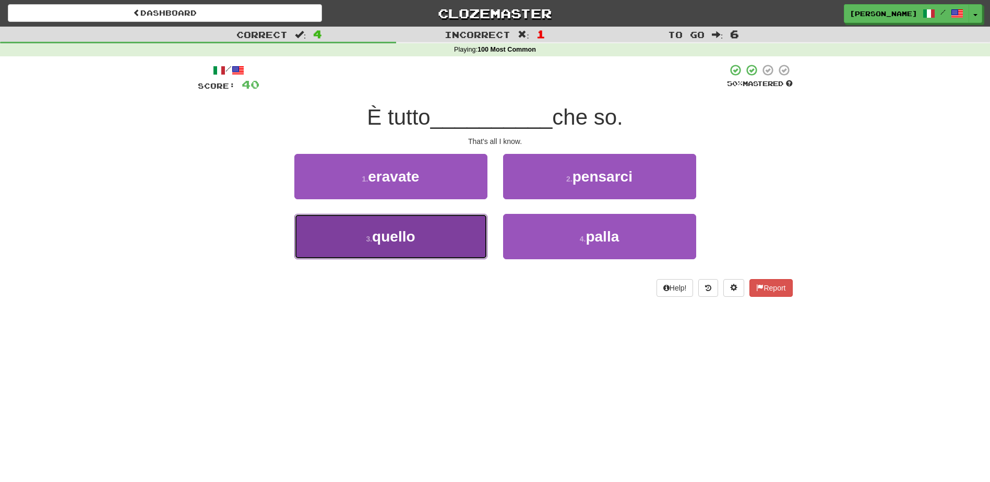
click at [424, 241] on button "3 . quello" at bounding box center [390, 236] width 193 height 45
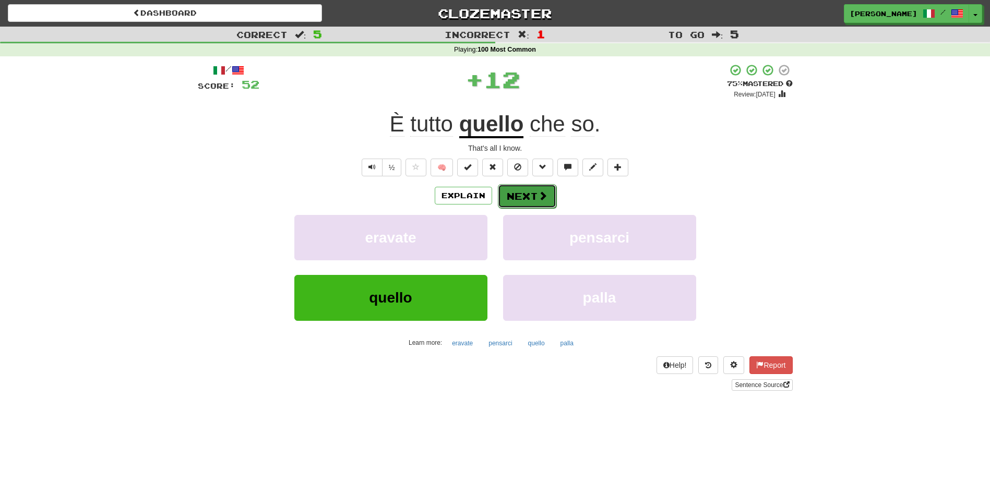
click at [525, 193] on button "Next" at bounding box center [527, 196] width 58 height 24
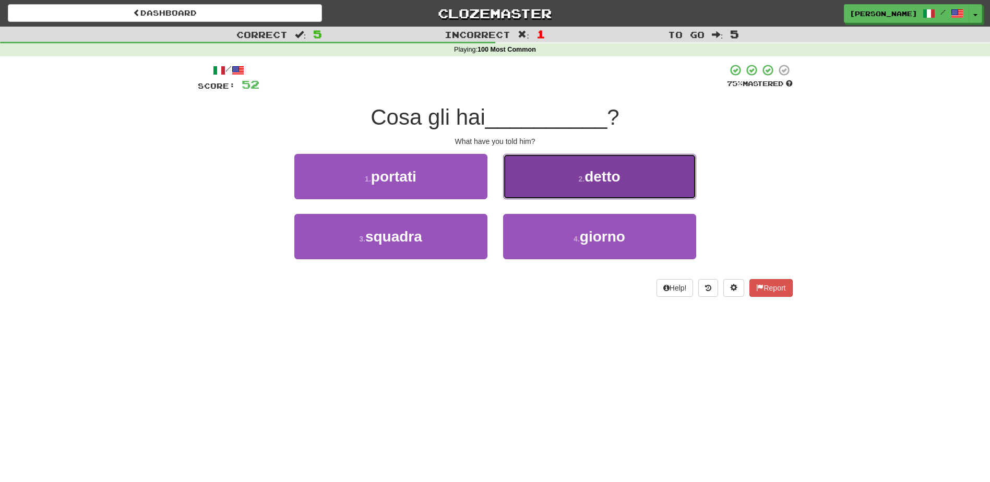
click at [529, 186] on button "2 . detto" at bounding box center [599, 176] width 193 height 45
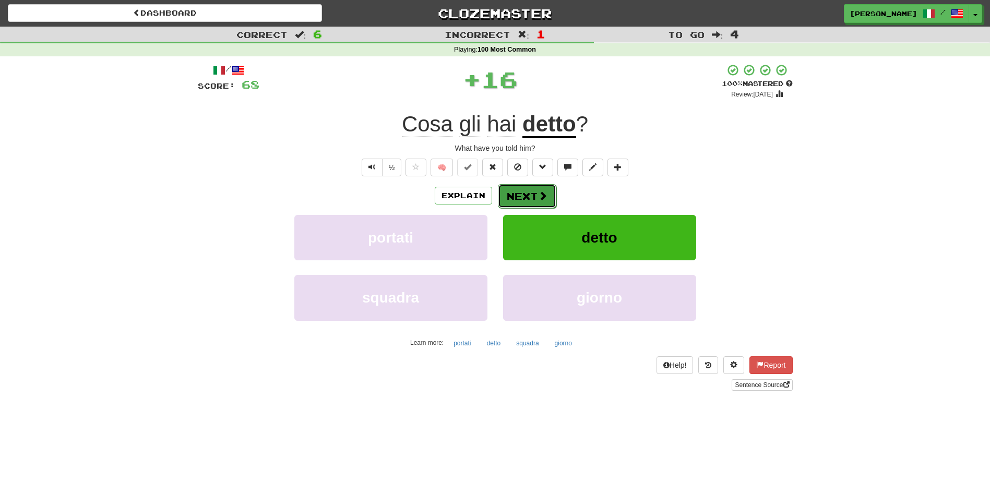
click at [528, 193] on button "Next" at bounding box center [527, 196] width 58 height 24
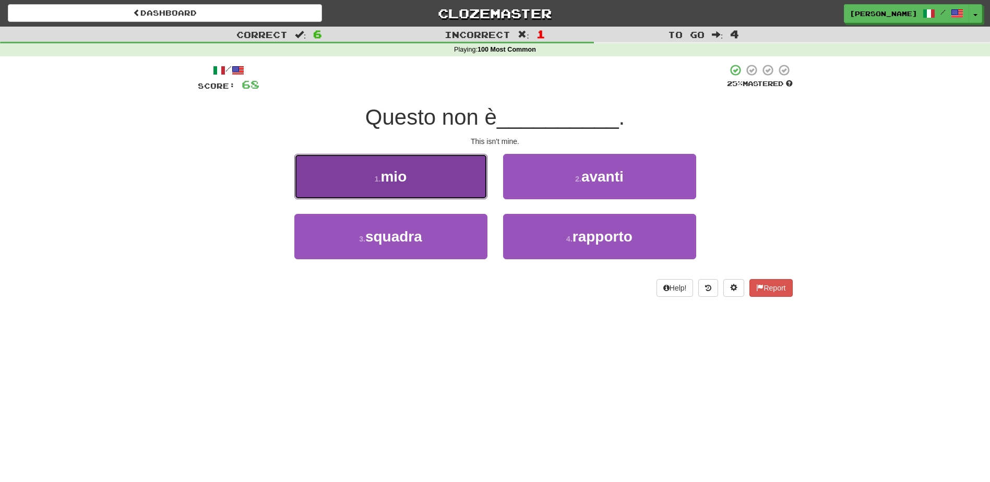
click at [478, 182] on button "1 . mio" at bounding box center [390, 176] width 193 height 45
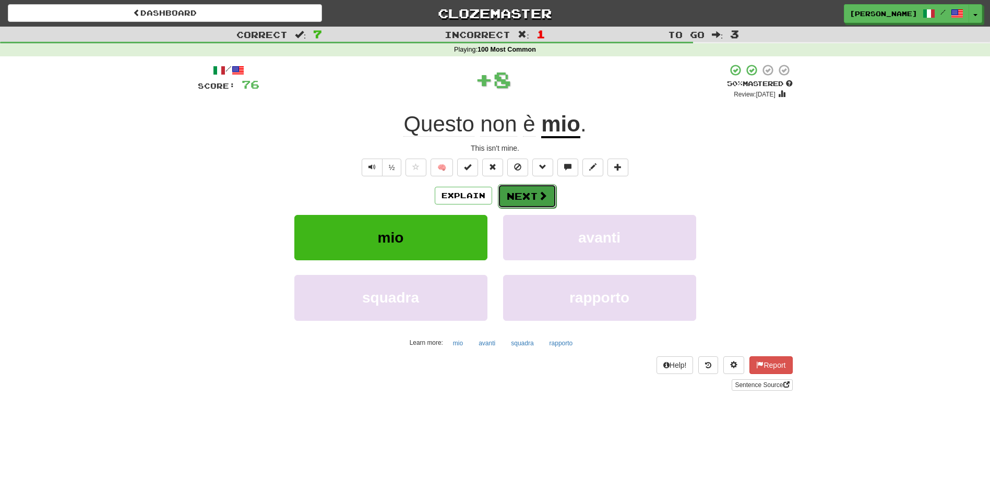
click at [525, 188] on button "Next" at bounding box center [527, 196] width 58 height 24
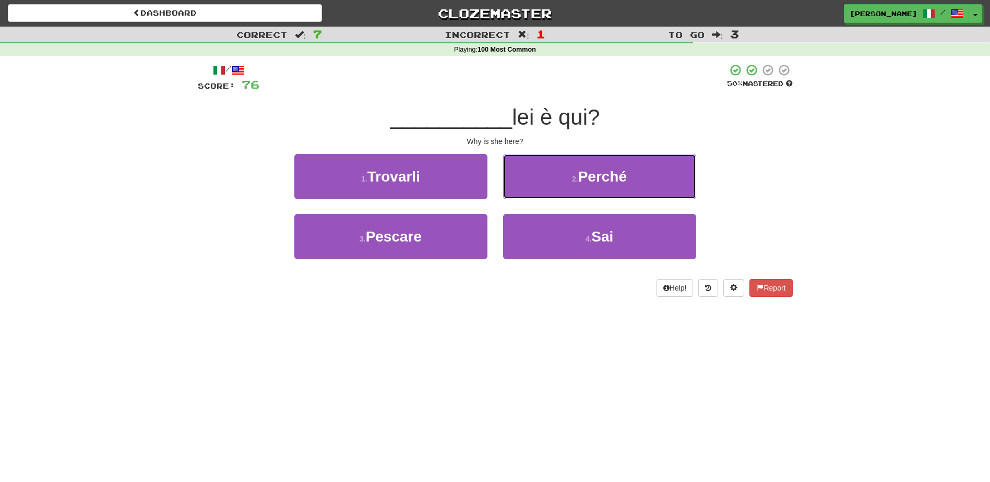
click at [549, 180] on button "2 . Perché" at bounding box center [599, 176] width 193 height 45
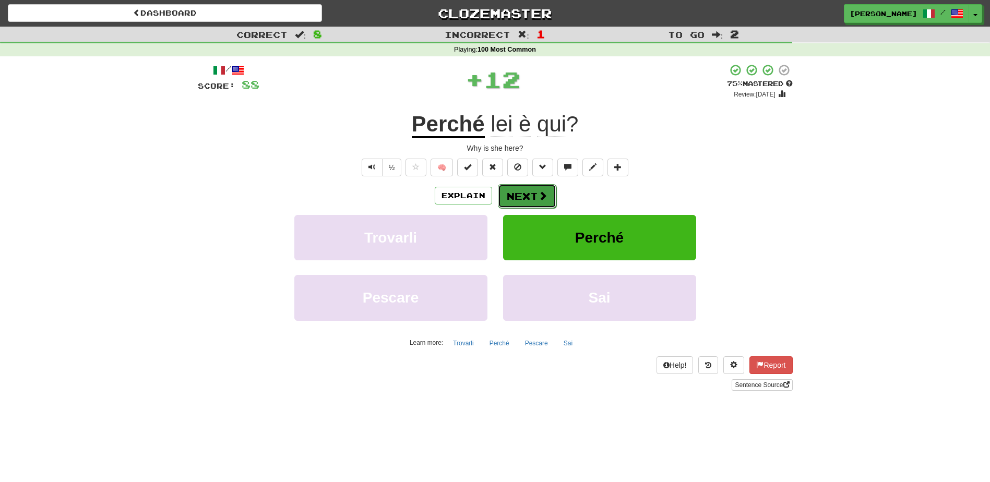
click at [534, 192] on button "Next" at bounding box center [527, 196] width 58 height 24
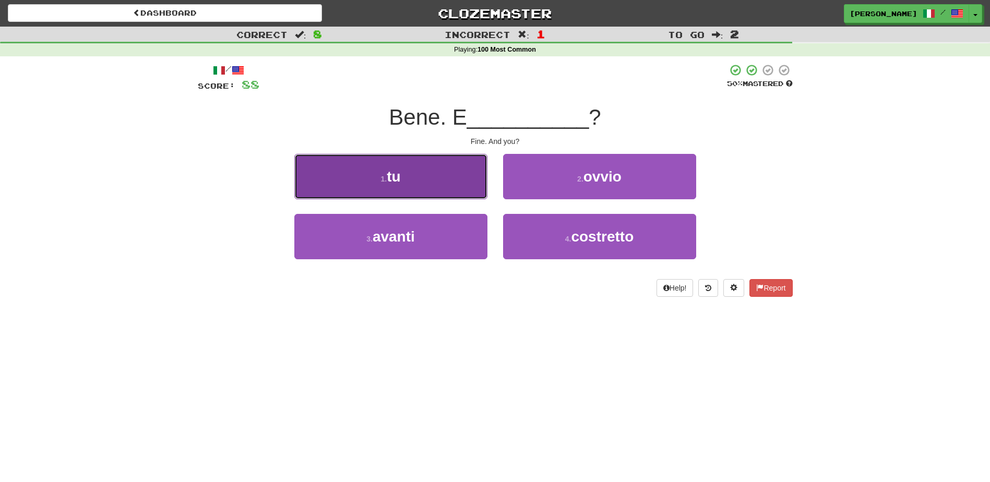
click at [467, 185] on button "1 . tu" at bounding box center [390, 176] width 193 height 45
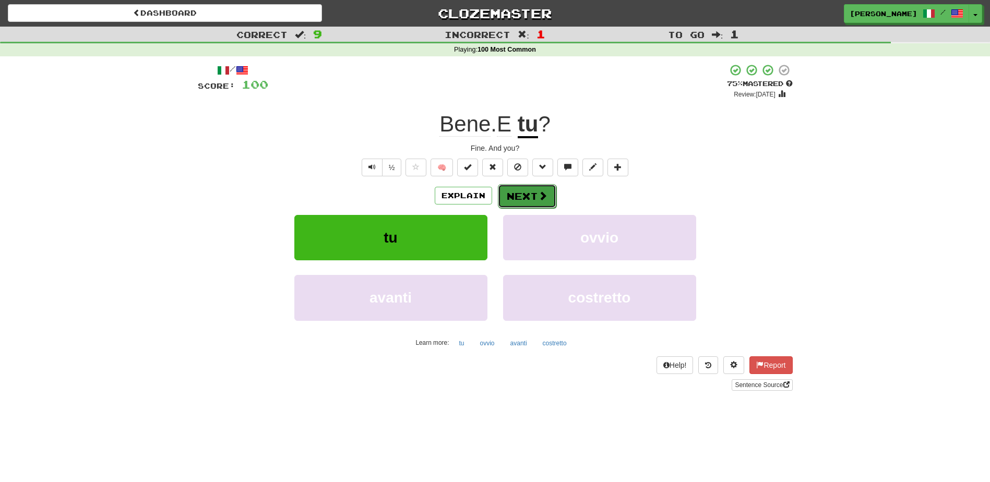
click at [523, 196] on button "Next" at bounding box center [527, 196] width 58 height 24
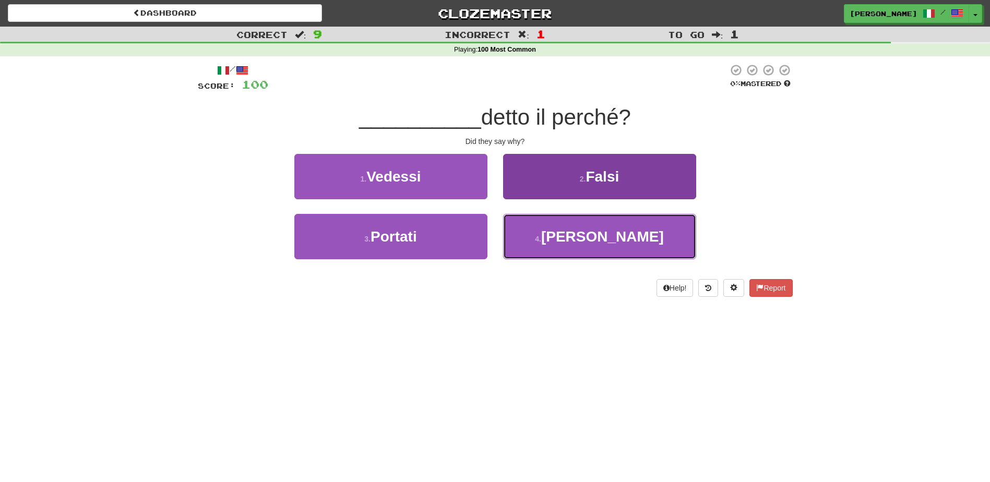
click at [532, 233] on button "4 . Hanno" at bounding box center [599, 236] width 193 height 45
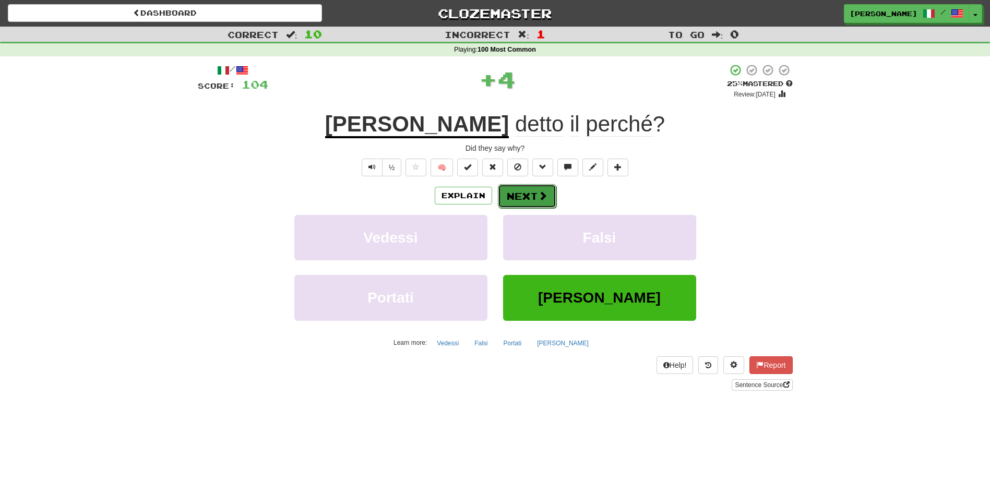
click at [508, 195] on button "Next" at bounding box center [527, 196] width 58 height 24
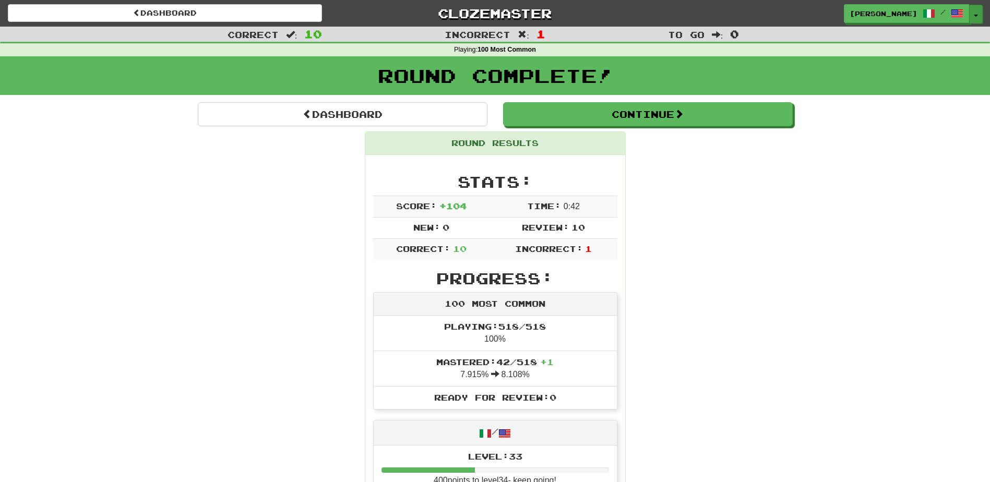
click at [976, 13] on button "Toggle Dropdown" at bounding box center [976, 14] width 14 height 19
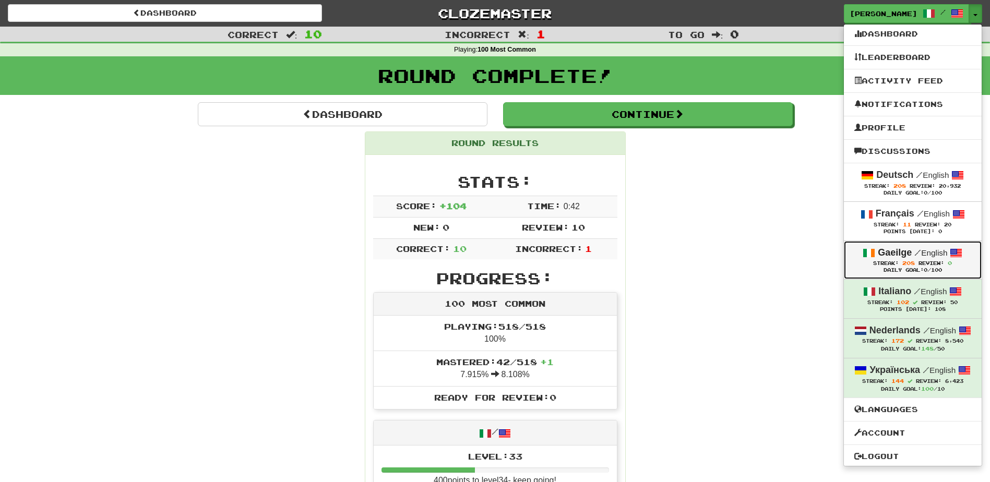
click at [905, 253] on strong "Gaeilge" at bounding box center [895, 252] width 34 height 10
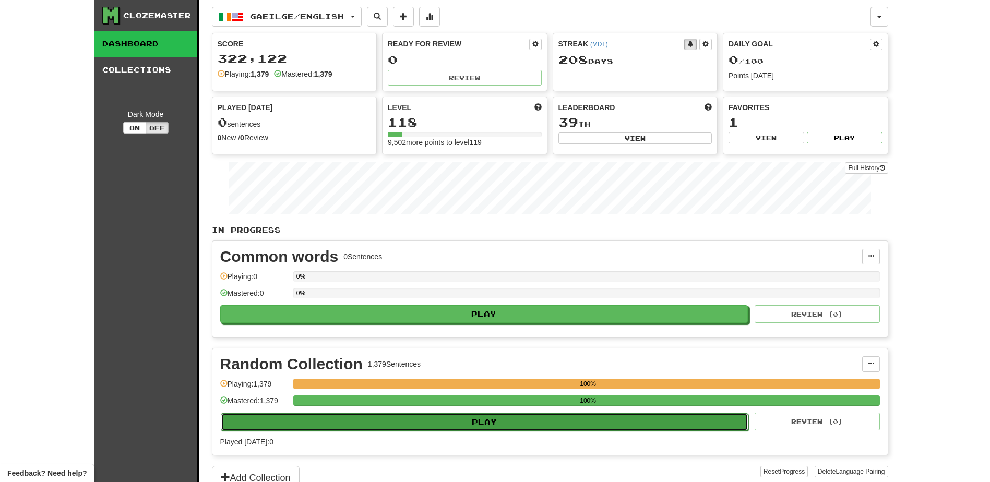
click at [423, 426] on button "Play" at bounding box center [485, 422] width 528 height 18
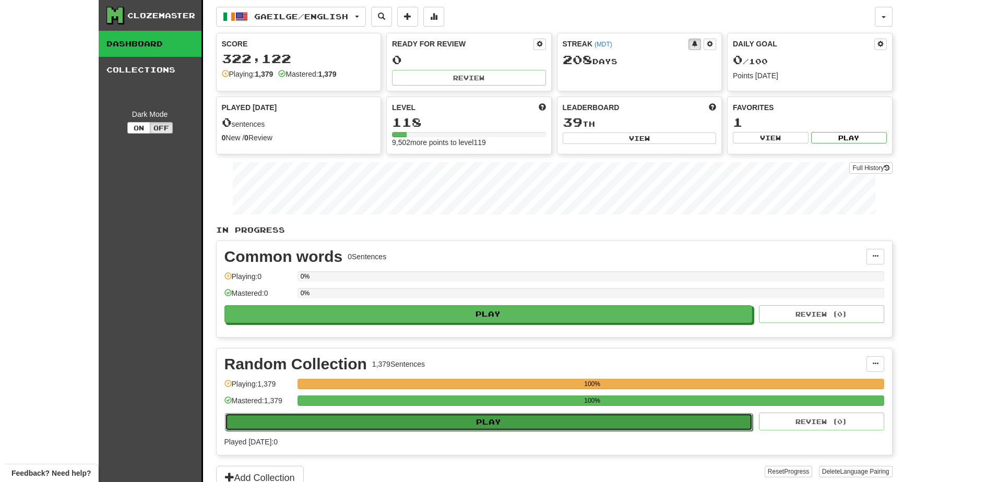
select select "**"
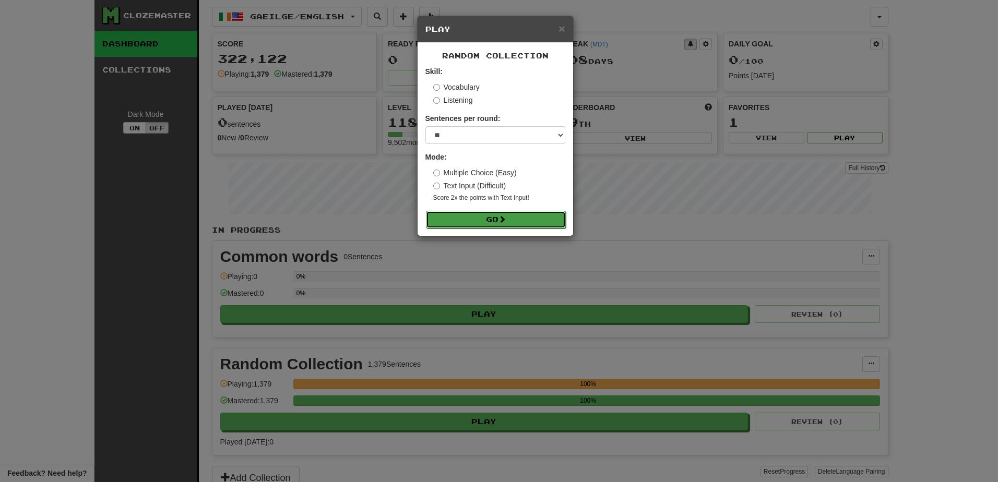
click at [492, 213] on button "Go" at bounding box center [496, 220] width 140 height 18
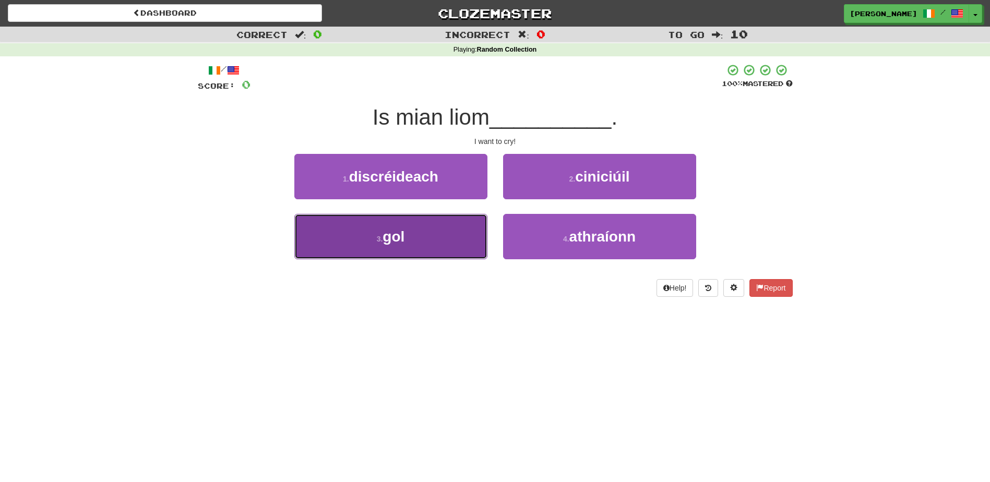
click at [430, 228] on button "3 . gol" at bounding box center [390, 236] width 193 height 45
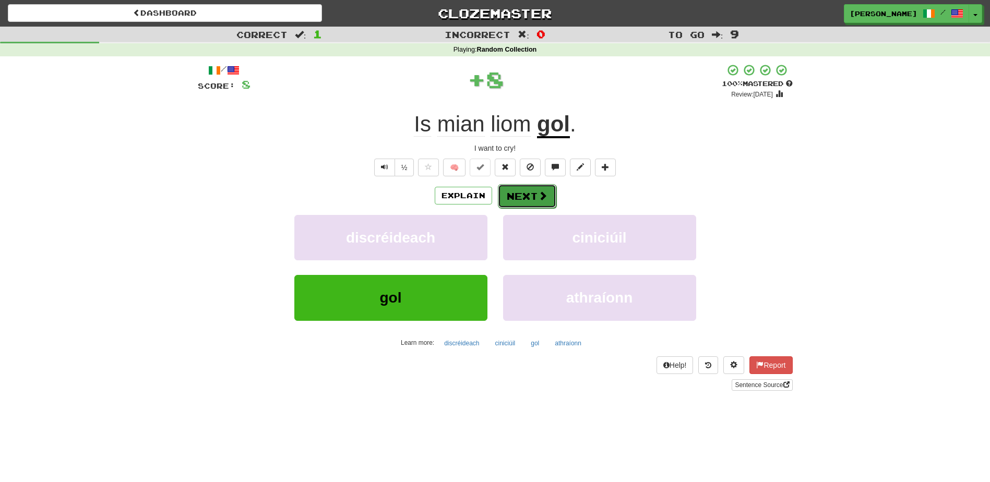
click at [512, 192] on button "Next" at bounding box center [527, 196] width 58 height 24
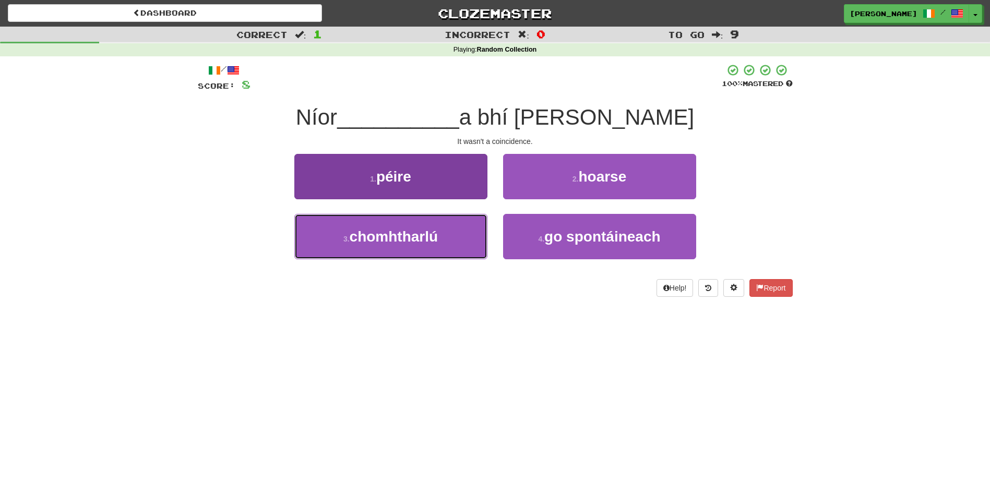
drag, startPoint x: 449, startPoint y: 243, endPoint x: 451, endPoint y: 237, distance: 6.1
click at [450, 241] on button "3 . chomhtharlú" at bounding box center [390, 236] width 193 height 45
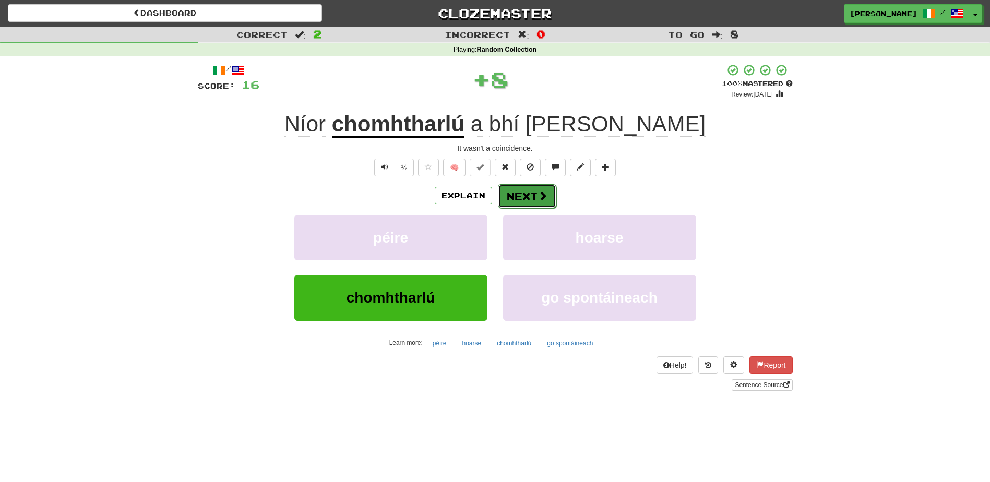
click at [517, 192] on button "Next" at bounding box center [527, 196] width 58 height 24
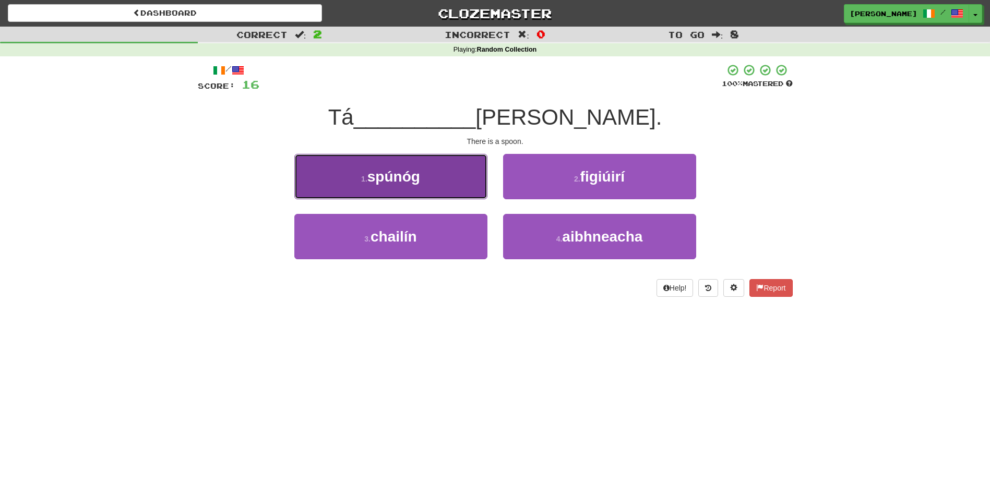
click at [448, 188] on button "1 . spúnóg" at bounding box center [390, 176] width 193 height 45
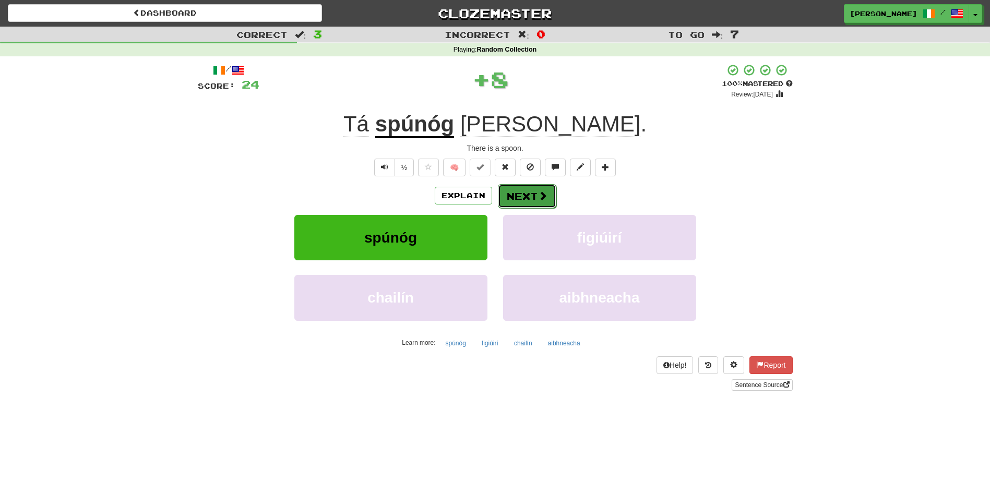
click at [517, 195] on button "Next" at bounding box center [527, 196] width 58 height 24
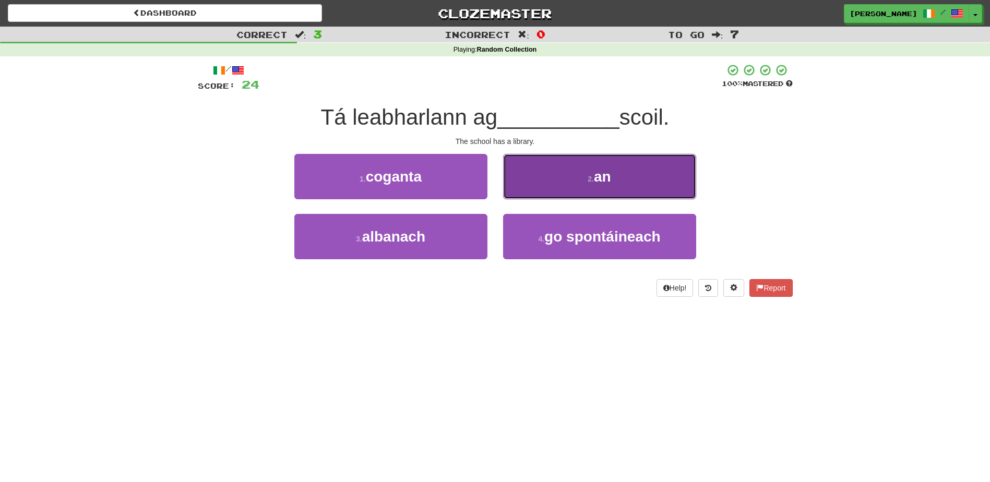
click at [540, 182] on button "2 . an" at bounding box center [599, 176] width 193 height 45
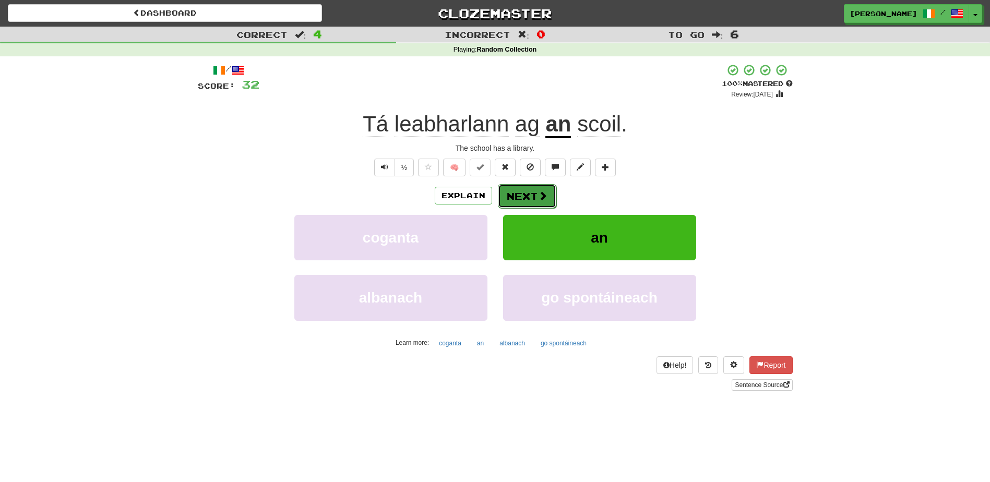
click at [528, 193] on button "Next" at bounding box center [527, 196] width 58 height 24
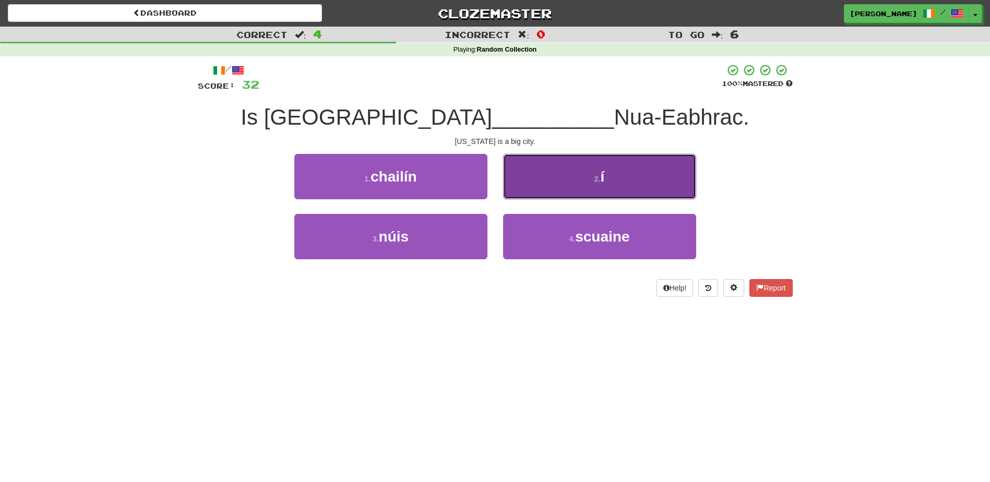
click at [543, 193] on button "2 . í" at bounding box center [599, 176] width 193 height 45
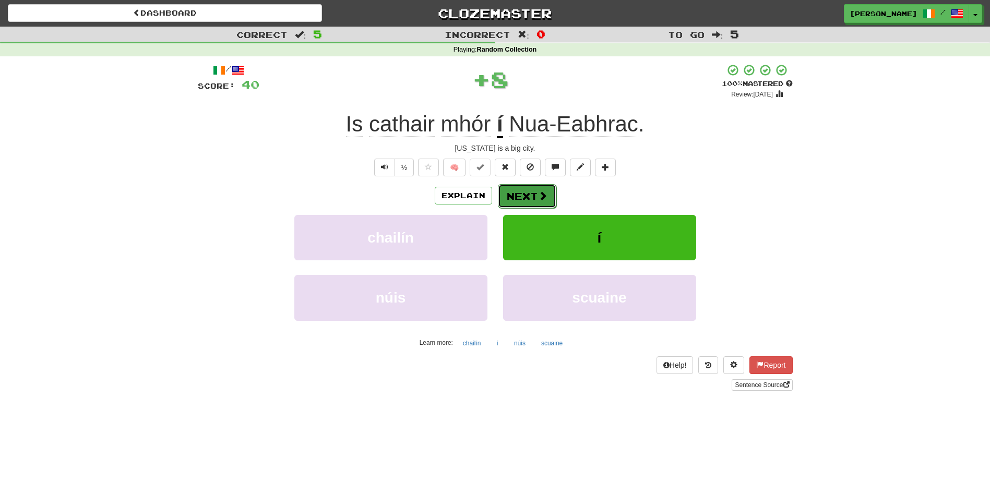
click at [532, 197] on button "Next" at bounding box center [527, 196] width 58 height 24
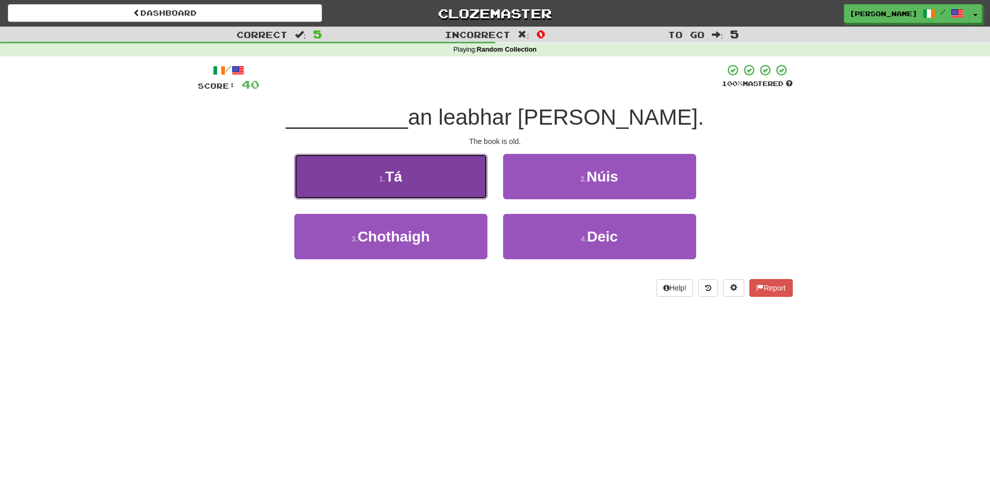
click at [473, 185] on button "1 . Tá" at bounding box center [390, 176] width 193 height 45
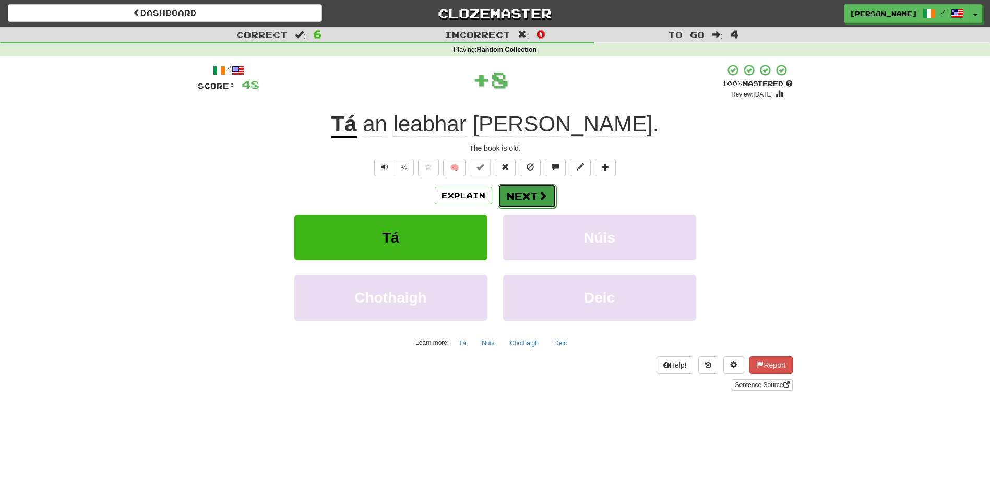
click at [517, 189] on button "Next" at bounding box center [527, 196] width 58 height 24
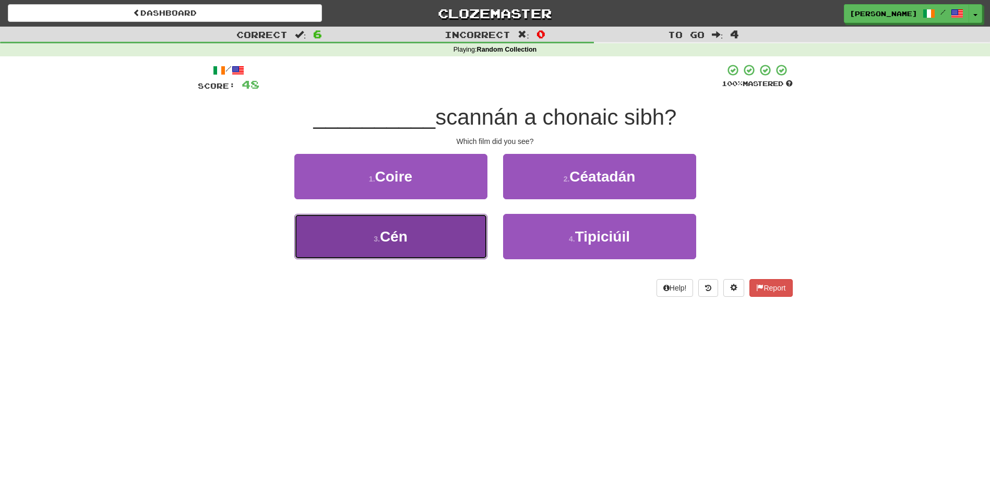
click at [461, 225] on button "3 . Cén" at bounding box center [390, 236] width 193 height 45
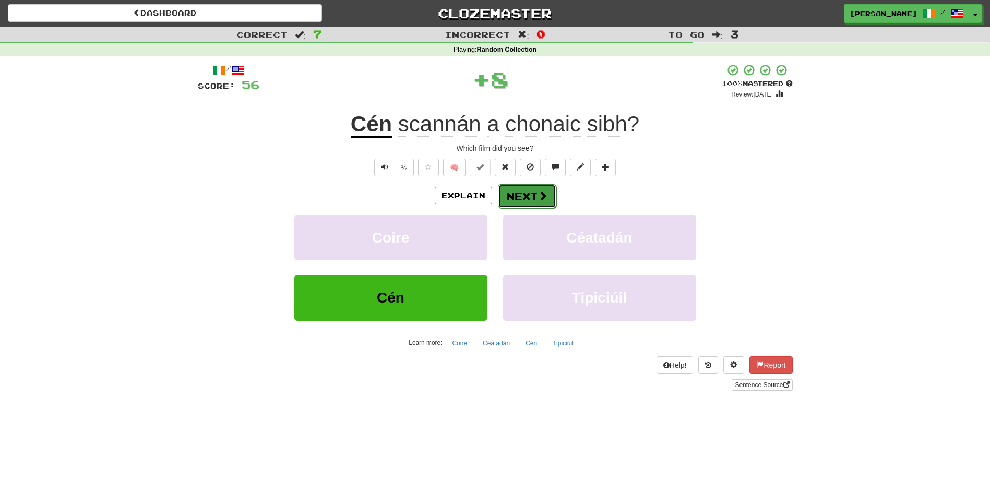
click at [511, 189] on button "Next" at bounding box center [527, 196] width 58 height 24
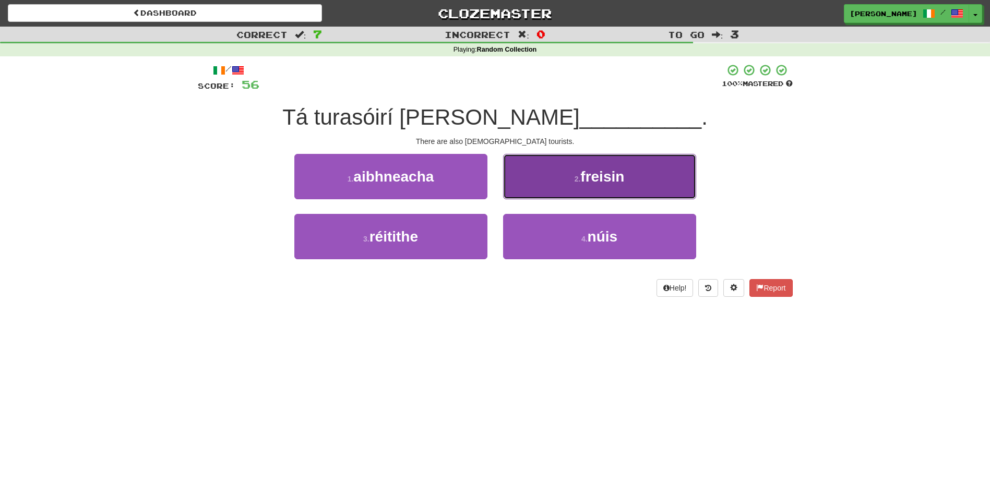
click at [550, 183] on button "2 . freisin" at bounding box center [599, 176] width 193 height 45
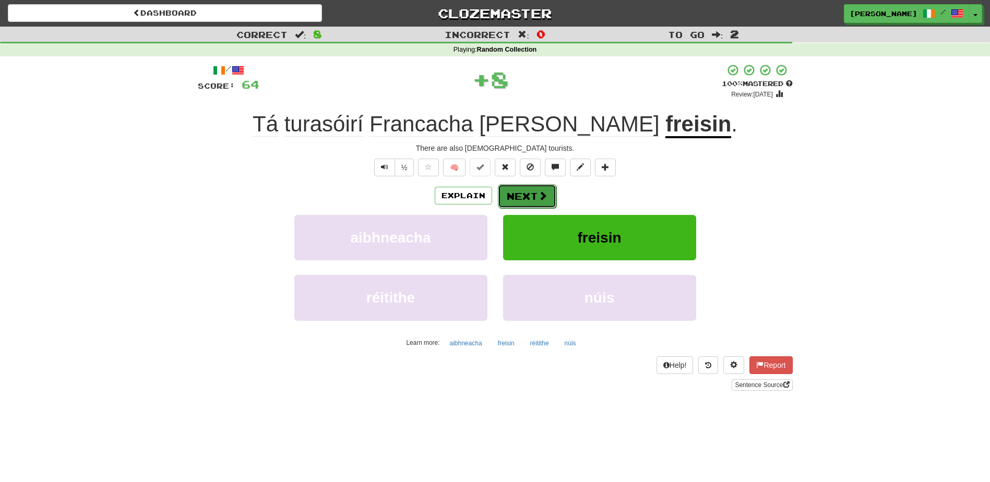
click at [531, 194] on button "Next" at bounding box center [527, 196] width 58 height 24
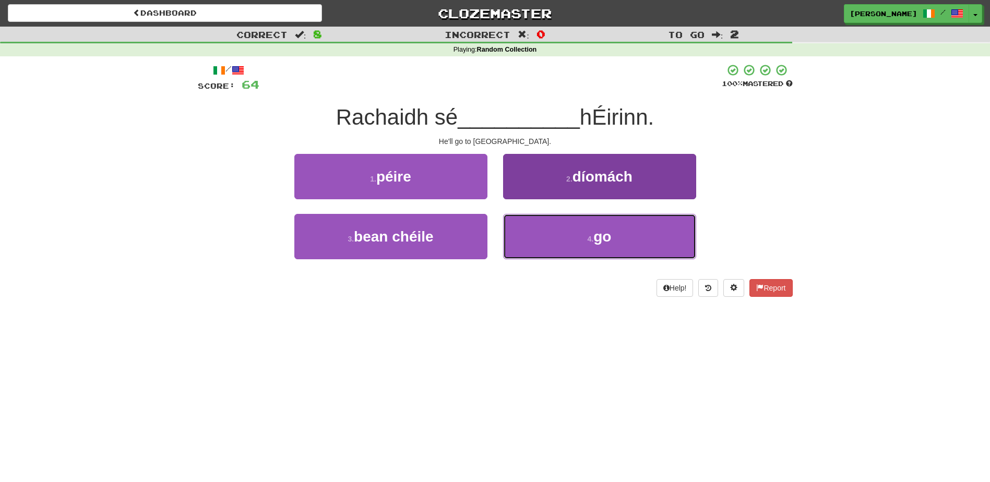
click at [544, 237] on button "4 . go" at bounding box center [599, 236] width 193 height 45
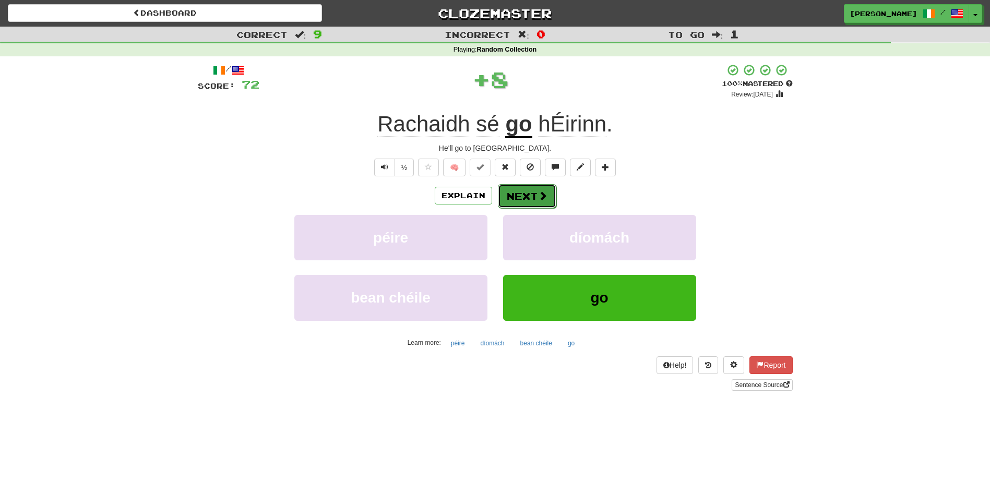
click at [540, 198] on span at bounding box center [542, 195] width 9 height 9
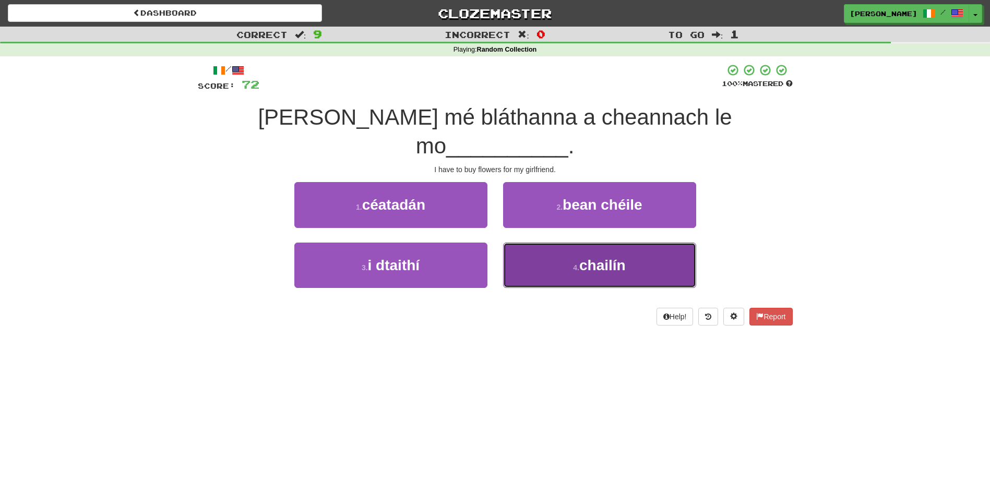
click at [582, 257] on span "chailín" at bounding box center [602, 265] width 46 height 16
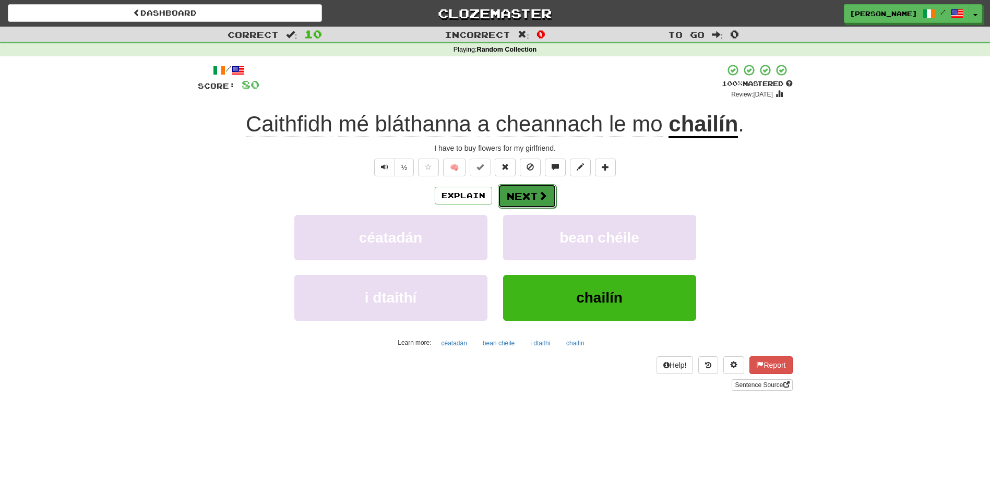
click at [541, 192] on span at bounding box center [542, 195] width 9 height 9
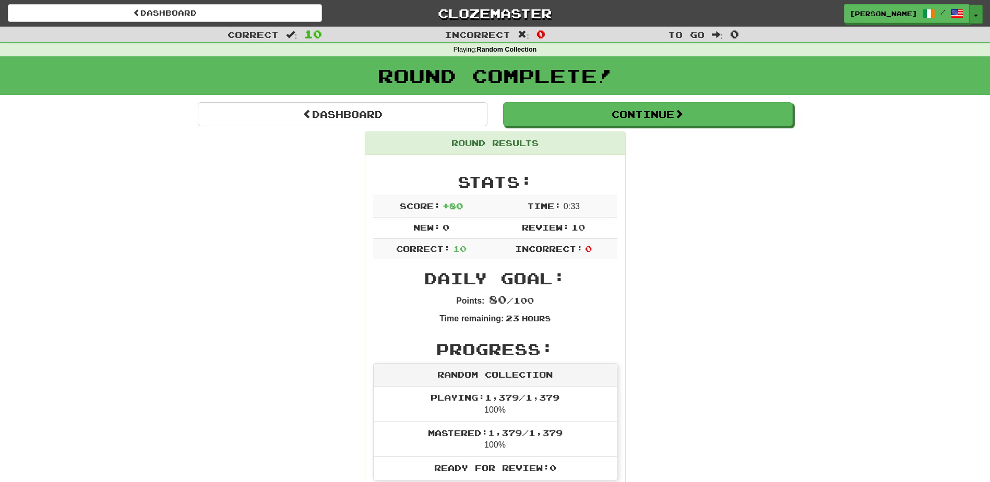
click at [977, 10] on button "Toggle Dropdown" at bounding box center [976, 14] width 14 height 19
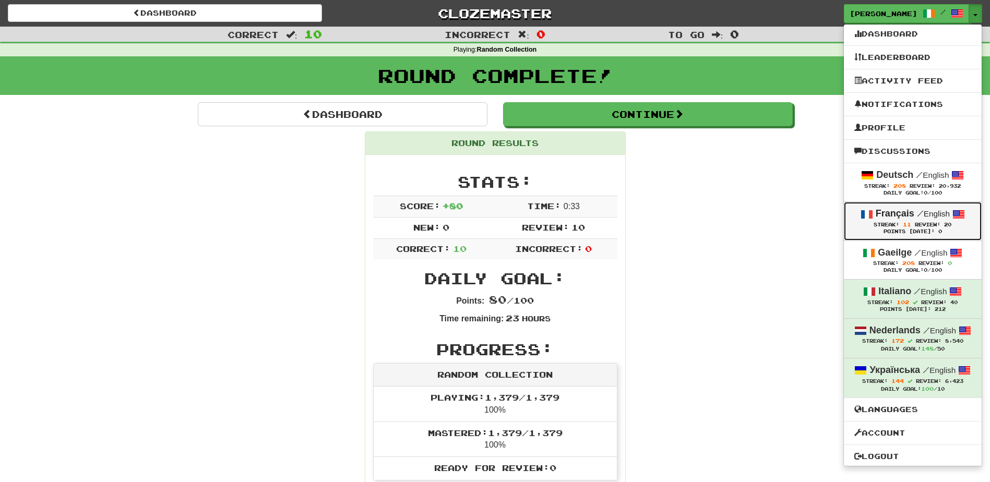
click at [896, 215] on strong "Français" at bounding box center [895, 213] width 39 height 10
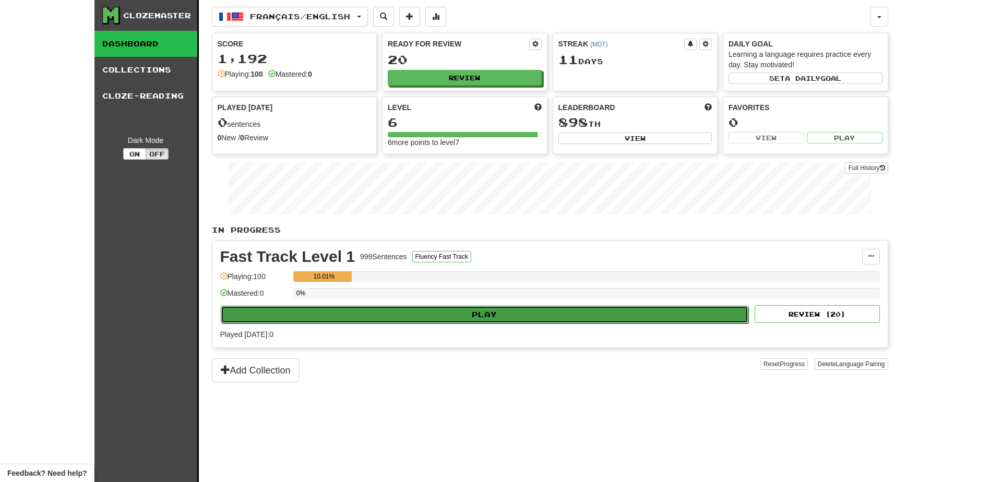
click at [398, 315] on button "Play" at bounding box center [485, 315] width 528 height 18
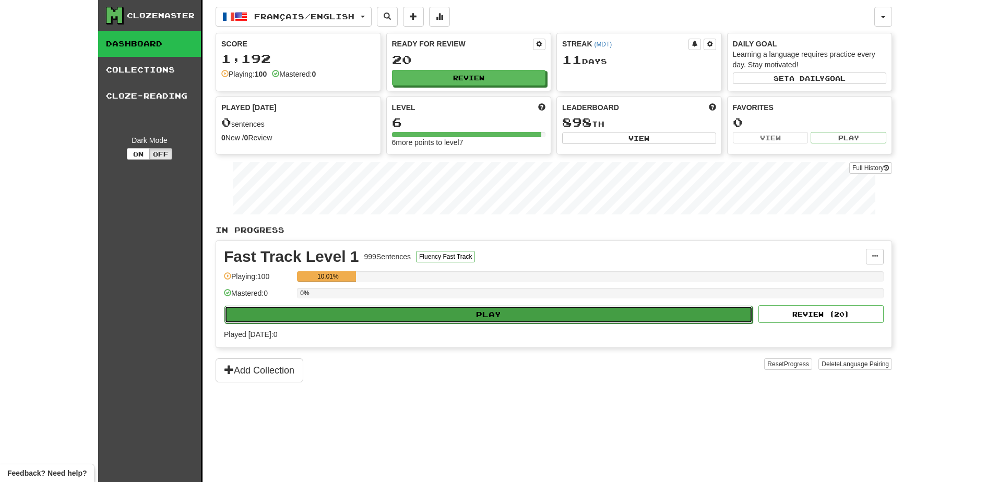
select select "**"
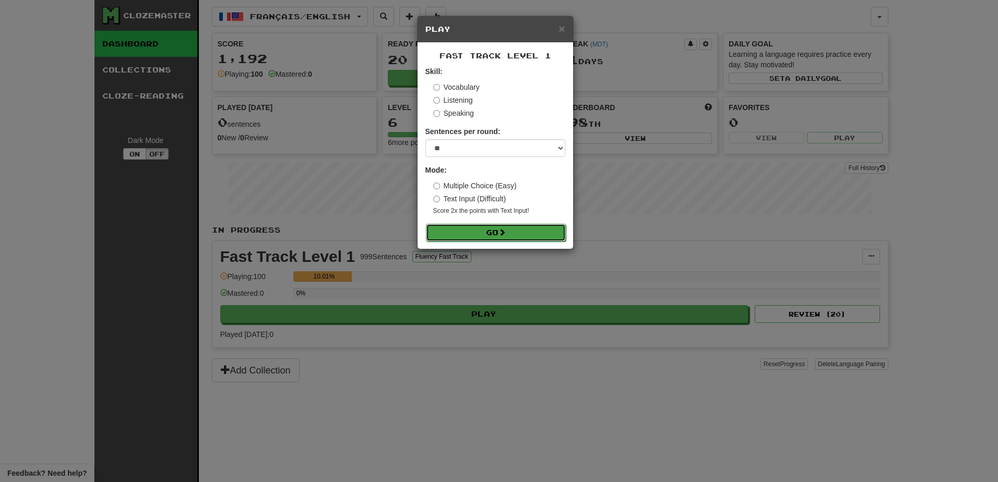
click at [473, 228] on button "Go" at bounding box center [496, 233] width 140 height 18
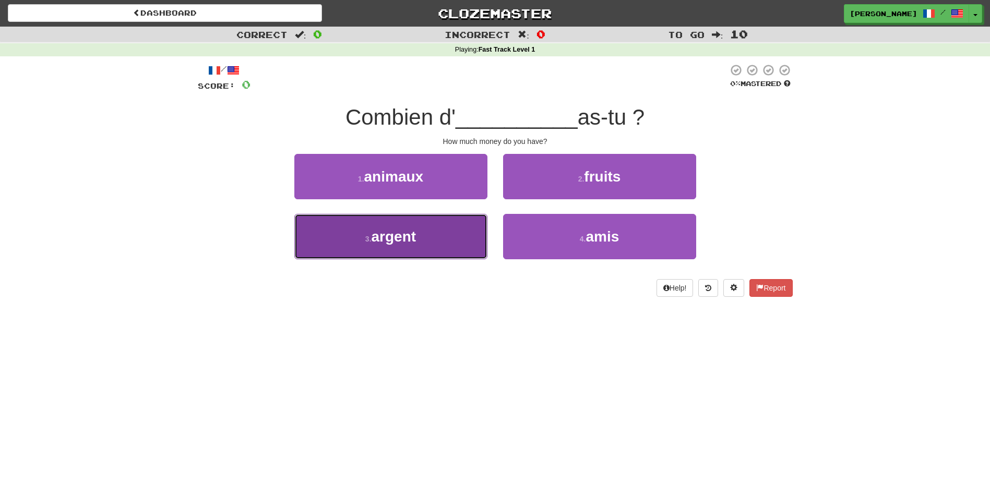
click at [463, 232] on button "3 . argent" at bounding box center [390, 236] width 193 height 45
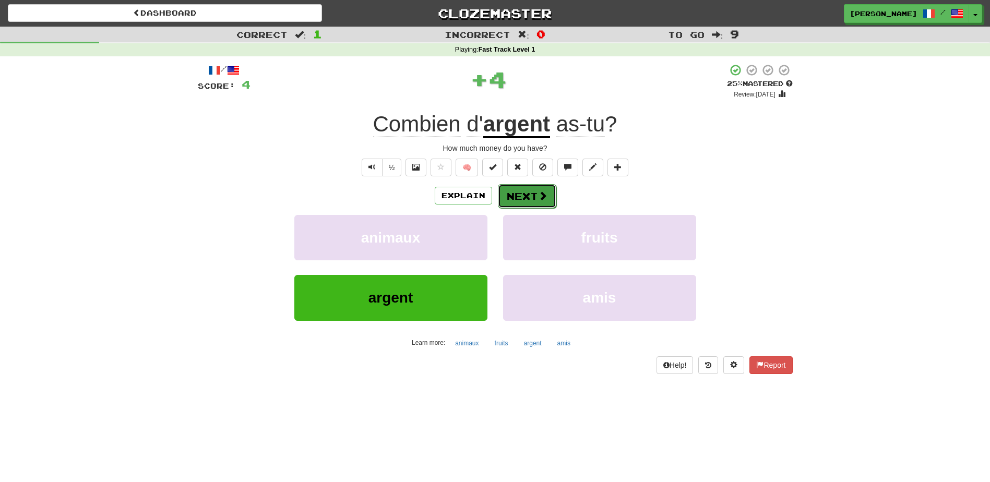
click at [520, 193] on button "Next" at bounding box center [527, 196] width 58 height 24
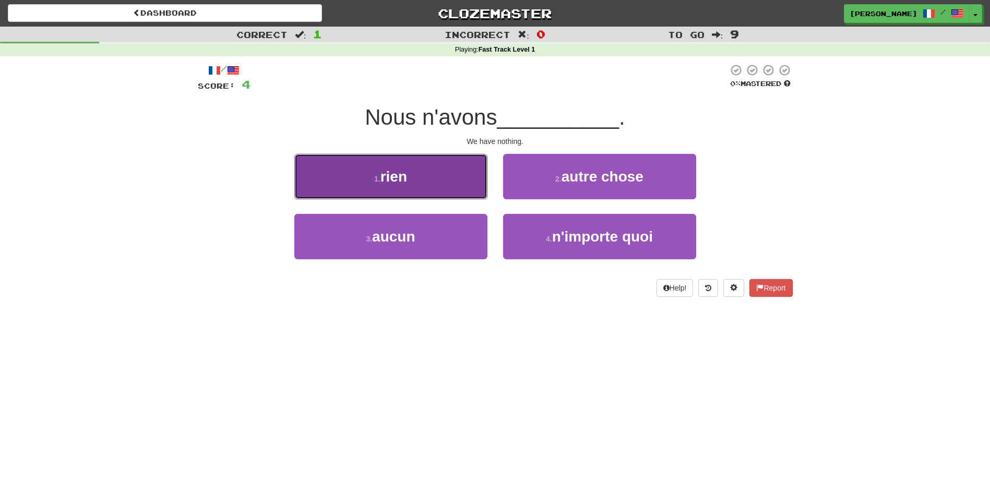
click at [458, 191] on button "1 . rien" at bounding box center [390, 176] width 193 height 45
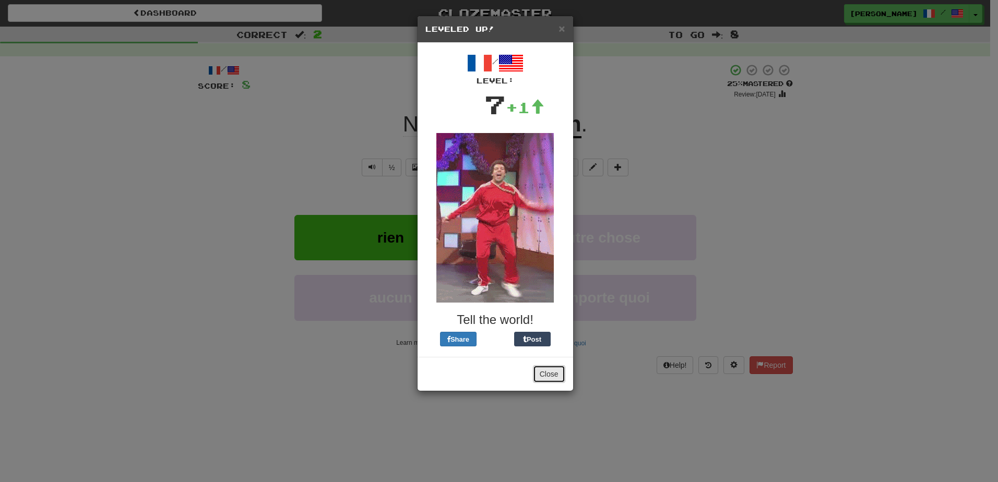
click at [551, 377] on button "Close" at bounding box center [549, 374] width 32 height 18
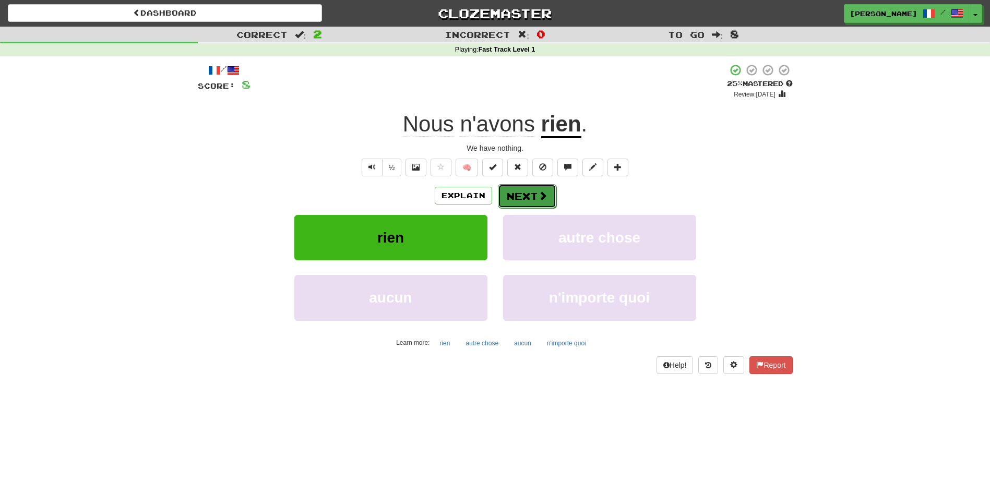
click at [533, 197] on button "Next" at bounding box center [527, 196] width 58 height 24
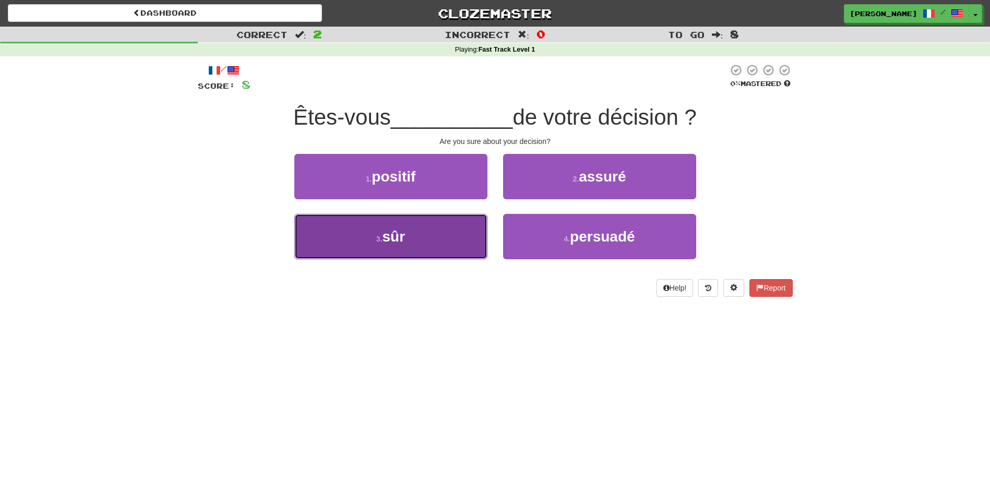
click at [456, 236] on button "3 . sûr" at bounding box center [390, 236] width 193 height 45
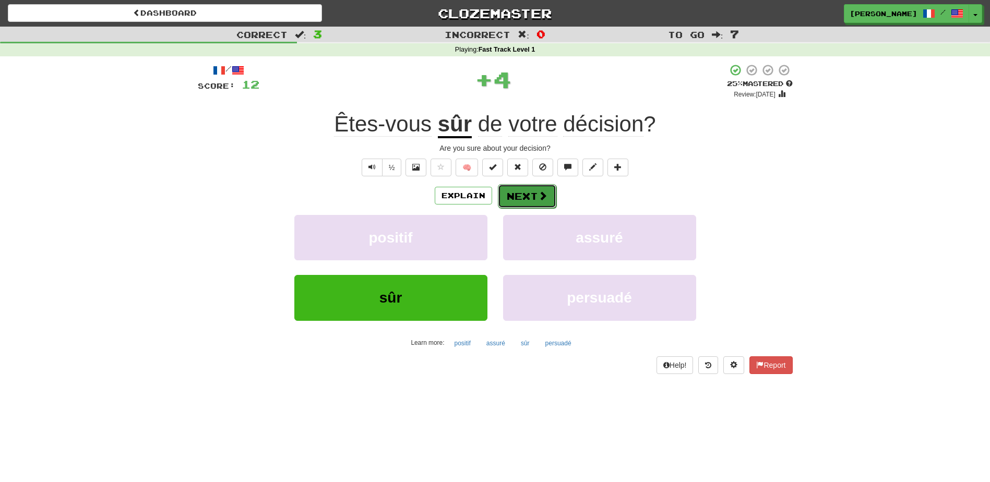
click at [526, 190] on button "Next" at bounding box center [527, 196] width 58 height 24
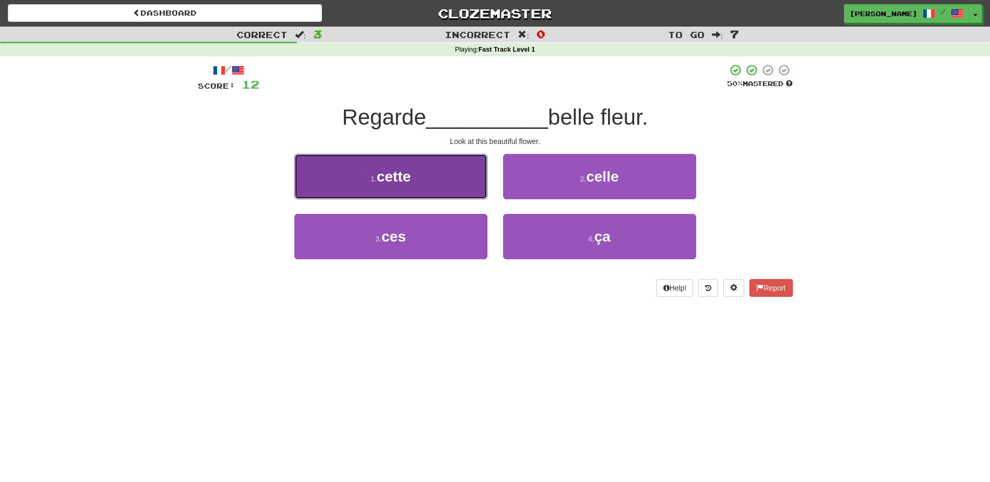
click at [446, 189] on button "1 . cette" at bounding box center [390, 176] width 193 height 45
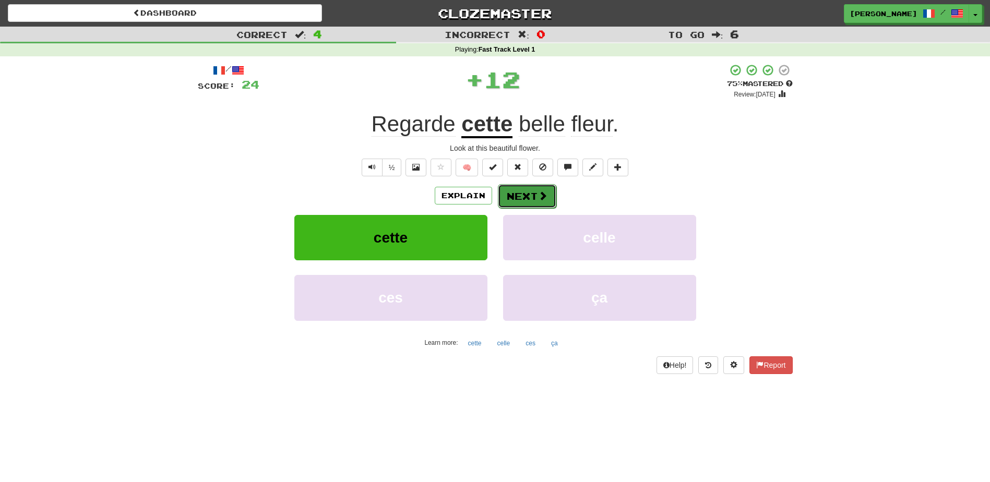
click at [520, 192] on button "Next" at bounding box center [527, 196] width 58 height 24
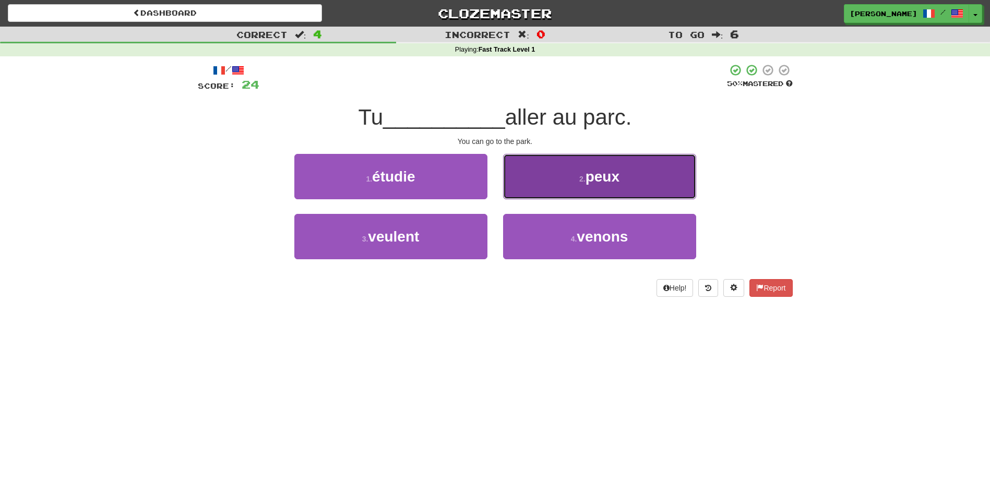
click at [549, 186] on button "2 . peux" at bounding box center [599, 176] width 193 height 45
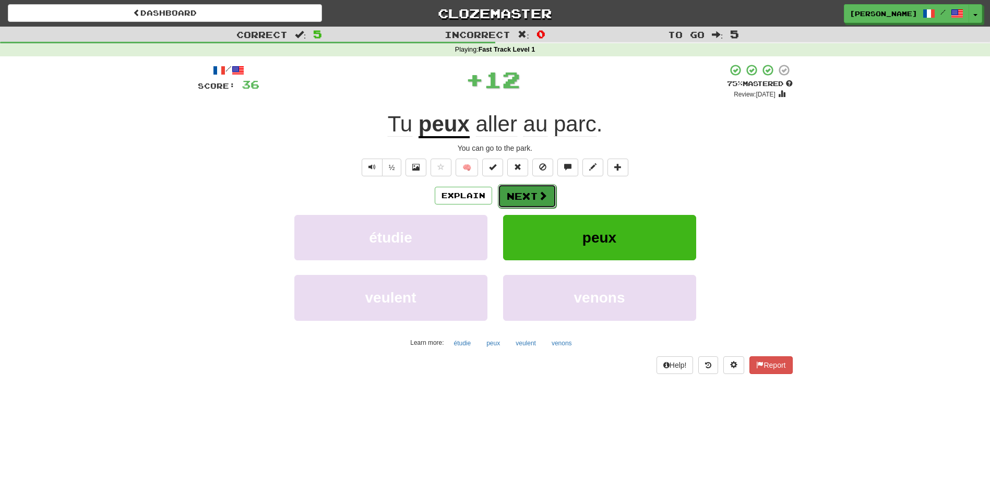
click at [539, 193] on span at bounding box center [542, 195] width 9 height 9
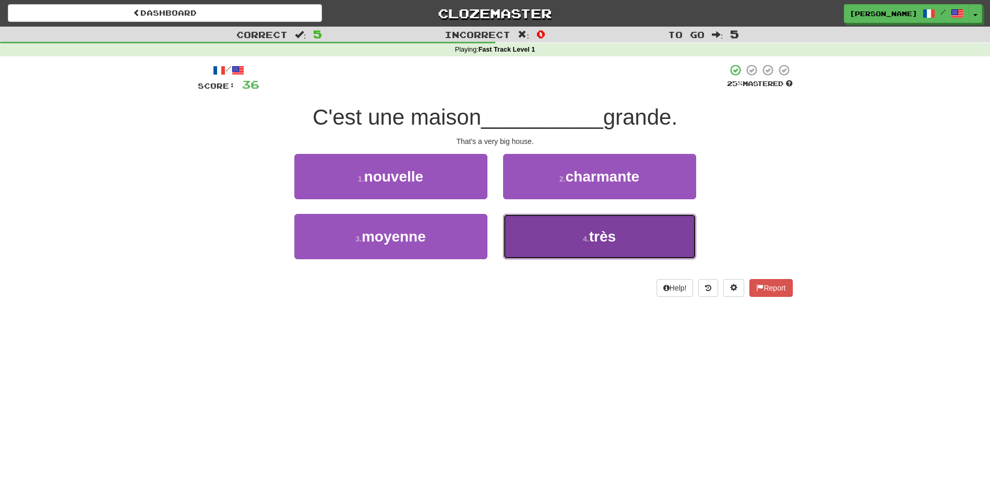
click at [581, 244] on button "4 . très" at bounding box center [599, 236] width 193 height 45
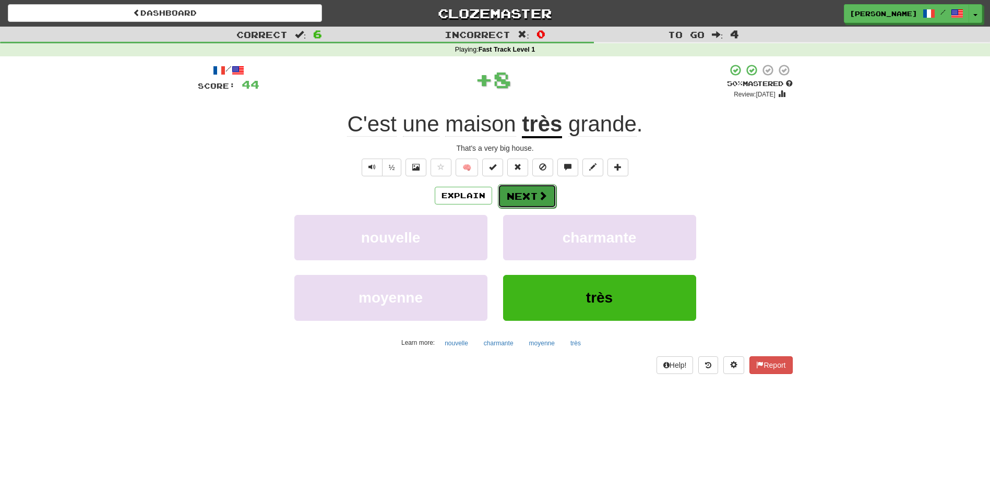
click at [541, 196] on span at bounding box center [542, 195] width 9 height 9
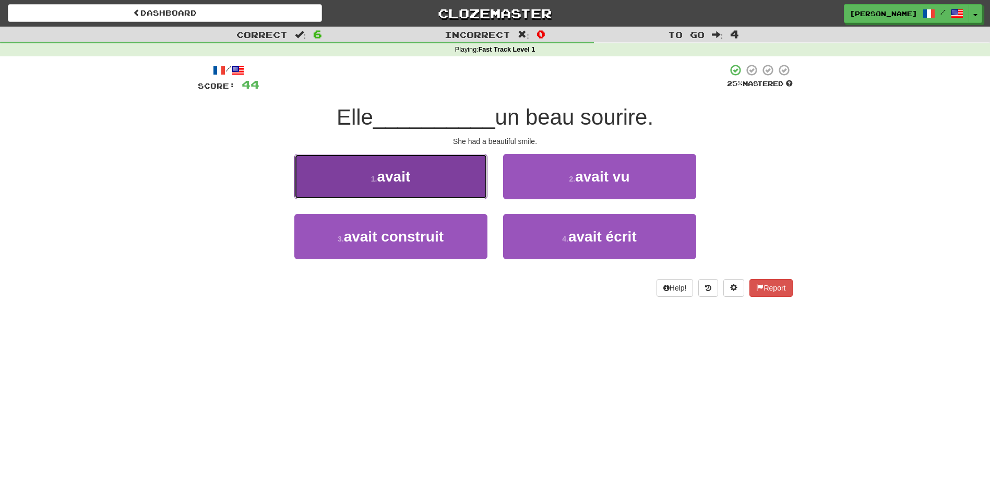
click at [458, 193] on button "1 . avait" at bounding box center [390, 176] width 193 height 45
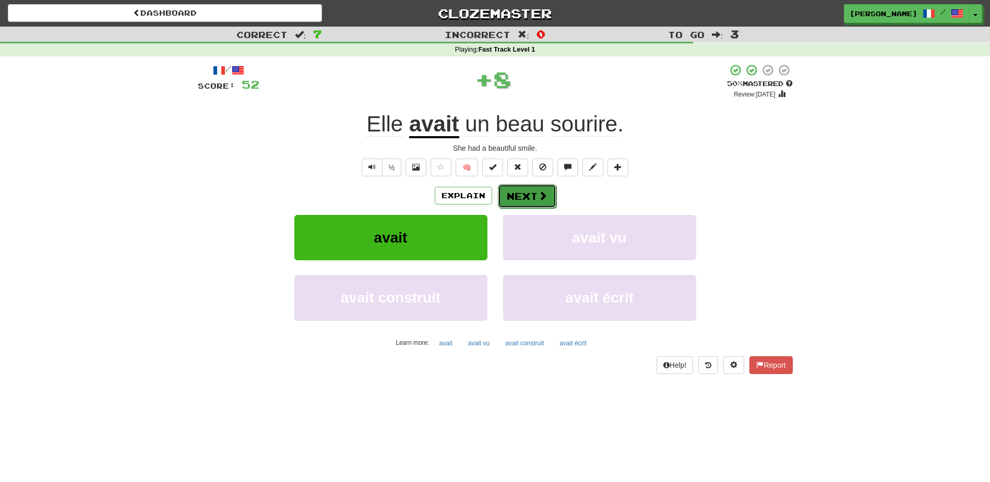
click at [517, 193] on button "Next" at bounding box center [527, 196] width 58 height 24
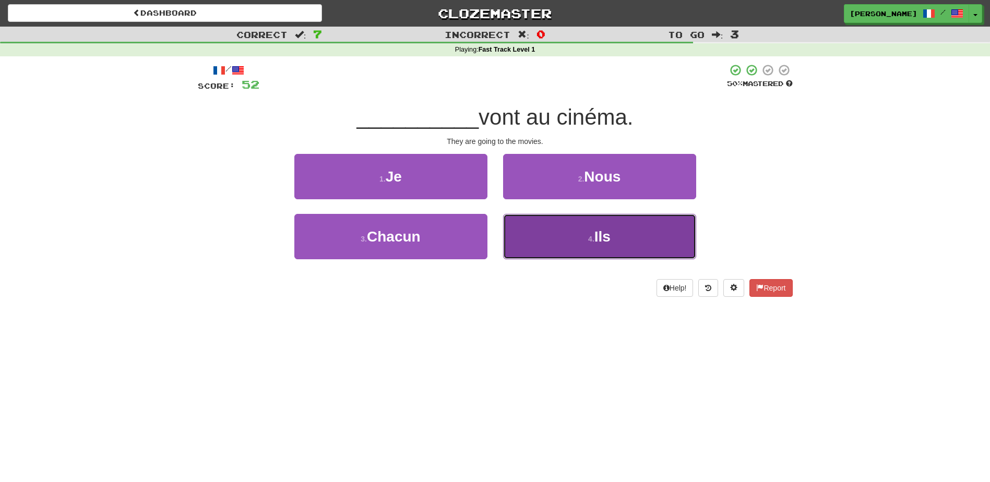
click at [546, 233] on button "4 . Ils" at bounding box center [599, 236] width 193 height 45
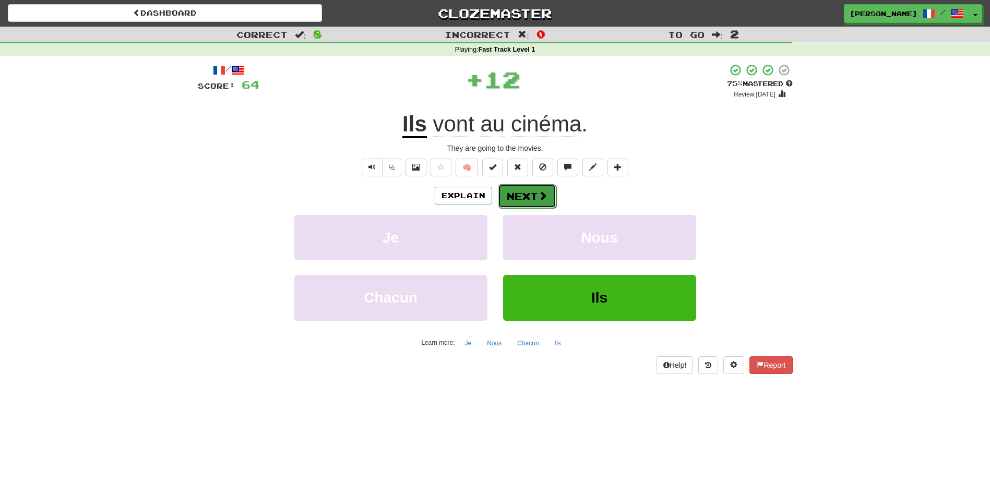
click at [538, 191] on span at bounding box center [542, 195] width 9 height 9
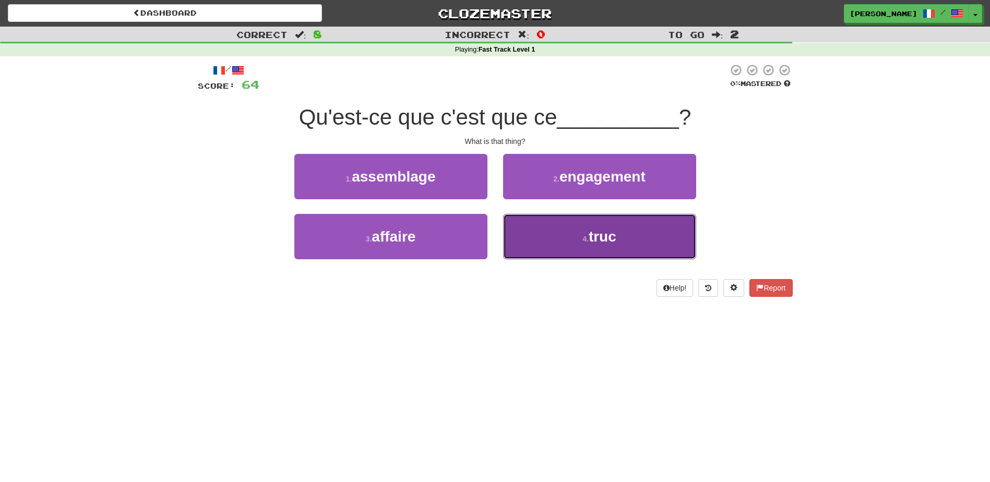
click at [536, 228] on button "4 . truc" at bounding box center [599, 236] width 193 height 45
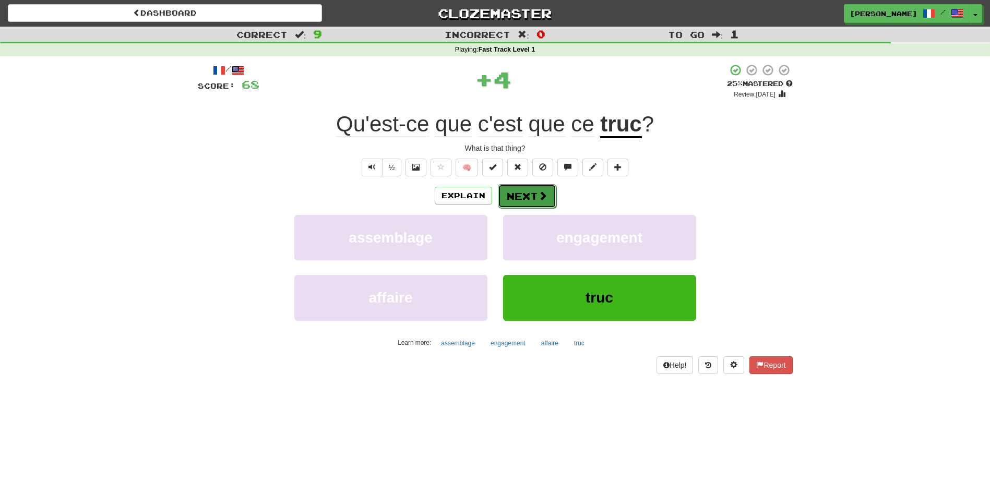
click at [533, 188] on button "Next" at bounding box center [527, 196] width 58 height 24
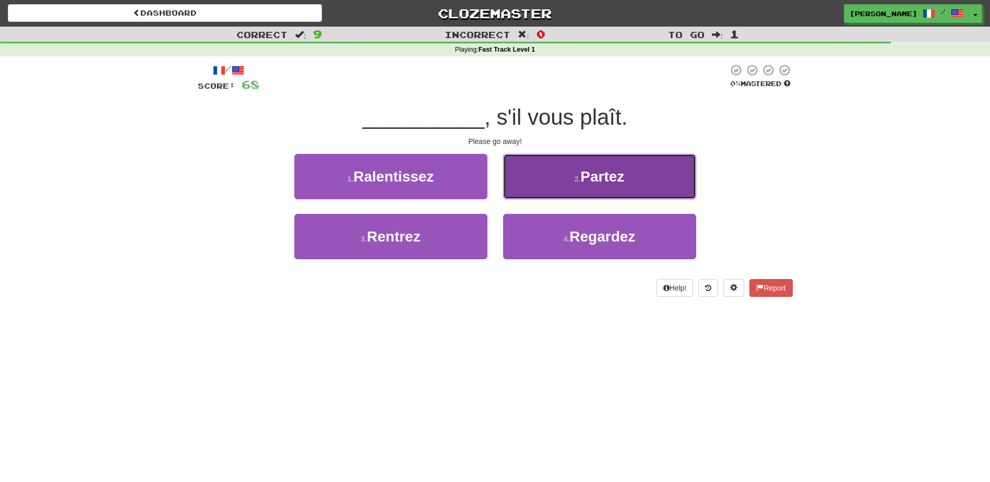
click at [546, 176] on button "2 . Partez" at bounding box center [599, 176] width 193 height 45
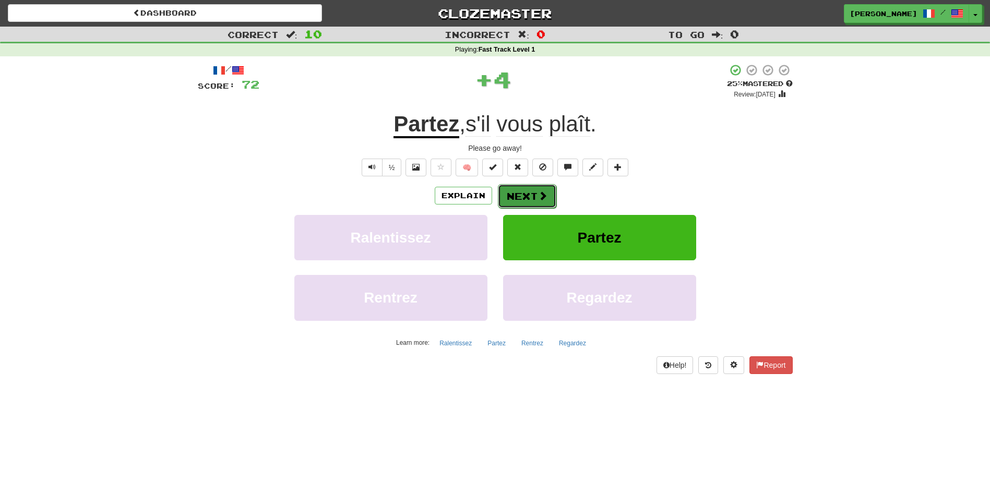
click at [539, 191] on span at bounding box center [542, 195] width 9 height 9
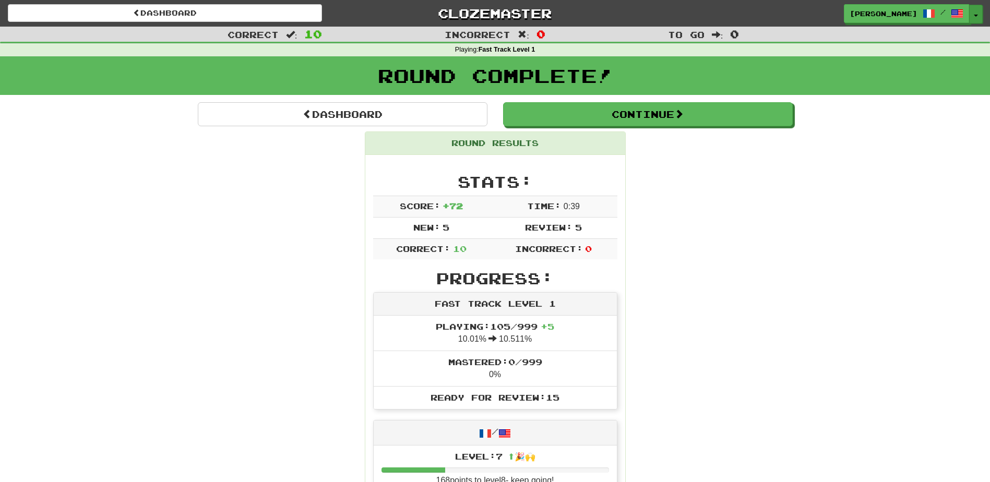
click at [976, 15] on span "button" at bounding box center [976, 16] width 4 height 2
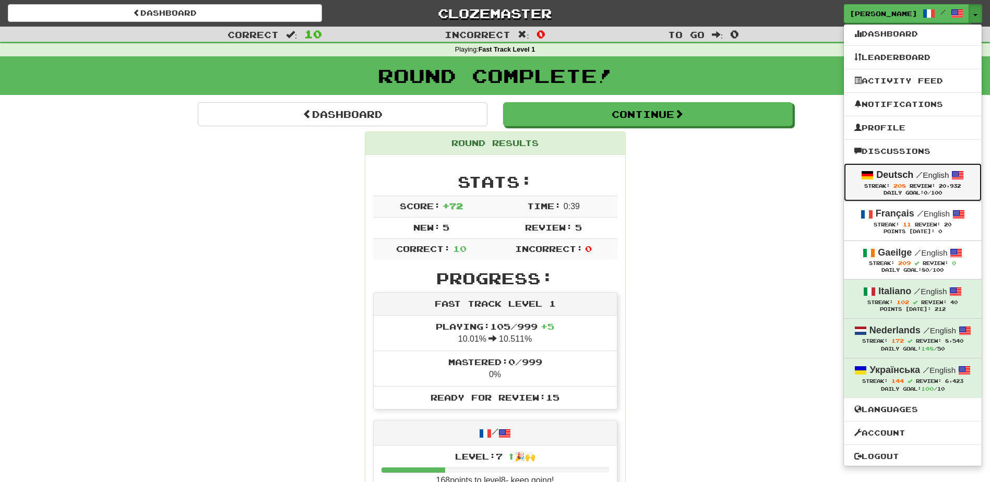
click at [888, 175] on strong "Deutsch" at bounding box center [894, 175] width 37 height 10
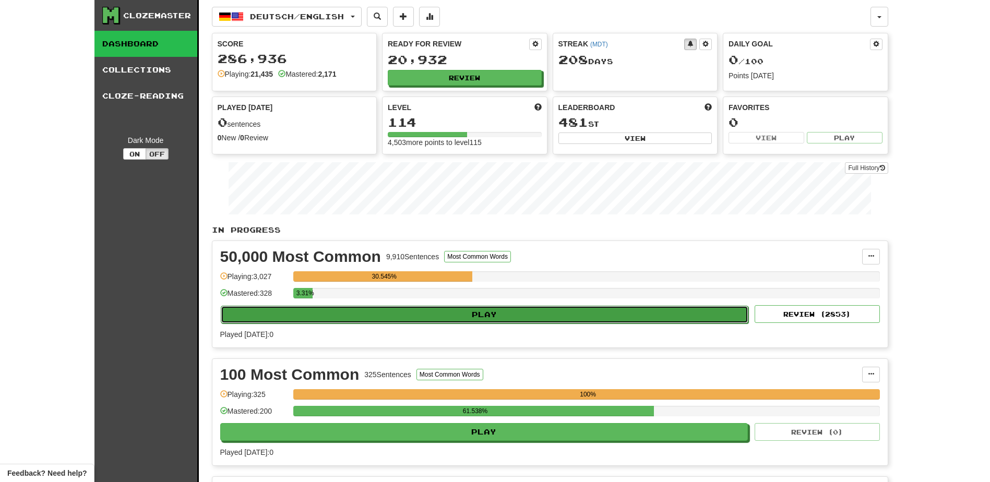
click at [456, 316] on button "Play" at bounding box center [485, 315] width 528 height 18
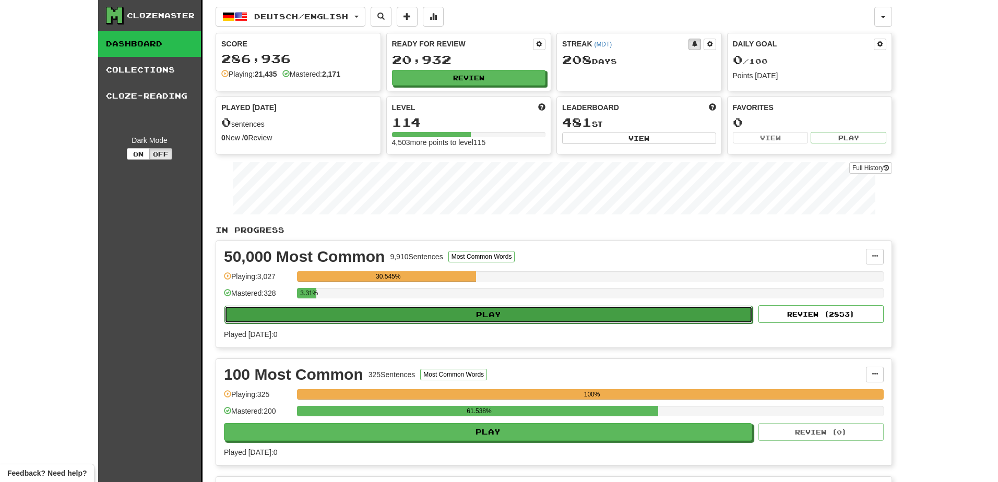
select select "**"
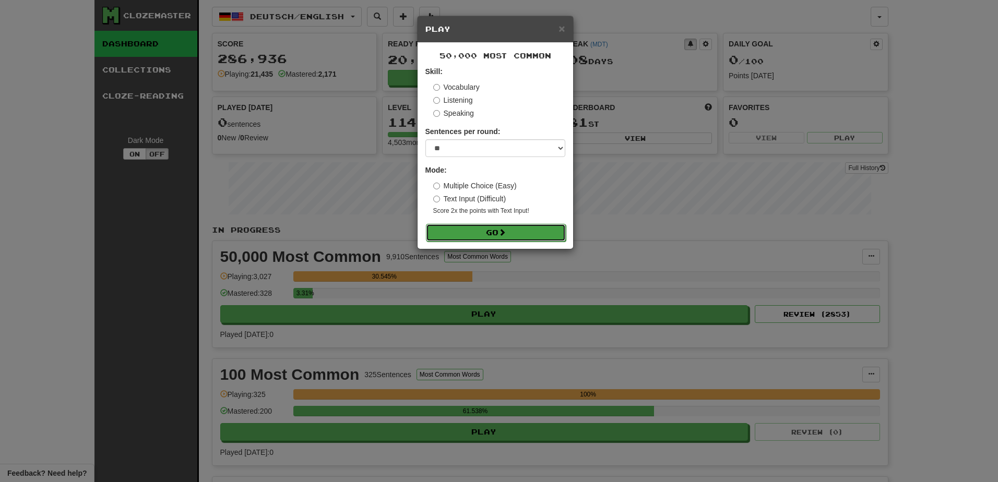
click at [497, 236] on button "Go" at bounding box center [496, 233] width 140 height 18
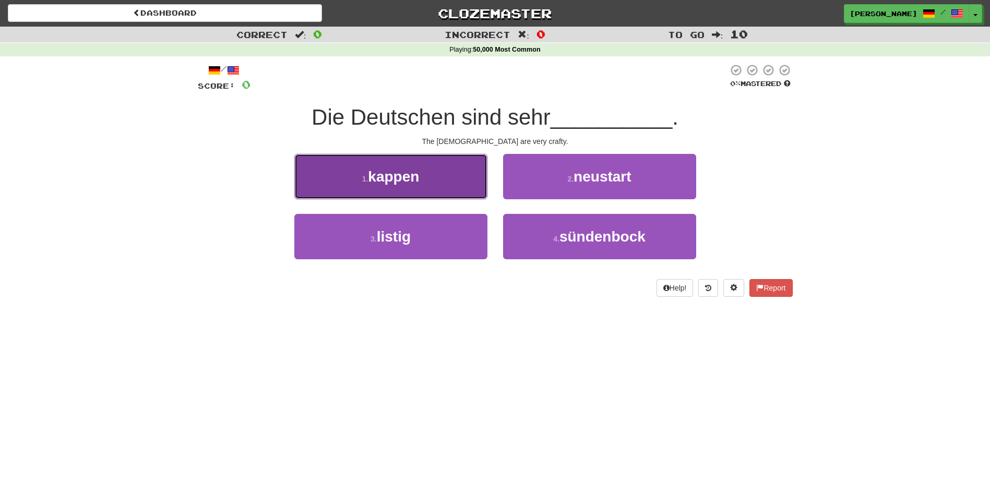
click at [422, 184] on button "1 . kappen" at bounding box center [390, 176] width 193 height 45
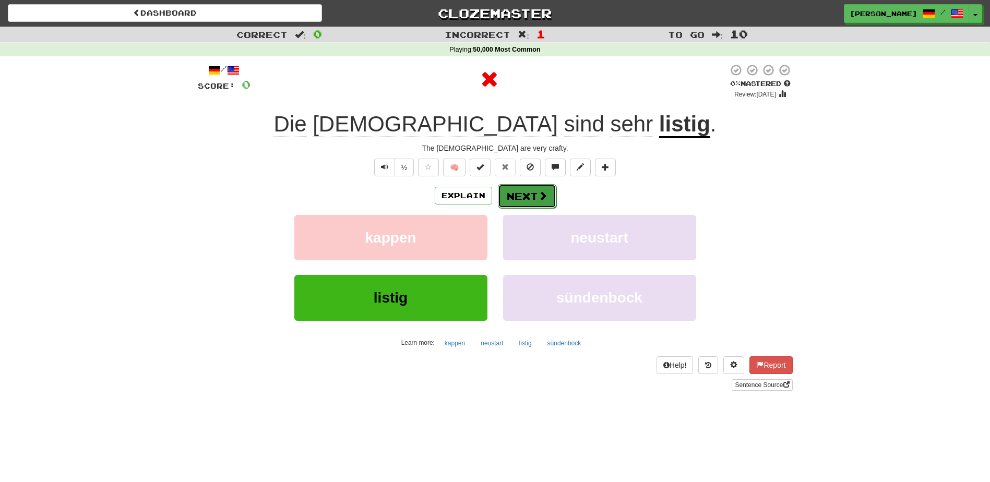
click at [515, 189] on button "Next" at bounding box center [527, 196] width 58 height 24
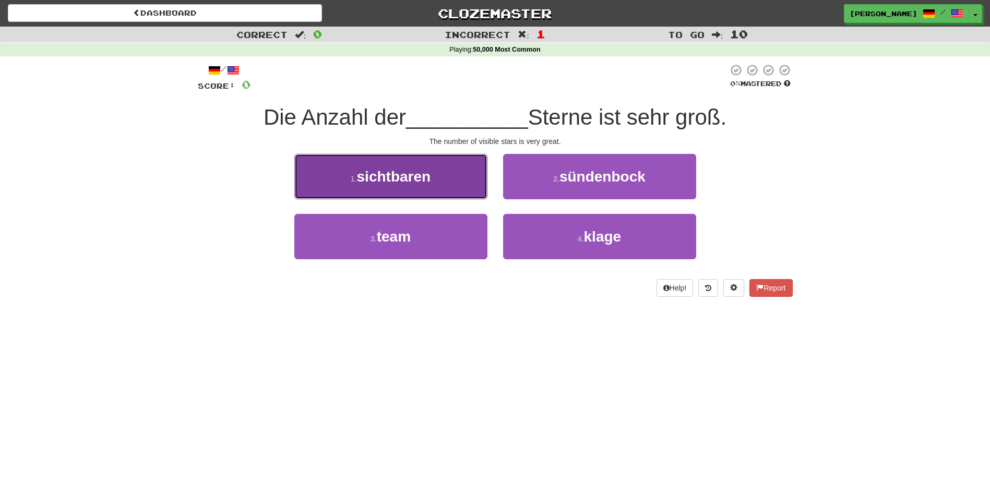
click at [448, 186] on button "1 . sichtbaren" at bounding box center [390, 176] width 193 height 45
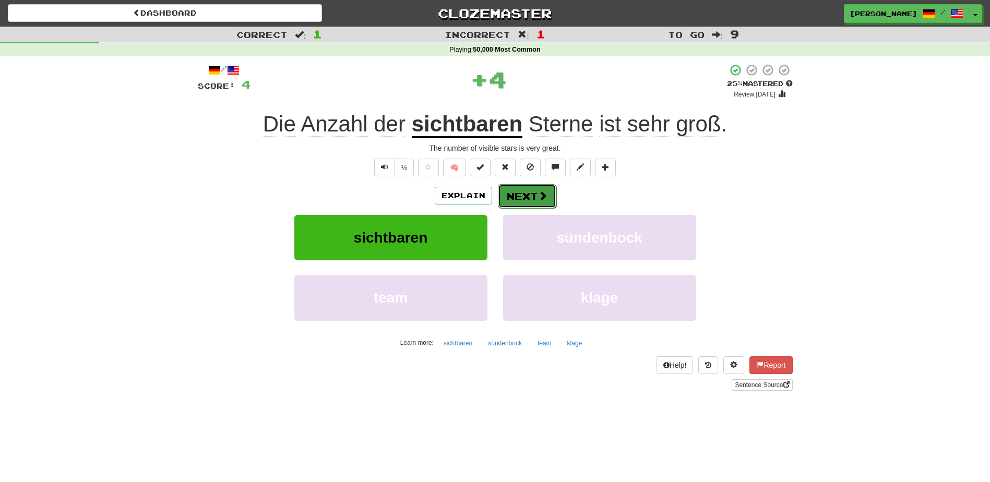
click at [526, 187] on button "Next" at bounding box center [527, 196] width 58 height 24
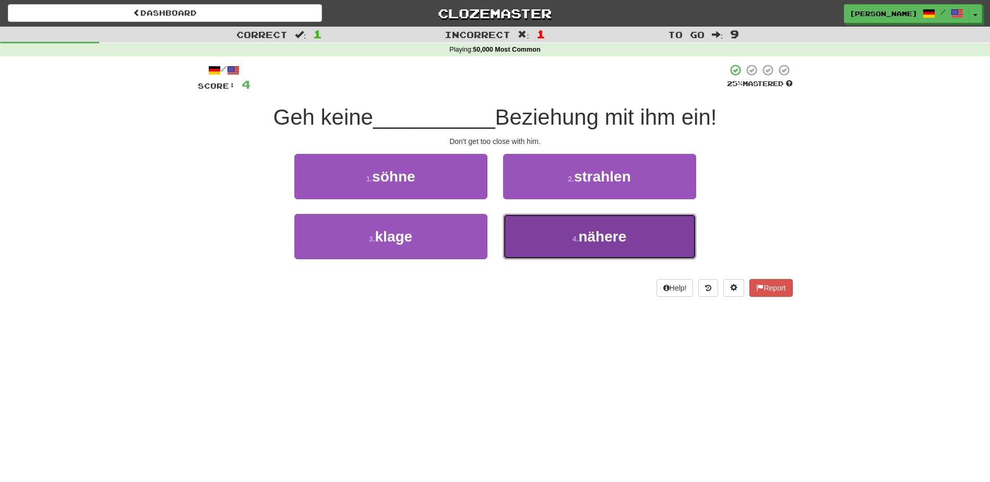
click at [562, 227] on button "4 . nähere" at bounding box center [599, 236] width 193 height 45
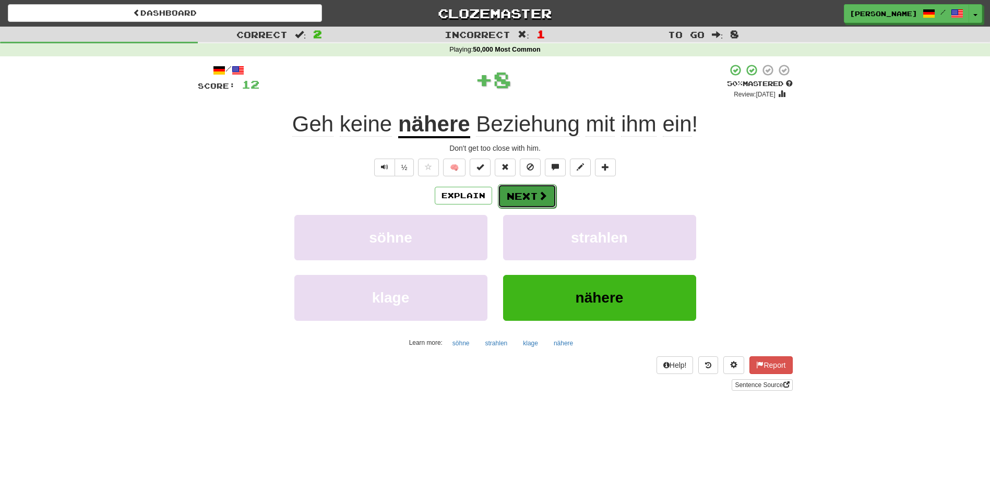
click at [536, 193] on button "Next" at bounding box center [527, 196] width 58 height 24
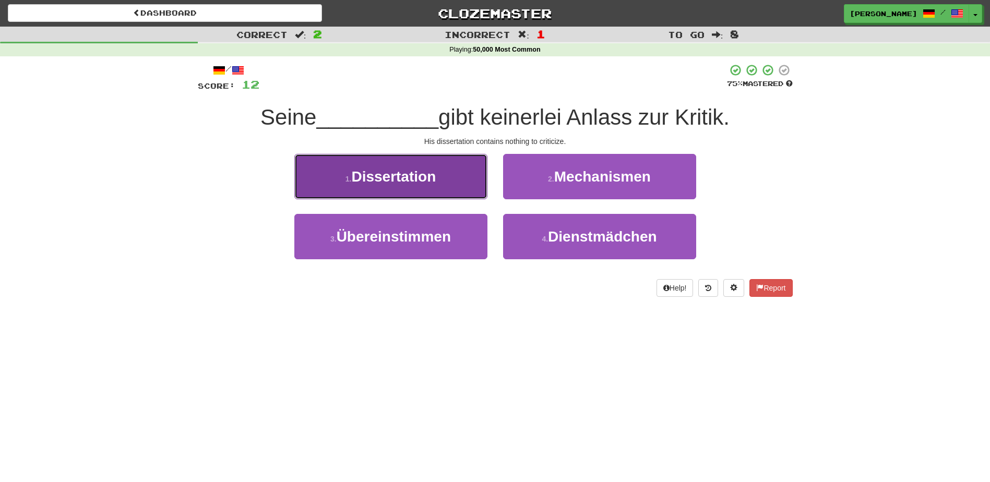
click at [440, 181] on button "1 . Dissertation" at bounding box center [390, 176] width 193 height 45
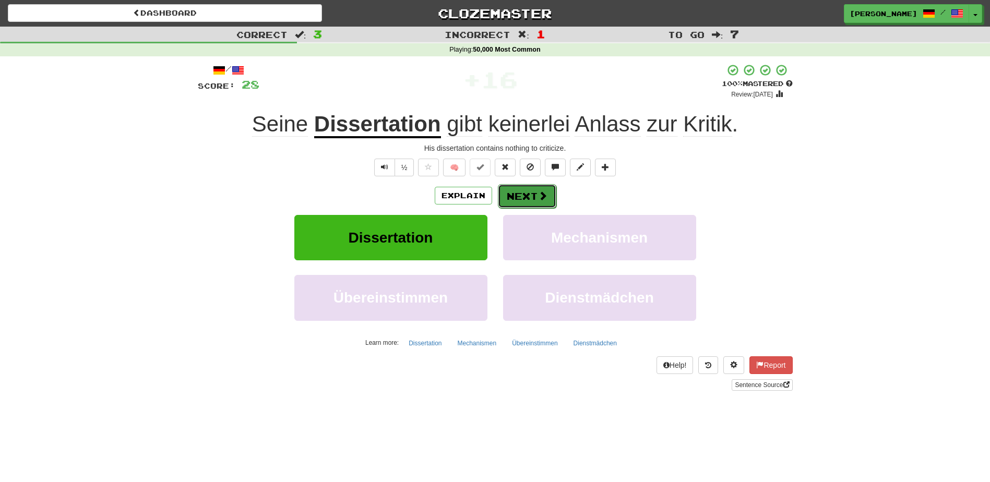
click at [525, 193] on button "Next" at bounding box center [527, 196] width 58 height 24
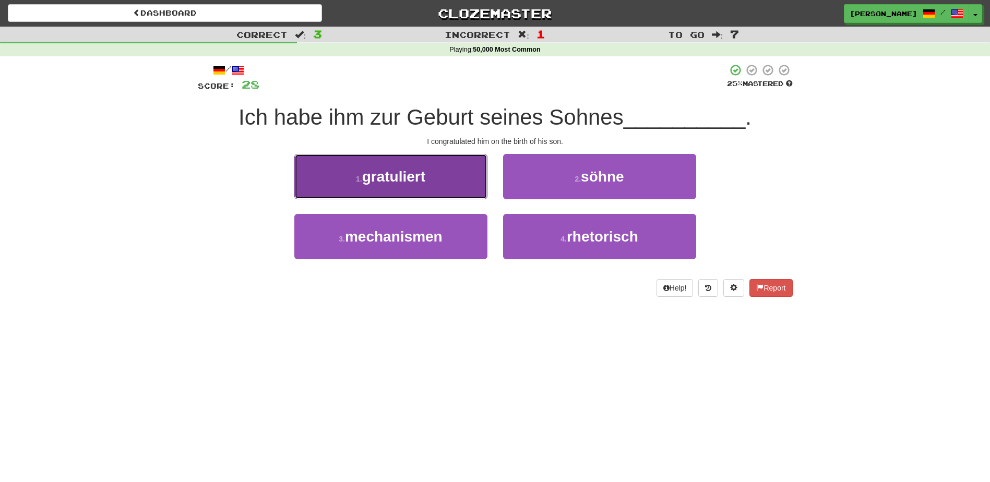
click at [456, 181] on button "1 . gratuliert" at bounding box center [390, 176] width 193 height 45
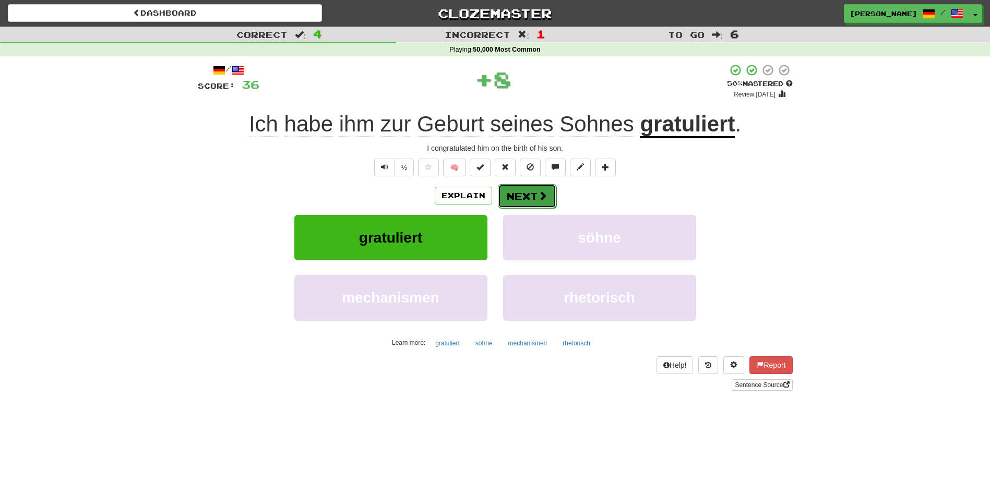
click at [524, 196] on button "Next" at bounding box center [527, 196] width 58 height 24
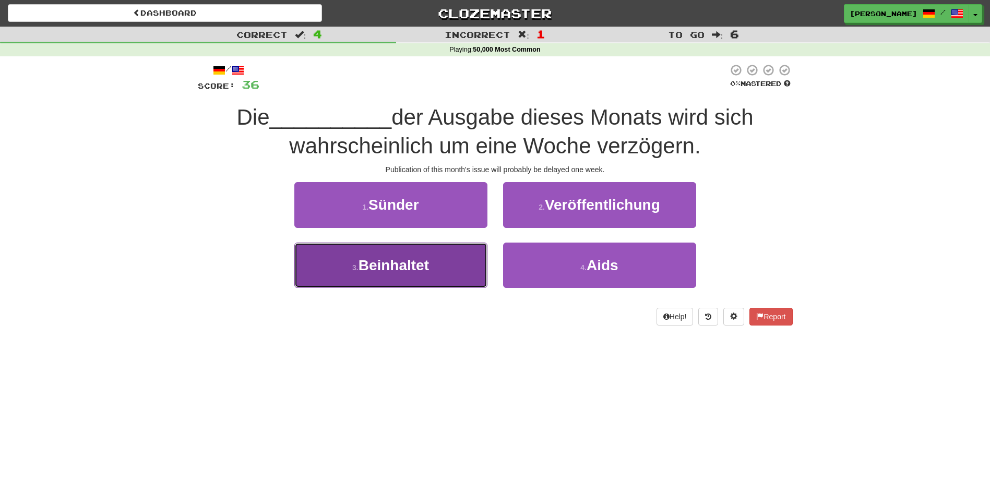
click at [454, 259] on button "3 . Beinhaltet" at bounding box center [390, 265] width 193 height 45
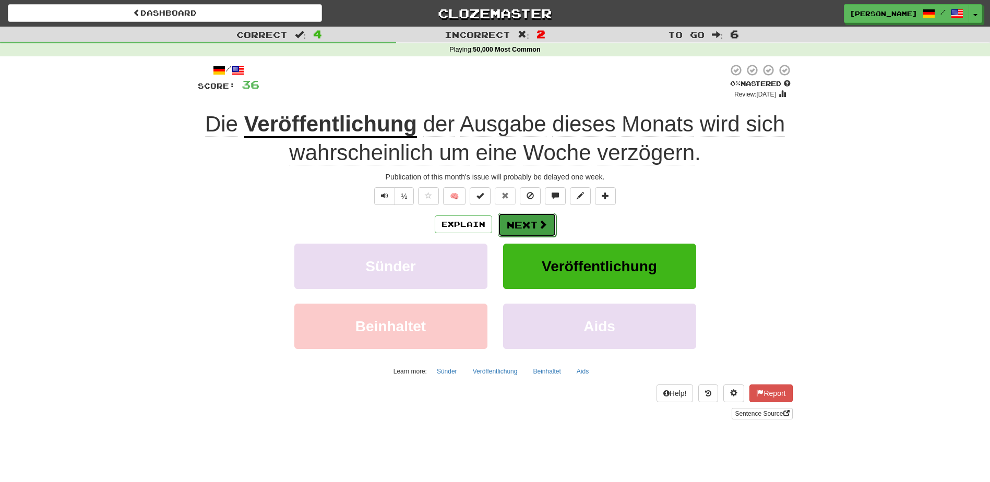
click at [538, 225] on span at bounding box center [542, 224] width 9 height 9
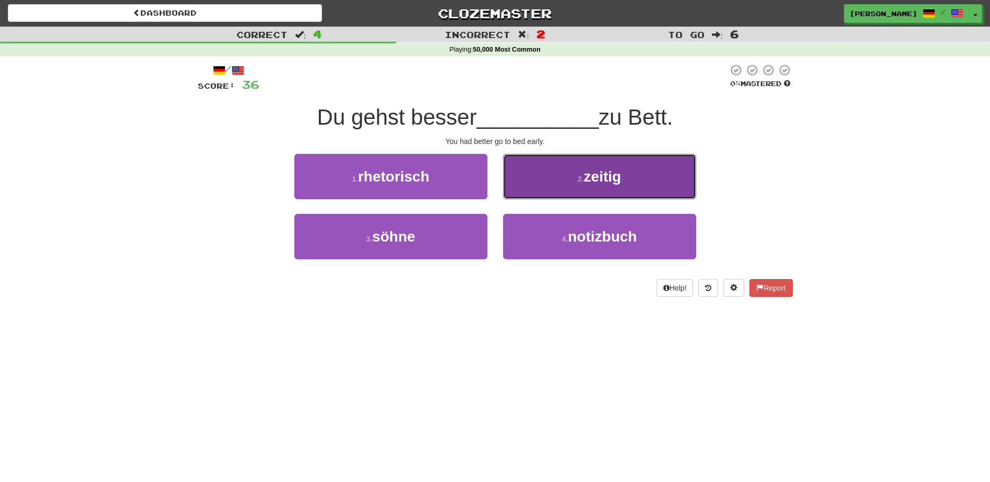
click at [538, 189] on button "2 . zeitig" at bounding box center [599, 176] width 193 height 45
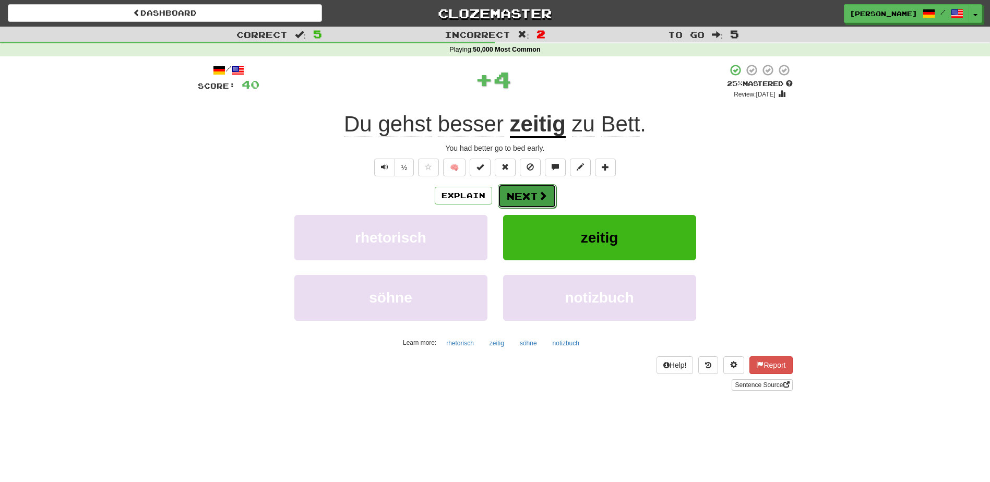
click at [535, 195] on button "Next" at bounding box center [527, 196] width 58 height 24
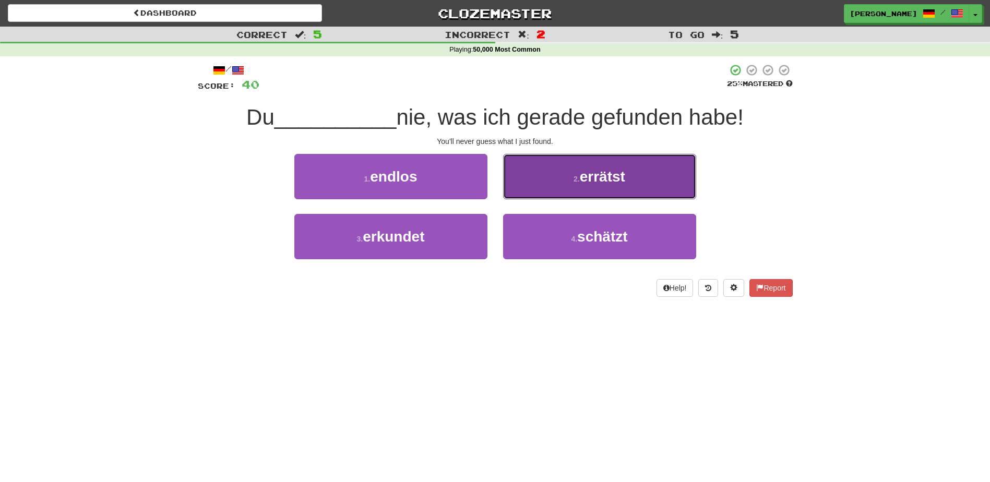
click at [545, 191] on button "2 . errätst" at bounding box center [599, 176] width 193 height 45
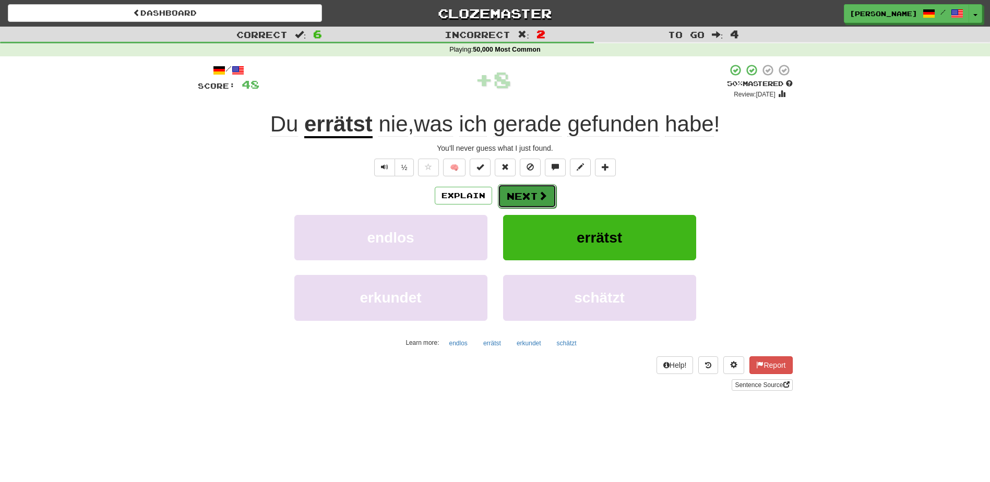
click at [538, 198] on span at bounding box center [542, 195] width 9 height 9
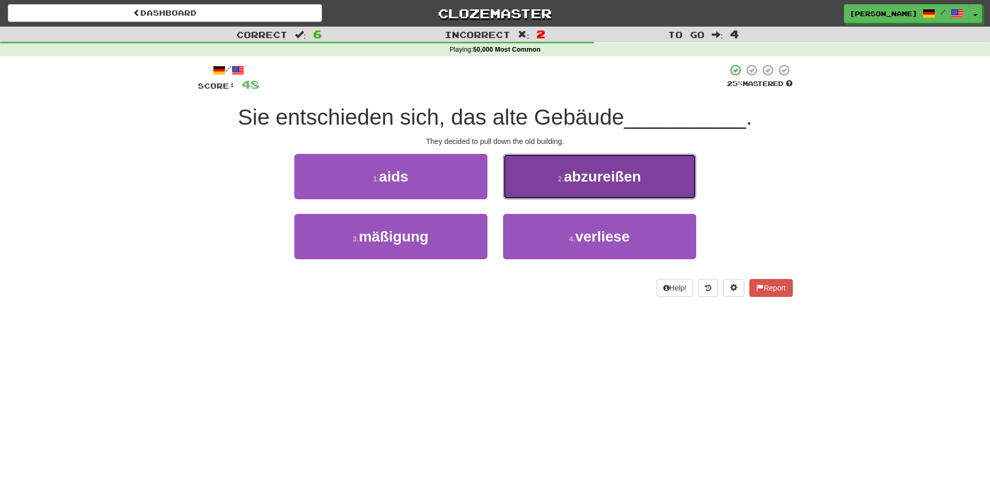
click at [534, 188] on button "2 . abzureißen" at bounding box center [599, 176] width 193 height 45
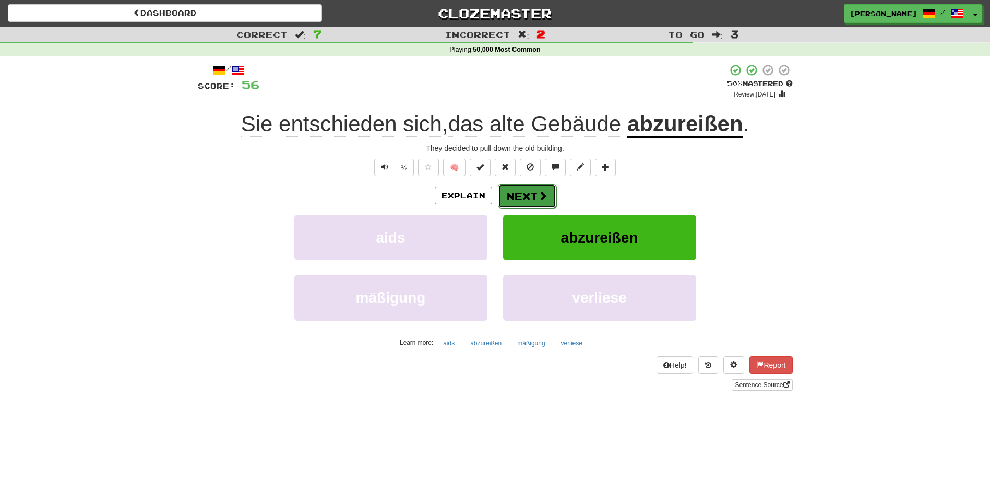
click at [535, 194] on button "Next" at bounding box center [527, 196] width 58 height 24
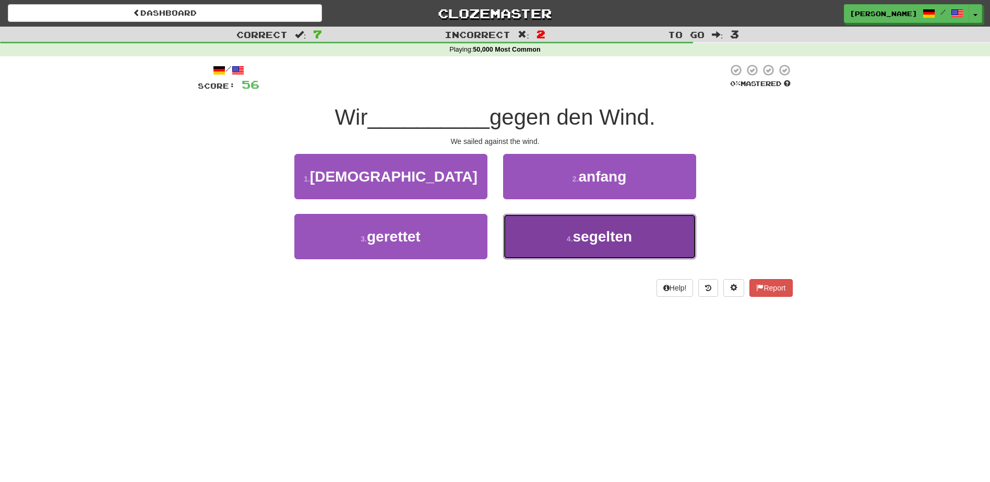
click at [566, 231] on button "4 . segelten" at bounding box center [599, 236] width 193 height 45
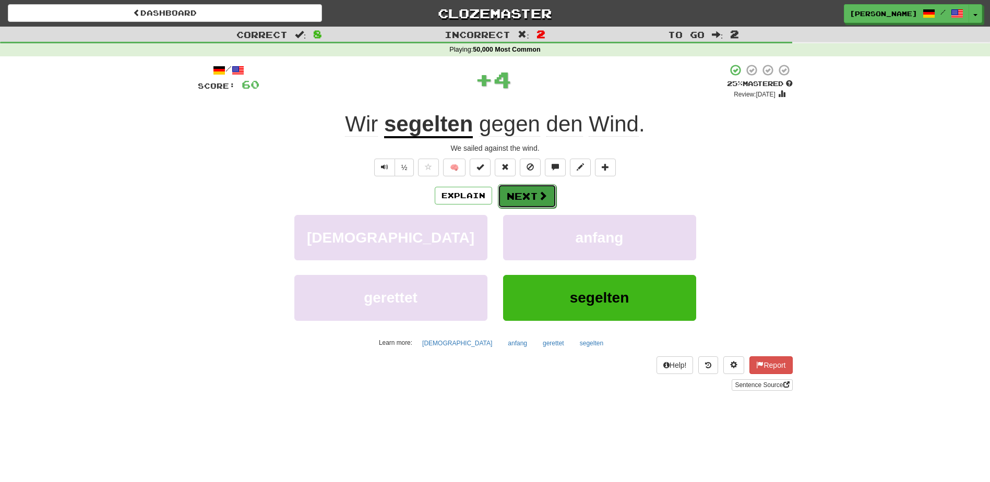
click at [531, 192] on button "Next" at bounding box center [527, 196] width 58 height 24
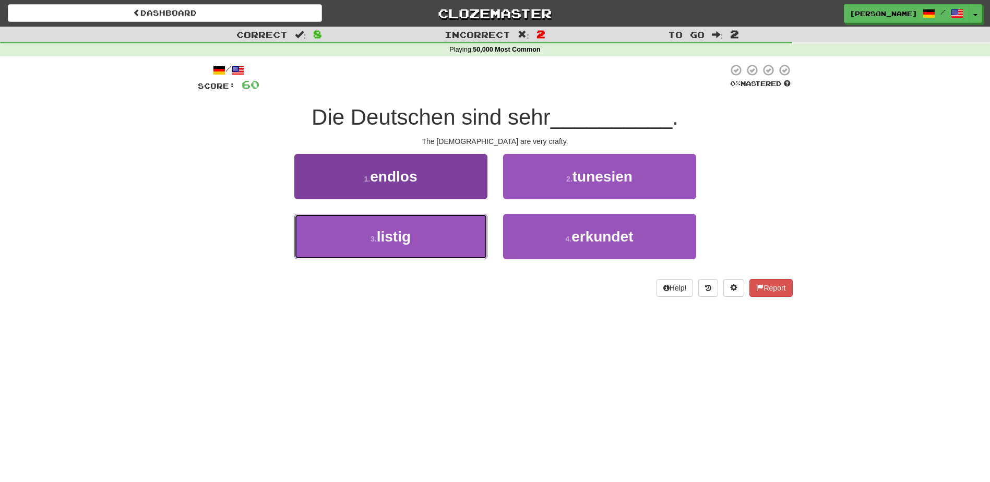
click at [433, 242] on button "3 . listig" at bounding box center [390, 236] width 193 height 45
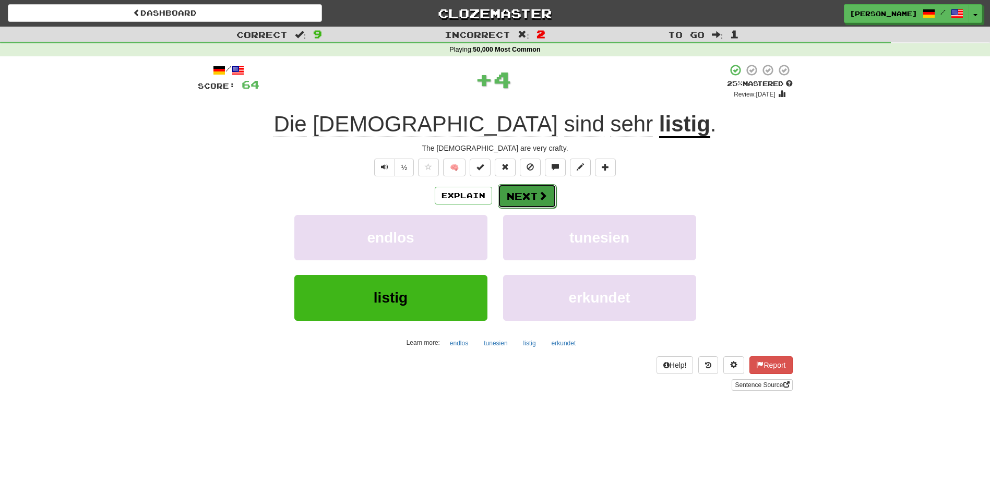
click at [514, 194] on button "Next" at bounding box center [527, 196] width 58 height 24
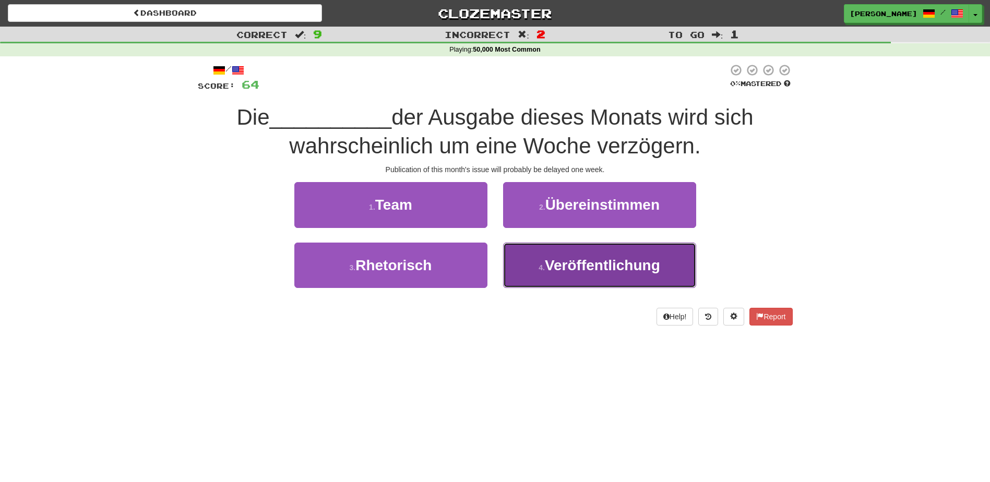
click at [550, 266] on span "Veröffentlichung" at bounding box center [602, 265] width 115 height 16
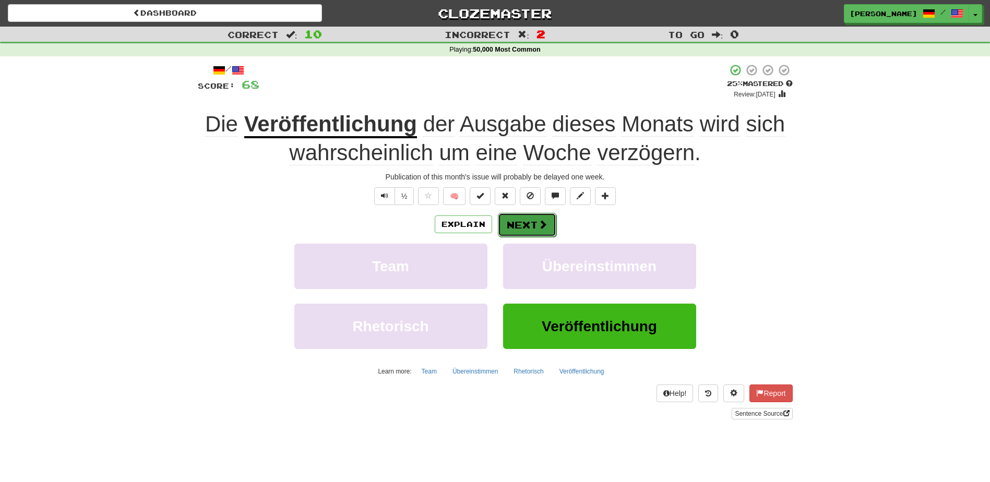
click at [534, 222] on button "Next" at bounding box center [527, 225] width 58 height 24
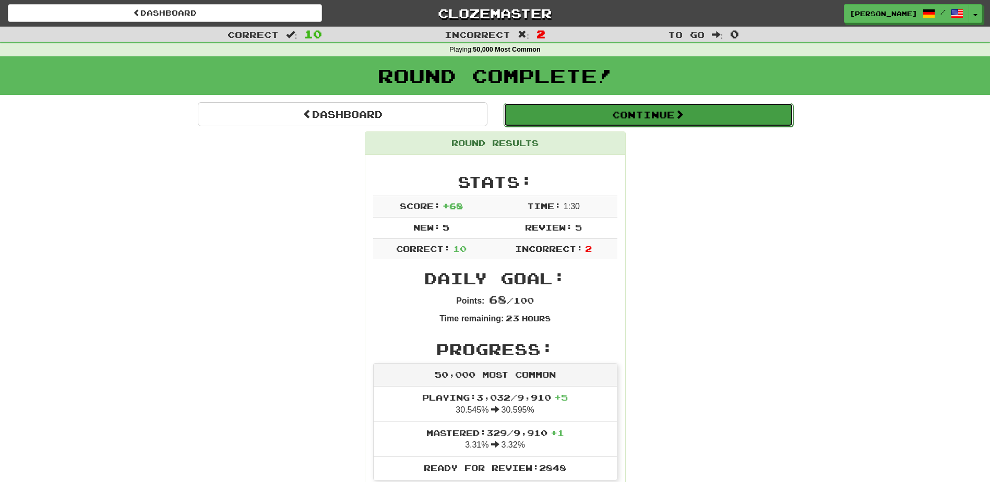
click at [631, 116] on button "Continue" at bounding box center [649, 115] width 290 height 24
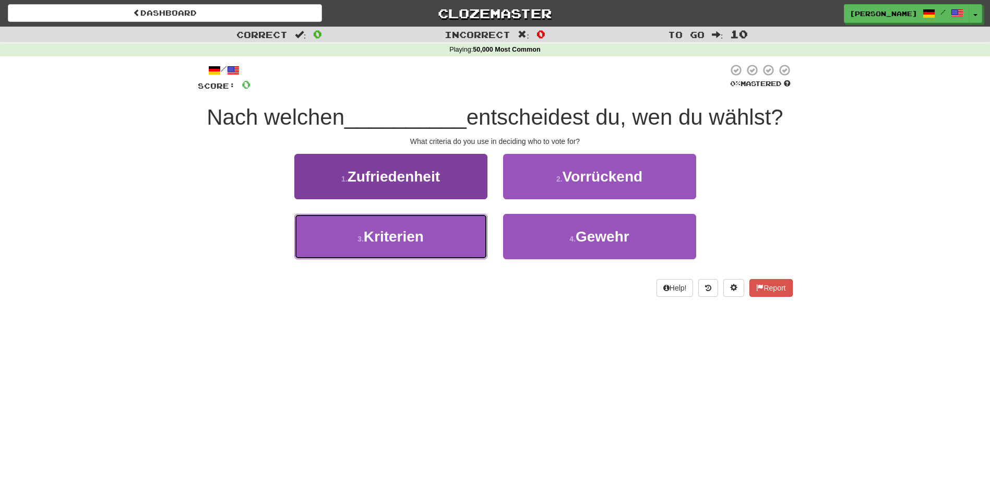
click at [449, 236] on button "3 . Kriterien" at bounding box center [390, 236] width 193 height 45
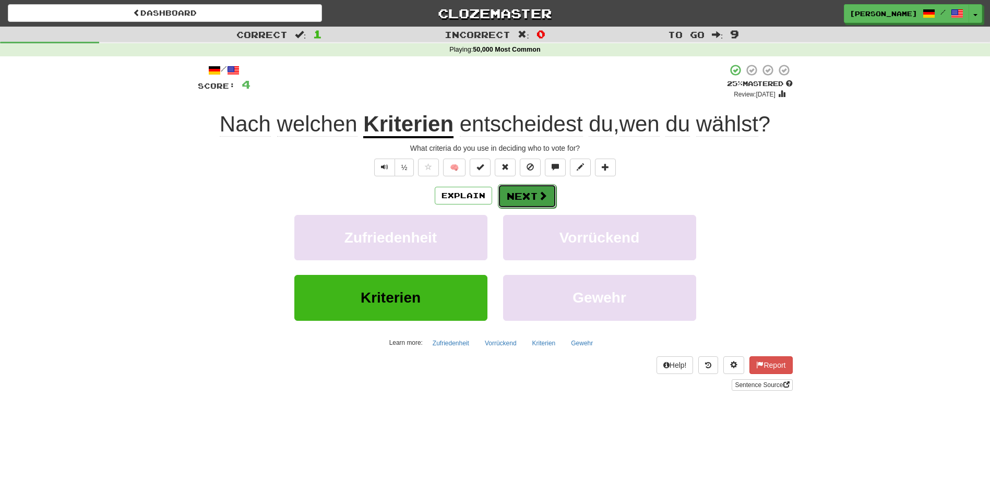
click at [520, 195] on button "Next" at bounding box center [527, 196] width 58 height 24
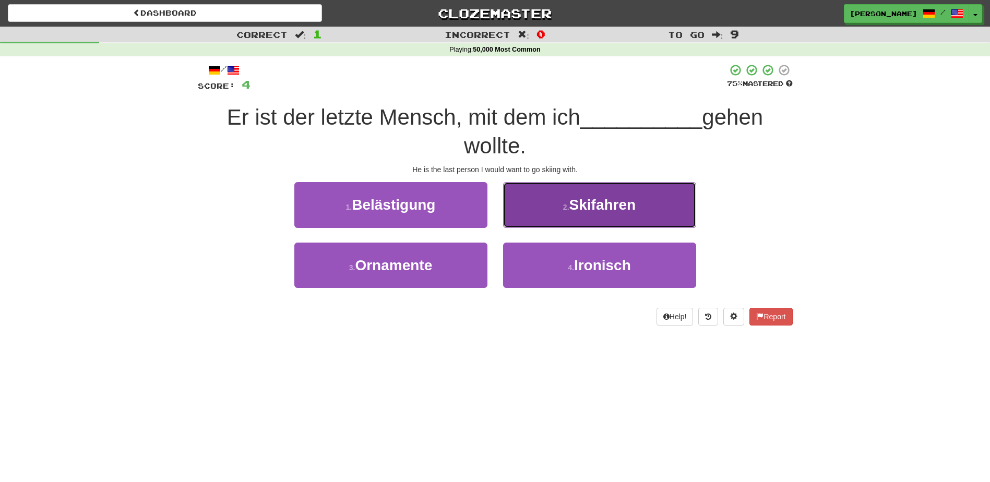
click at [538, 204] on button "2 . Skifahren" at bounding box center [599, 204] width 193 height 45
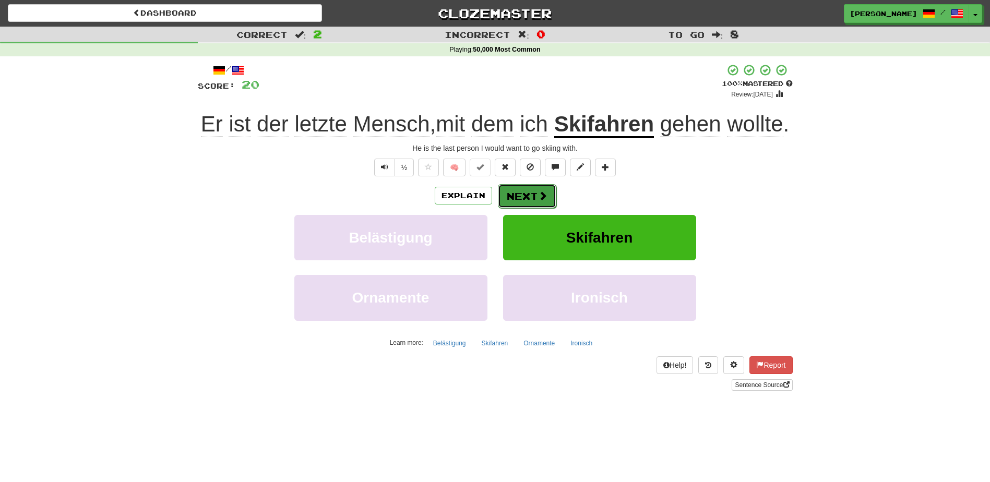
click at [528, 195] on button "Next" at bounding box center [527, 196] width 58 height 24
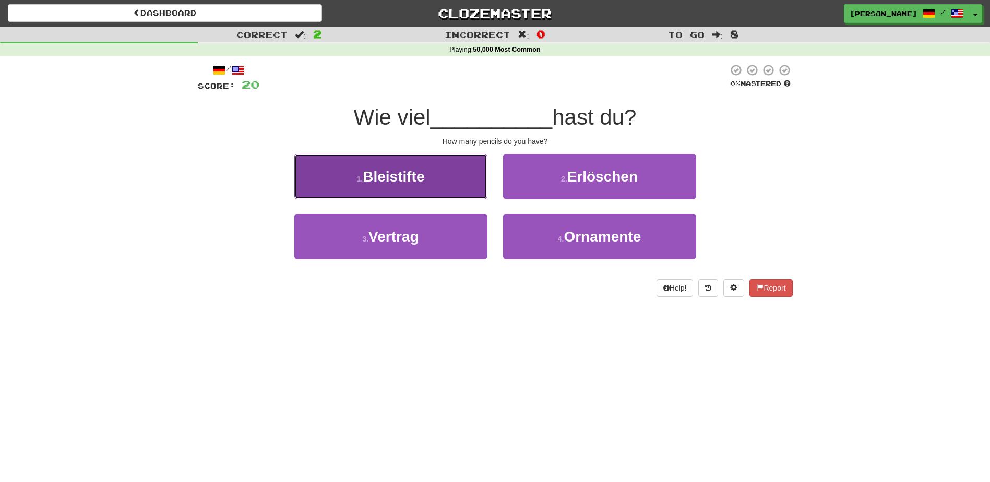
click at [478, 182] on button "1 . Bleistifte" at bounding box center [390, 176] width 193 height 45
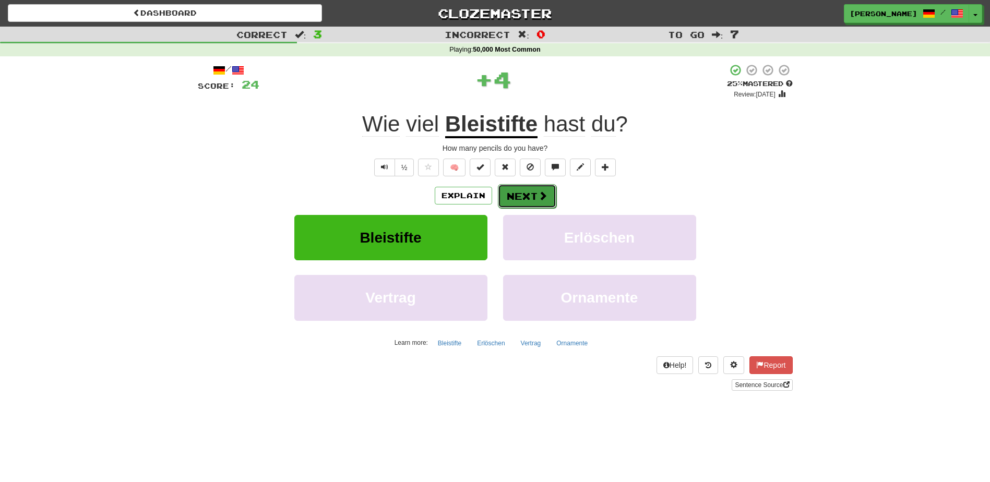
click at [534, 195] on button "Next" at bounding box center [527, 196] width 58 height 24
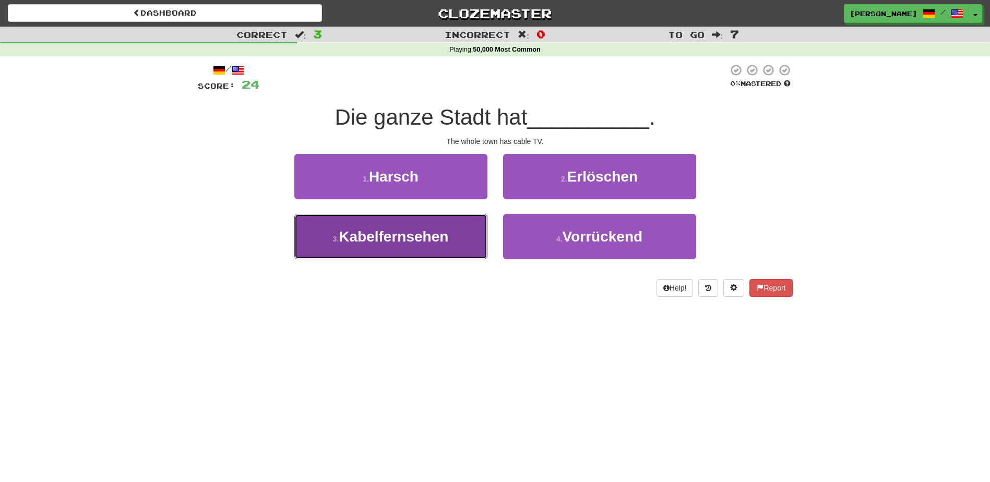
click at [461, 227] on button "3 . Kabelfernsehen" at bounding box center [390, 236] width 193 height 45
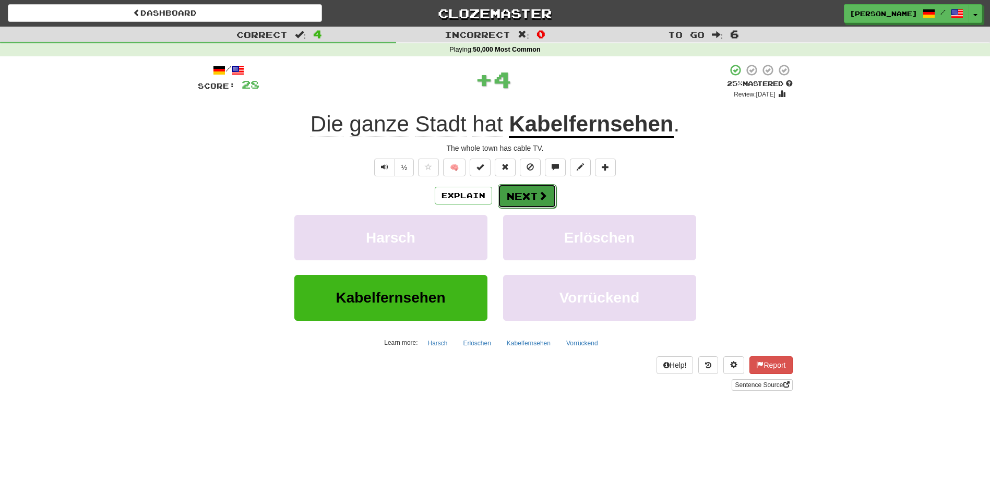
click at [522, 191] on button "Next" at bounding box center [527, 196] width 58 height 24
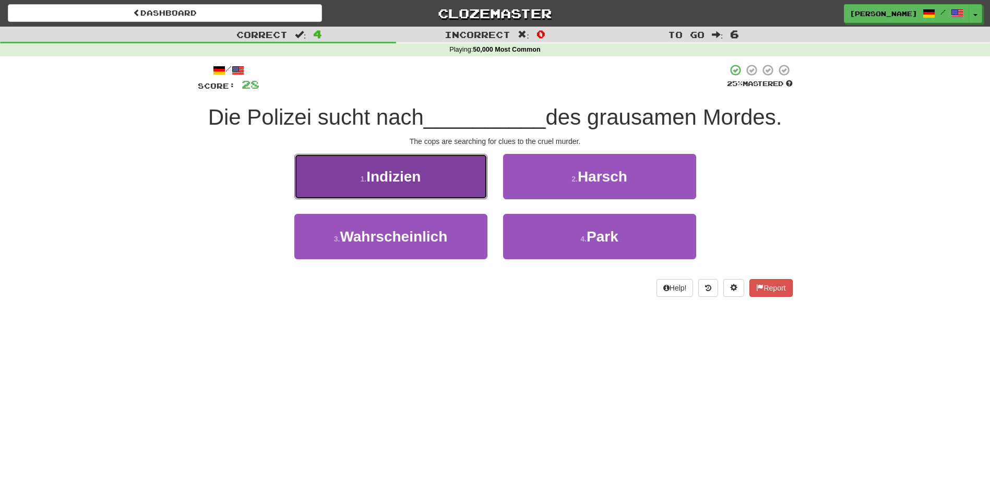
click at [469, 180] on button "1 . Indizien" at bounding box center [390, 176] width 193 height 45
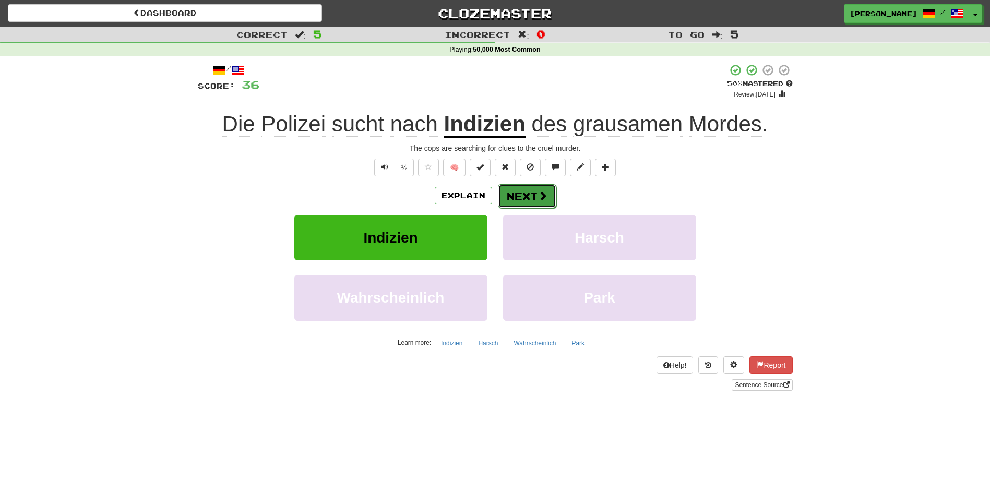
click at [519, 195] on button "Next" at bounding box center [527, 196] width 58 height 24
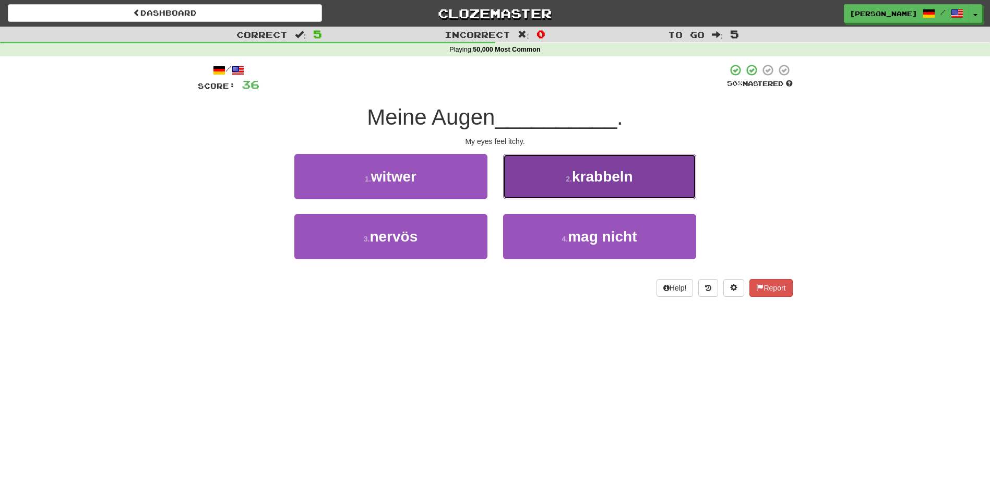
click at [545, 181] on button "2 . krabbeln" at bounding box center [599, 176] width 193 height 45
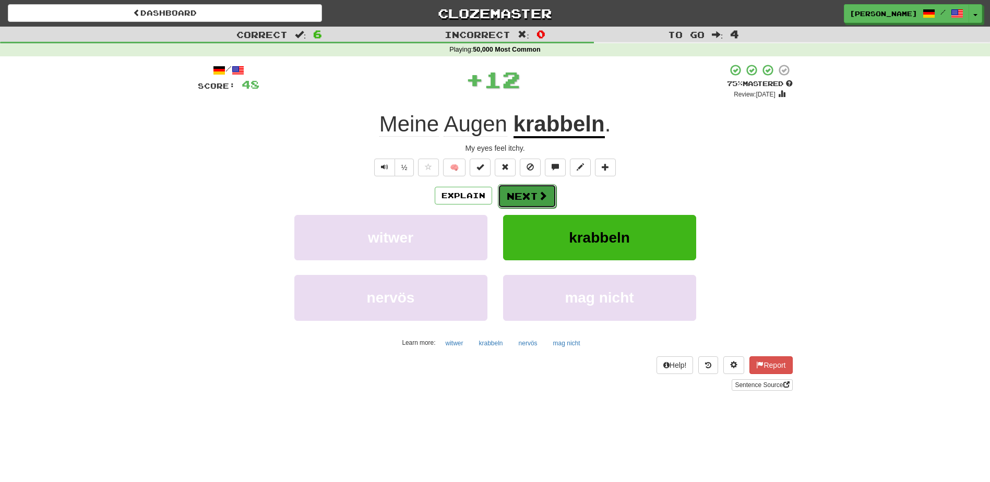
click at [532, 189] on button "Next" at bounding box center [527, 196] width 58 height 24
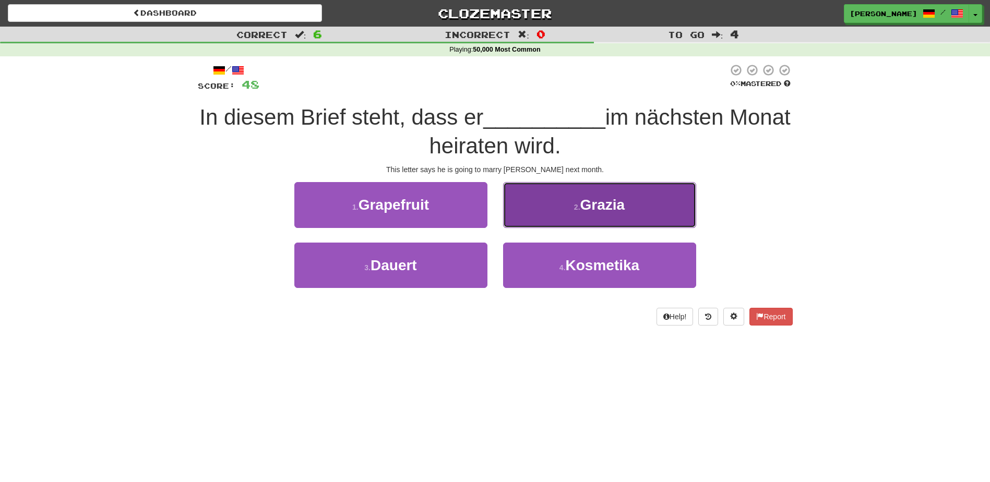
click at [541, 209] on button "2 . Grazia" at bounding box center [599, 204] width 193 height 45
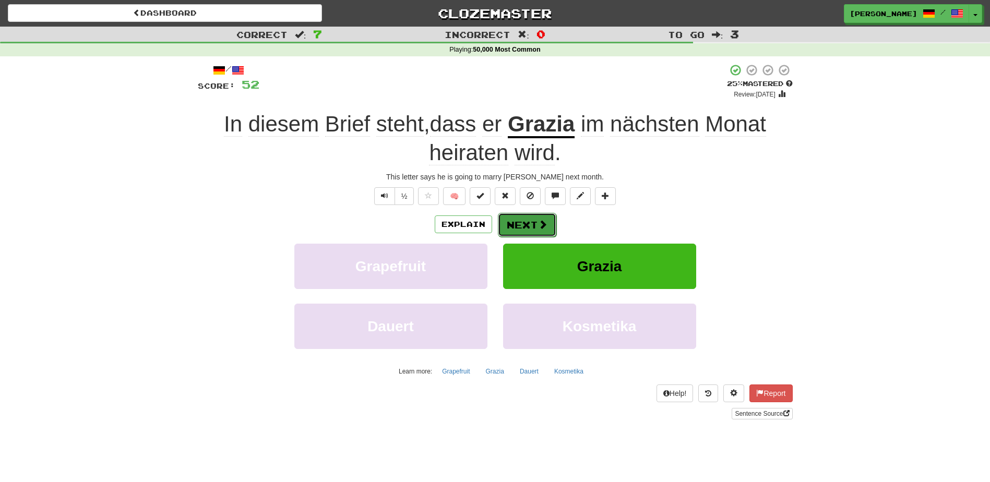
click at [524, 222] on button "Next" at bounding box center [527, 225] width 58 height 24
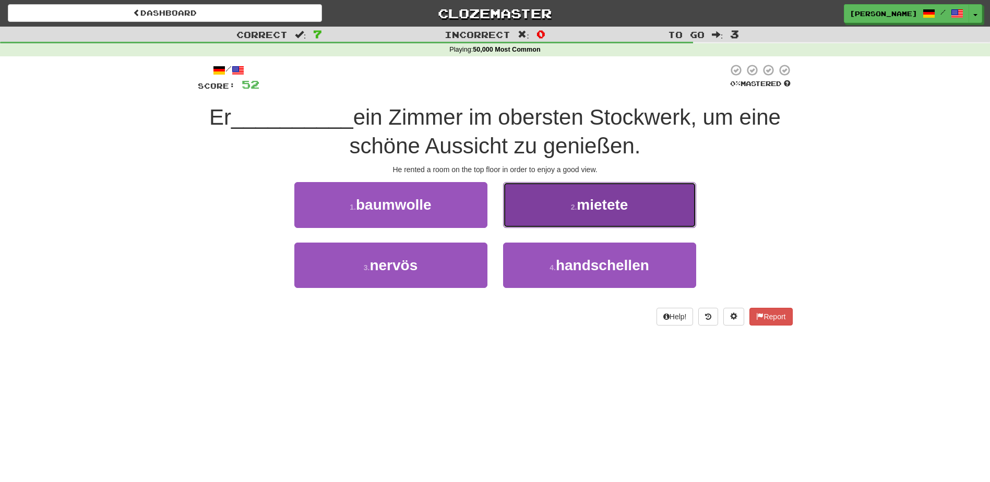
click at [561, 212] on button "2 . mietete" at bounding box center [599, 204] width 193 height 45
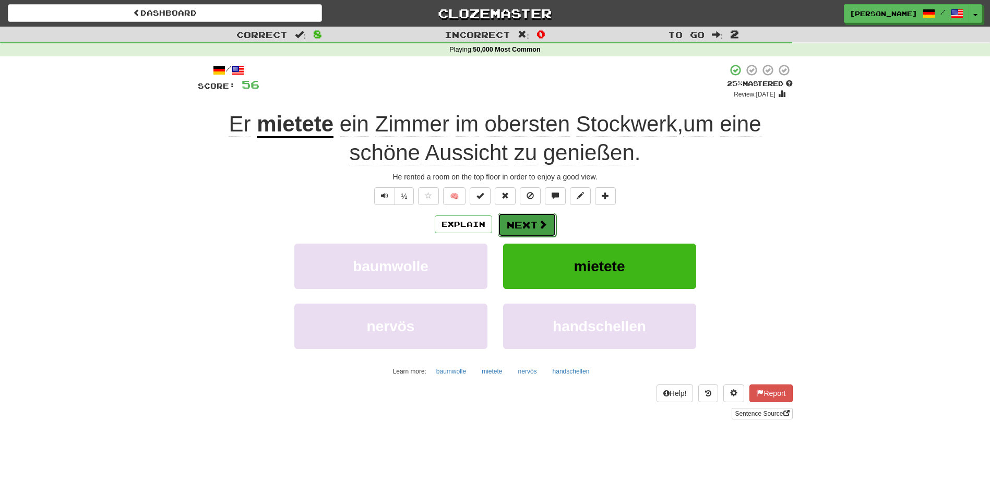
click at [526, 220] on button "Next" at bounding box center [527, 225] width 58 height 24
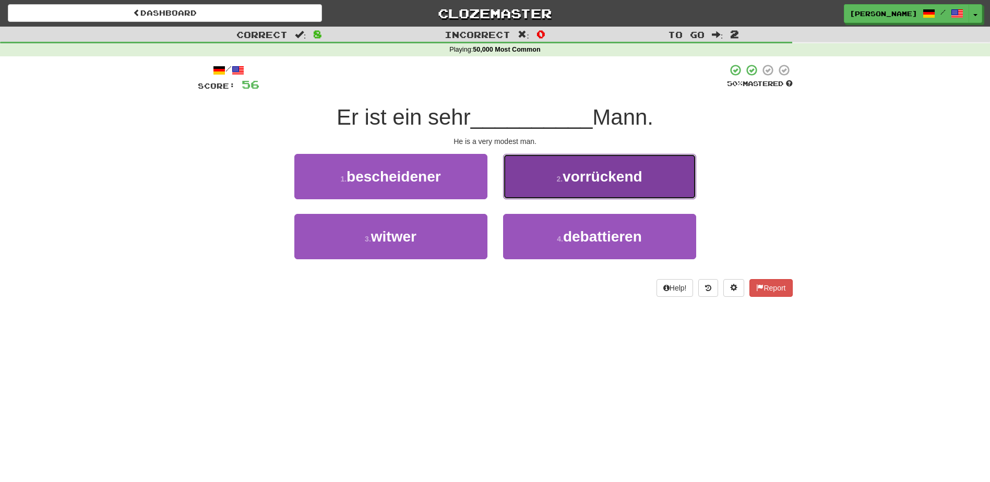
click at [540, 179] on button "2 . vorrückend" at bounding box center [599, 176] width 193 height 45
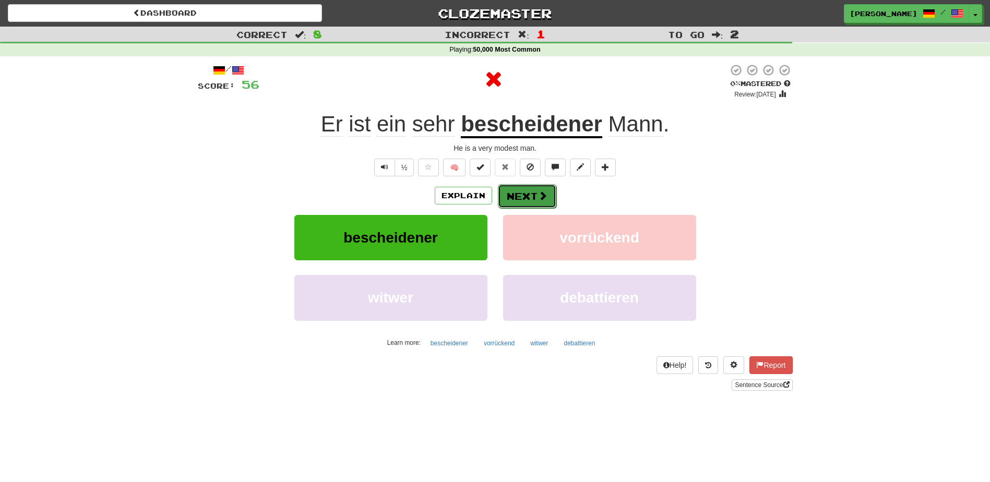
click at [521, 191] on button "Next" at bounding box center [527, 196] width 58 height 24
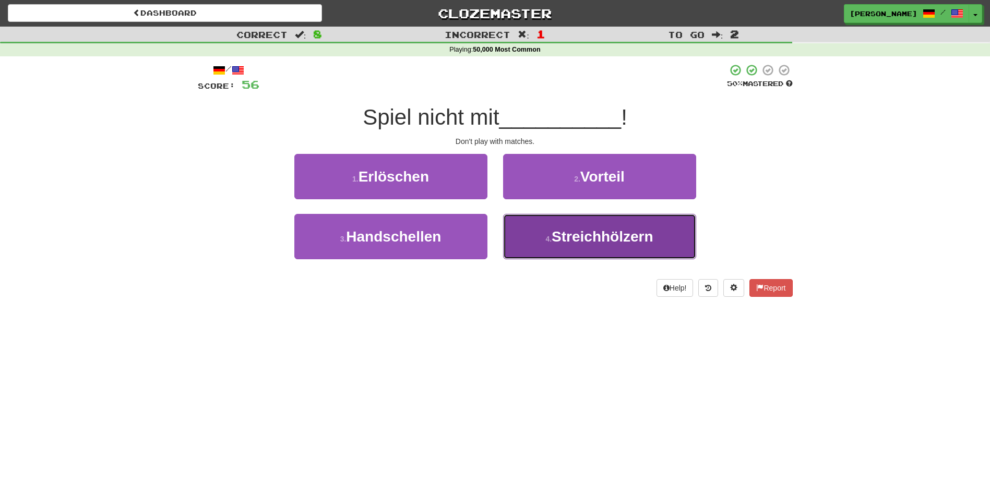
click at [540, 225] on button "4 . Streichhölzern" at bounding box center [599, 236] width 193 height 45
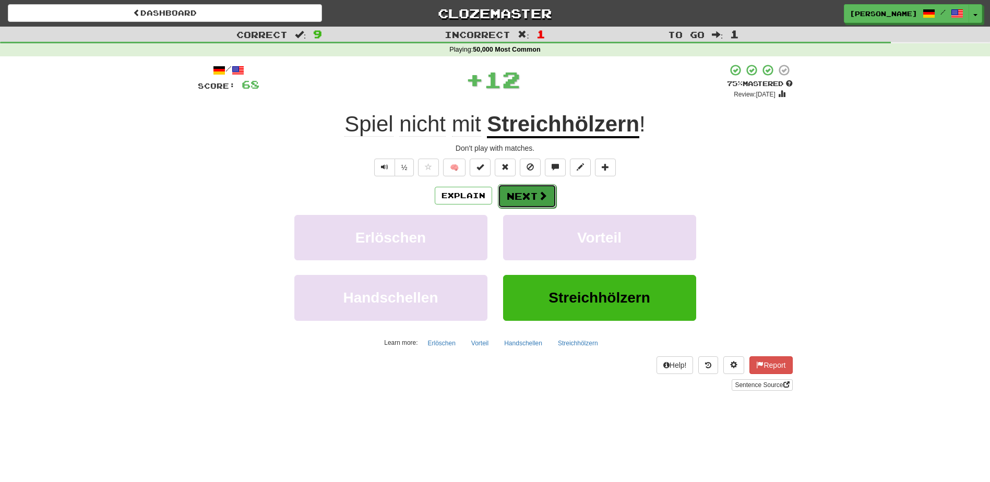
click at [521, 193] on button "Next" at bounding box center [527, 196] width 58 height 24
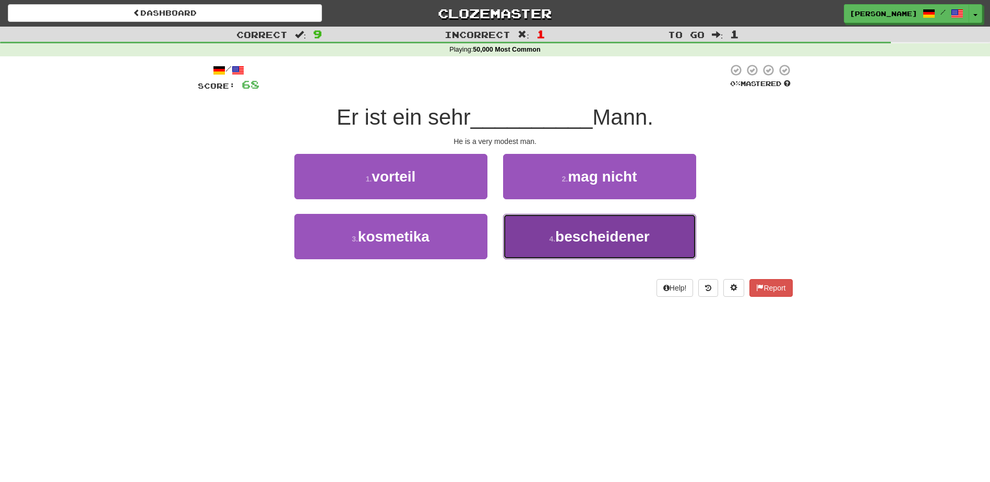
click at [561, 229] on span "bescheidener" at bounding box center [602, 237] width 94 height 16
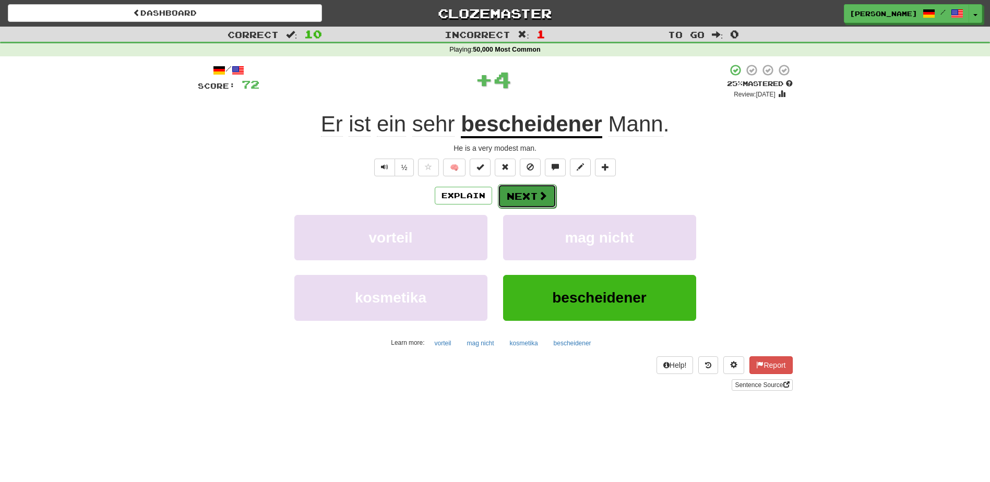
click at [535, 191] on button "Next" at bounding box center [527, 196] width 58 height 24
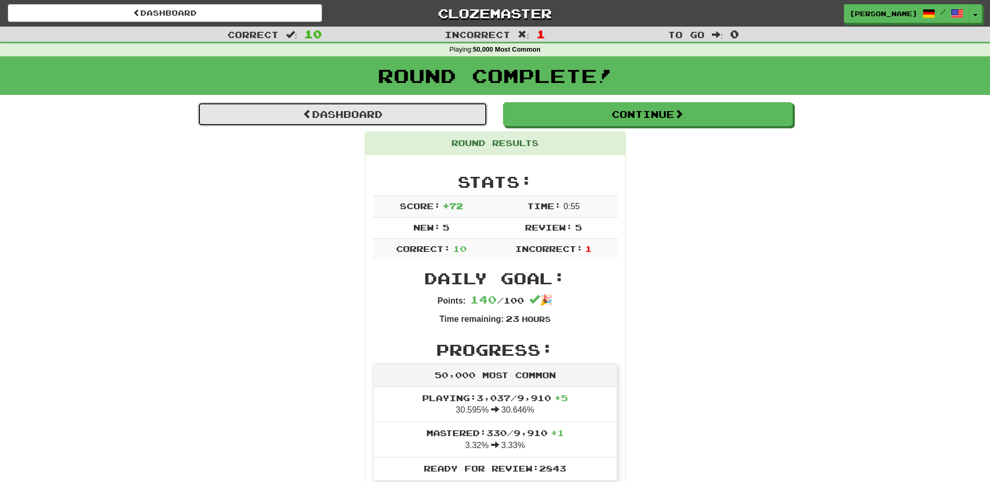
click at [358, 112] on link "Dashboard" at bounding box center [343, 114] width 290 height 24
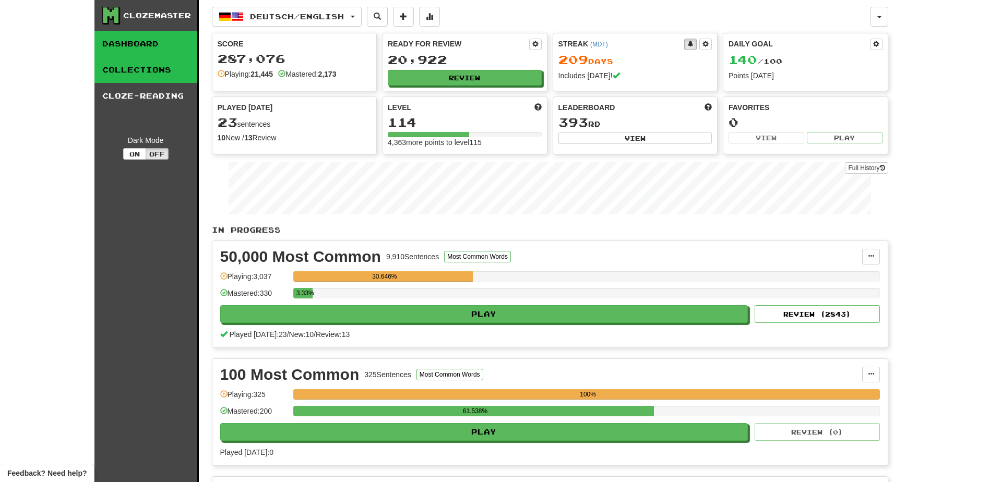
click at [133, 67] on link "Collections" at bounding box center [145, 70] width 103 height 26
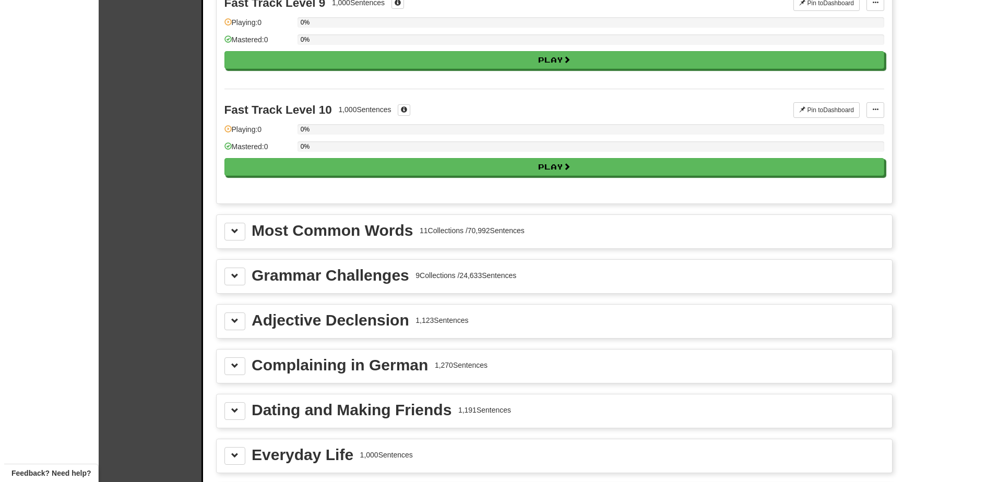
scroll to position [981, 0]
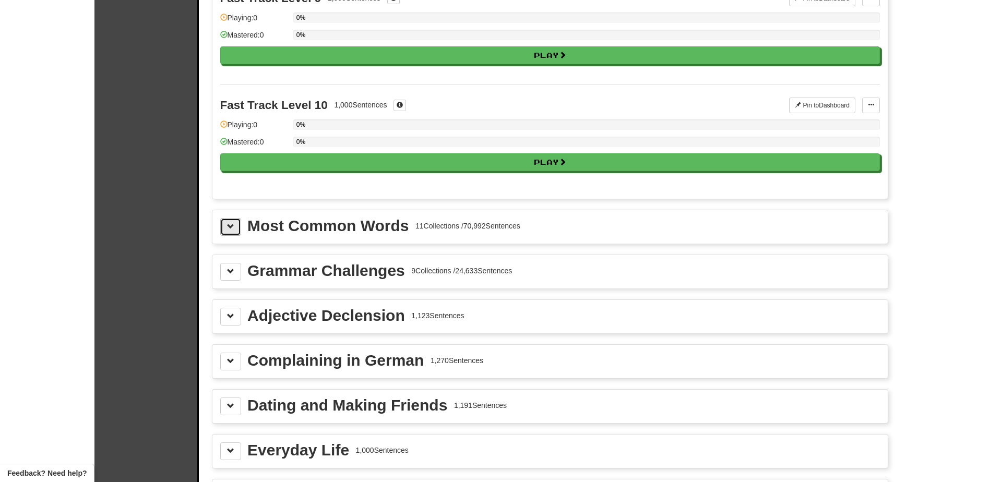
click at [230, 227] on span at bounding box center [230, 226] width 7 height 7
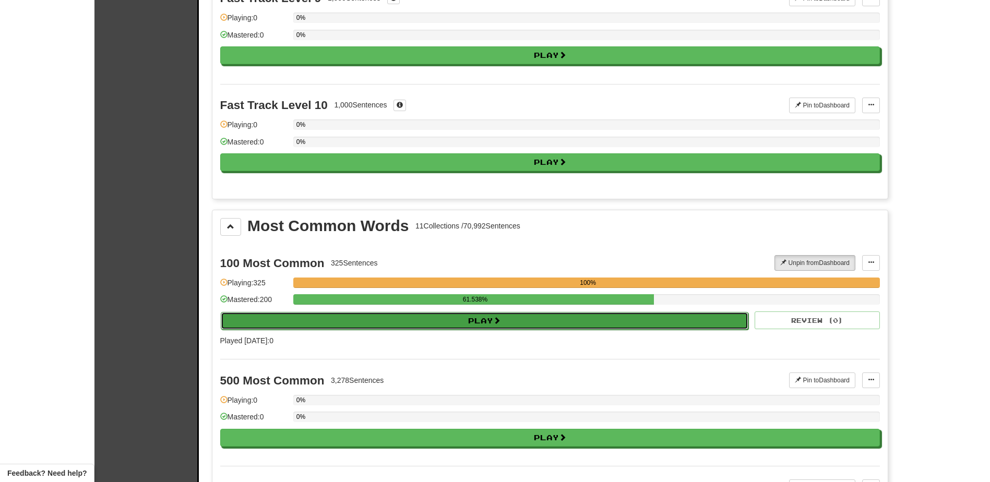
click at [305, 315] on button "Play" at bounding box center [485, 321] width 528 height 18
select select "**"
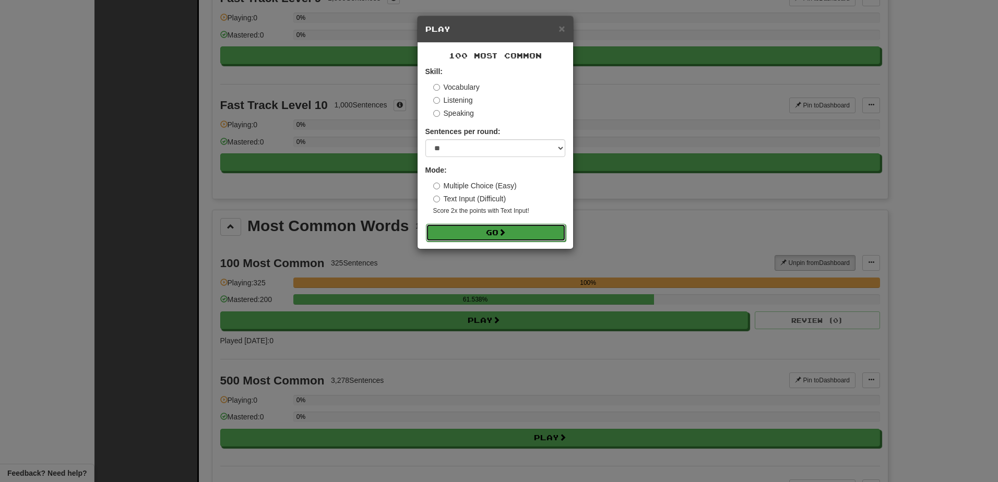
click at [491, 231] on button "Go" at bounding box center [496, 233] width 140 height 18
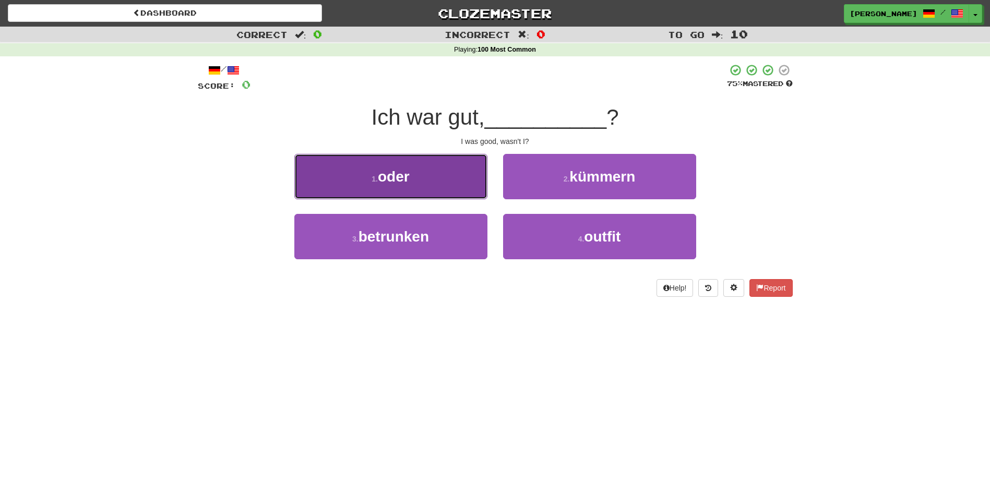
click at [437, 183] on button "1 . oder" at bounding box center [390, 176] width 193 height 45
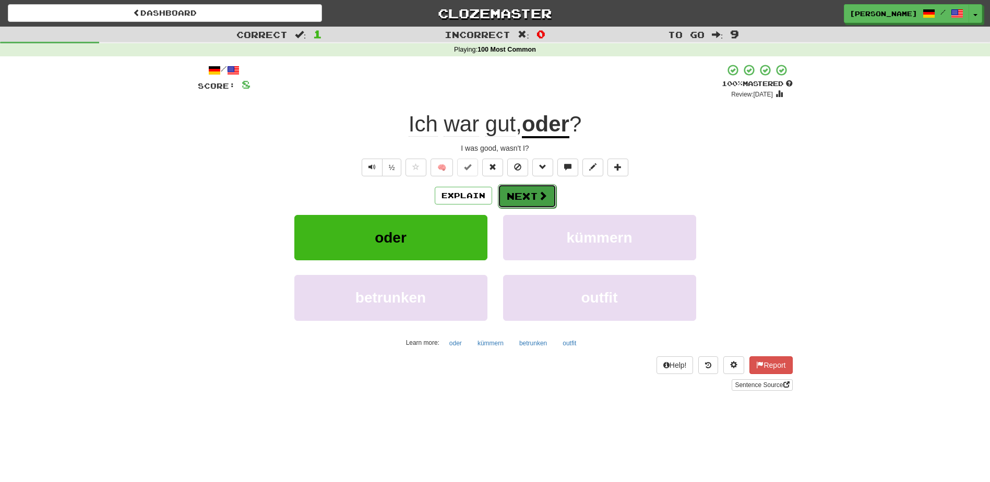
click at [518, 197] on button "Next" at bounding box center [527, 196] width 58 height 24
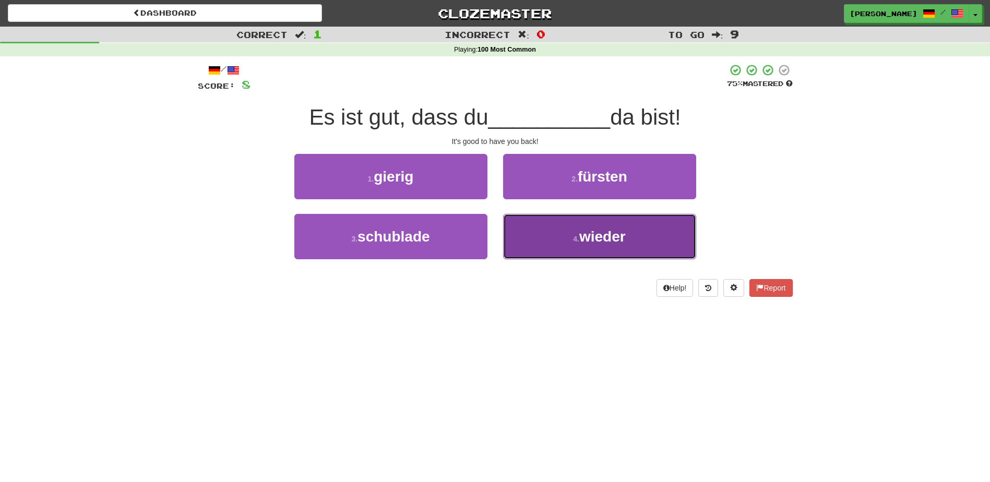
click at [542, 222] on button "4 . wieder" at bounding box center [599, 236] width 193 height 45
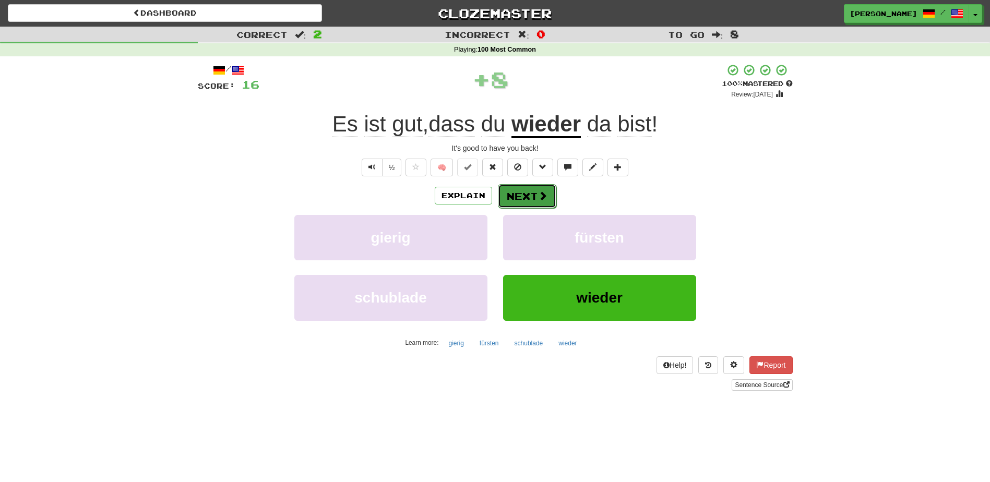
click at [527, 194] on button "Next" at bounding box center [527, 196] width 58 height 24
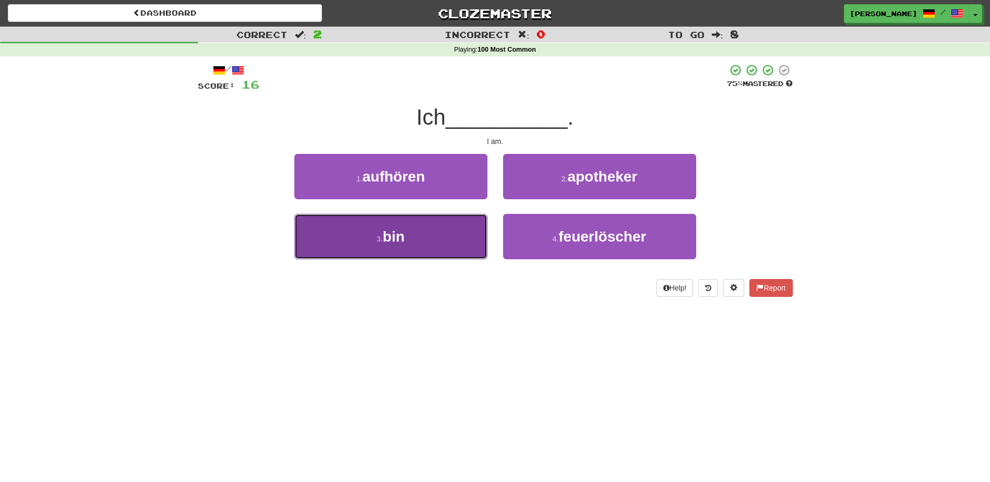
click at [438, 227] on button "3 . bin" at bounding box center [390, 236] width 193 height 45
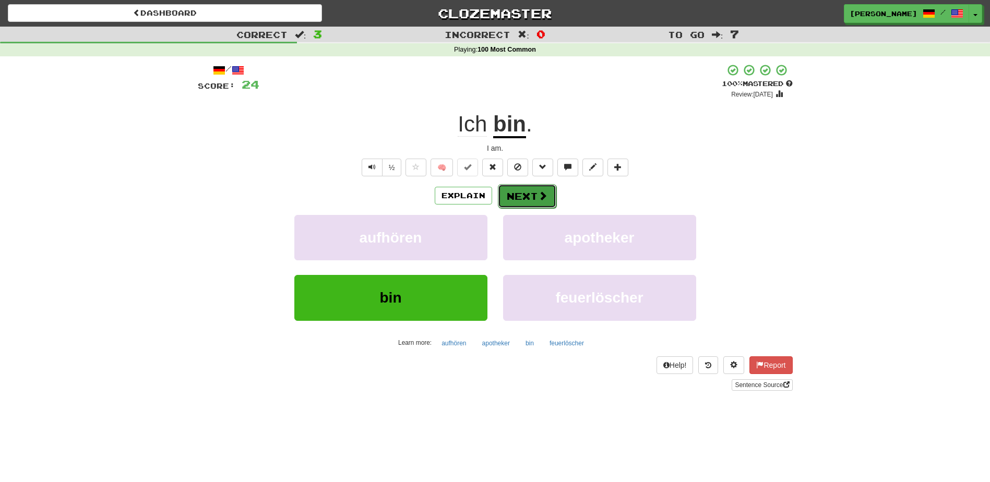
click at [523, 196] on button "Next" at bounding box center [527, 196] width 58 height 24
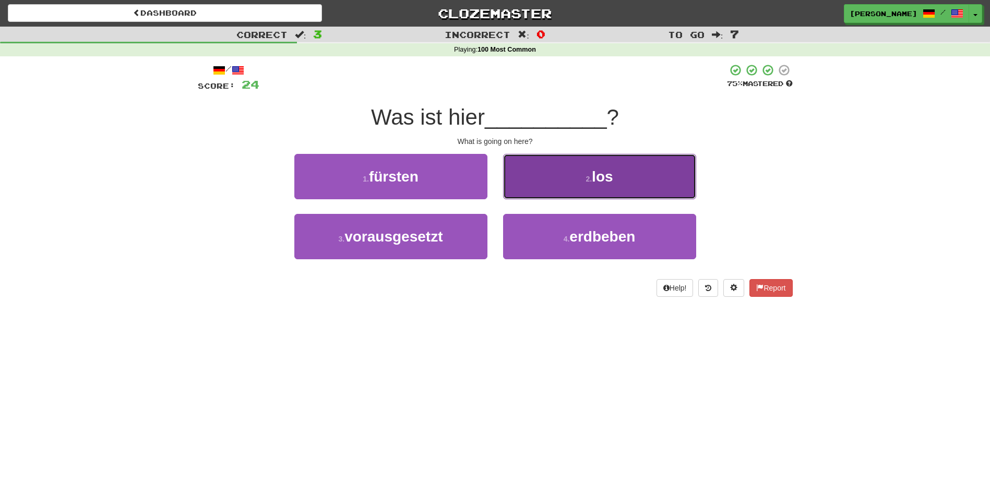
click at [536, 187] on button "2 . los" at bounding box center [599, 176] width 193 height 45
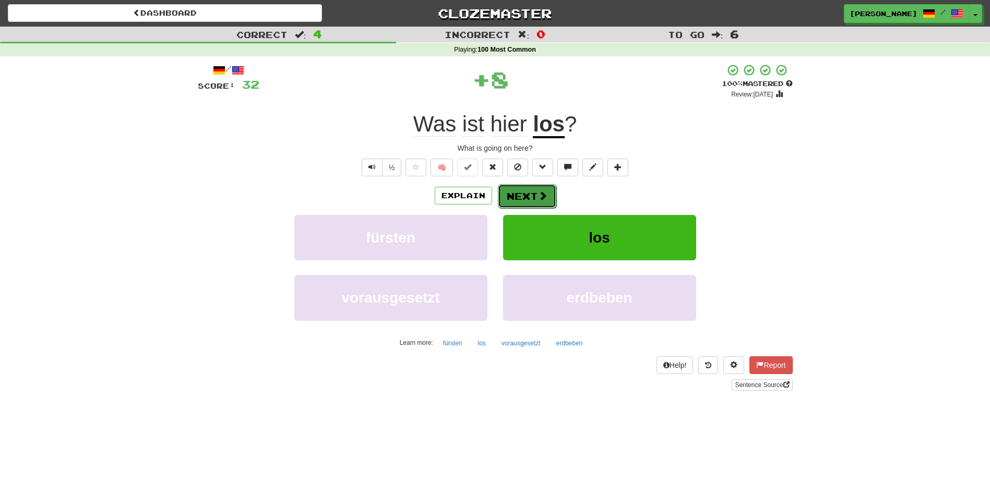
click at [527, 192] on button "Next" at bounding box center [527, 196] width 58 height 24
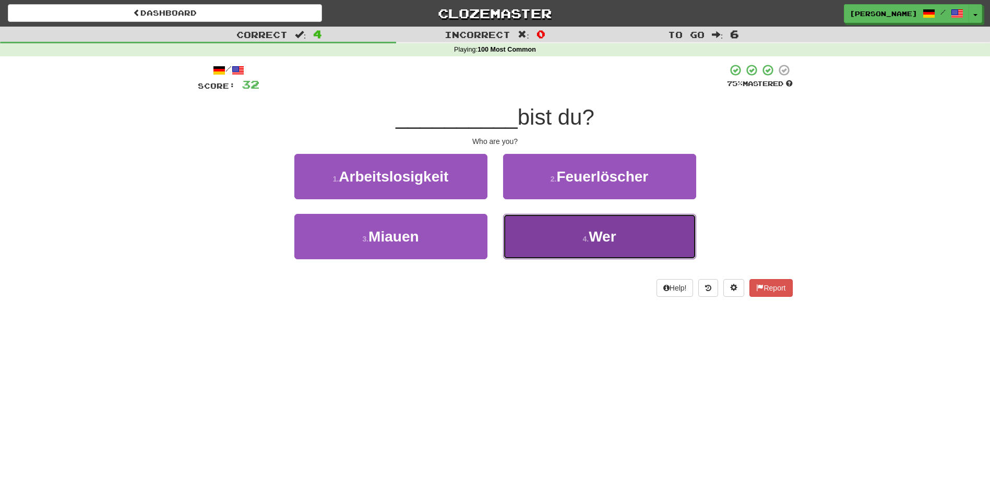
click at [554, 234] on button "4 . Wer" at bounding box center [599, 236] width 193 height 45
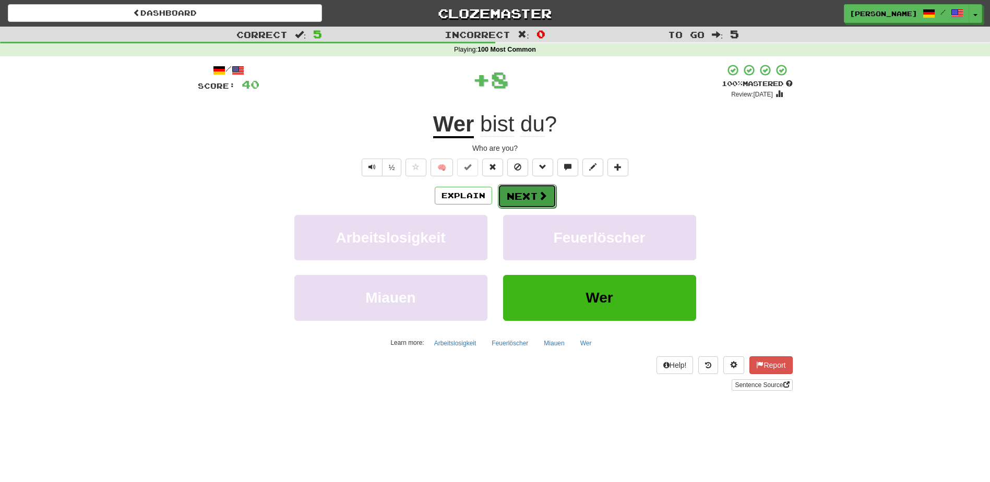
click at [521, 193] on button "Next" at bounding box center [527, 196] width 58 height 24
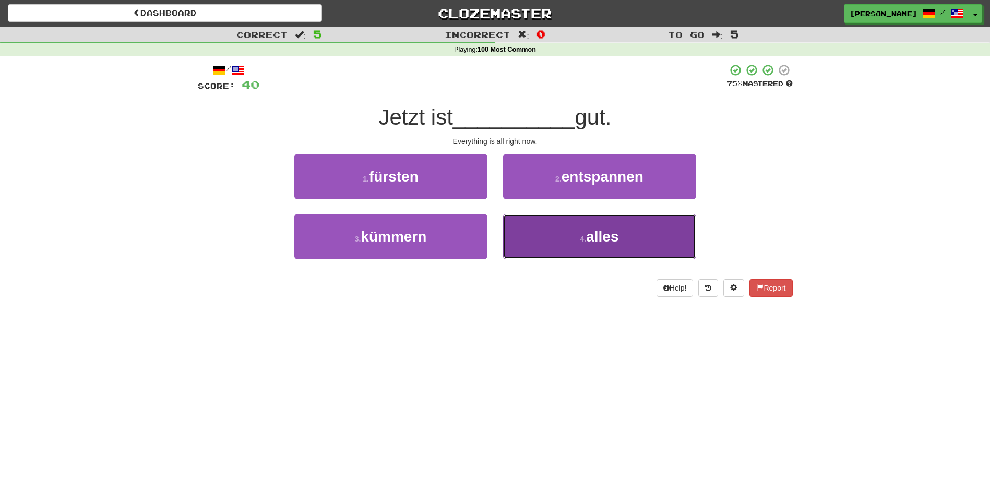
click at [554, 232] on button "4 . alles" at bounding box center [599, 236] width 193 height 45
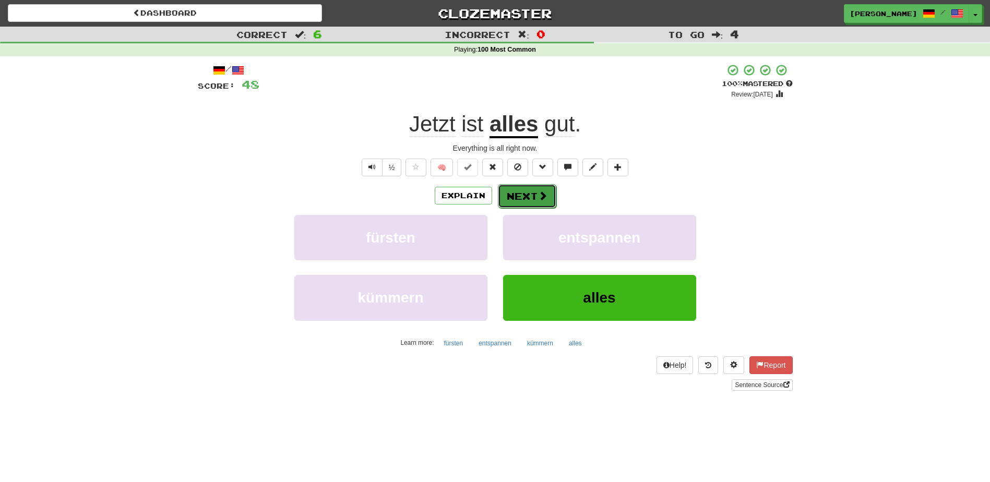
click at [516, 194] on button "Next" at bounding box center [527, 196] width 58 height 24
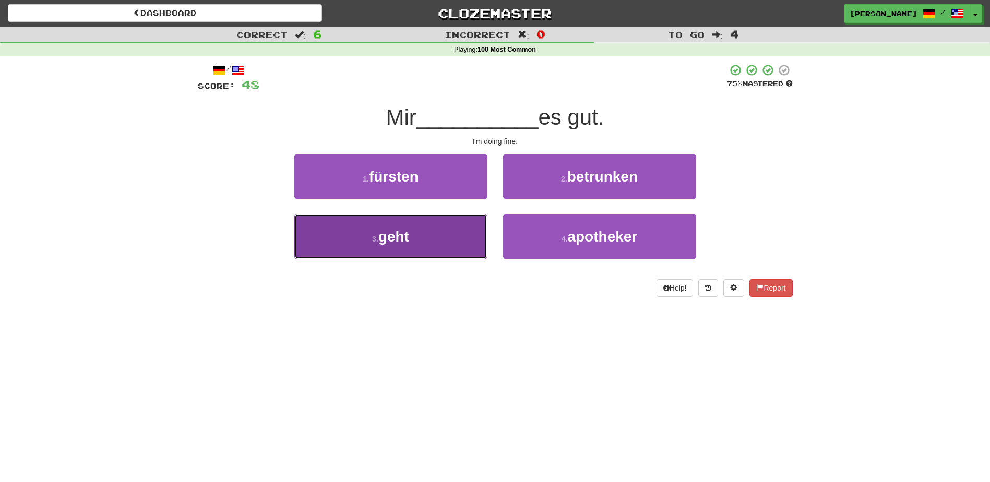
click at [454, 234] on button "3 . geht" at bounding box center [390, 236] width 193 height 45
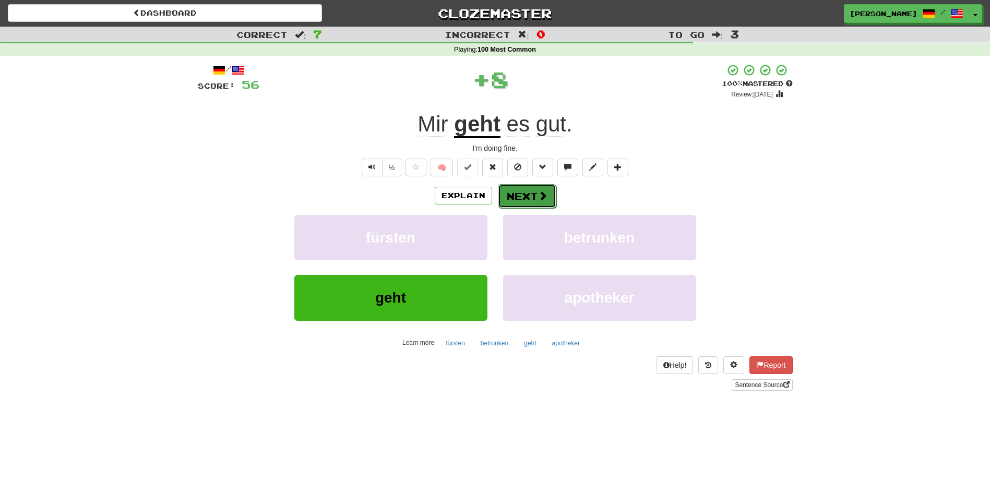
click at [533, 197] on button "Next" at bounding box center [527, 196] width 58 height 24
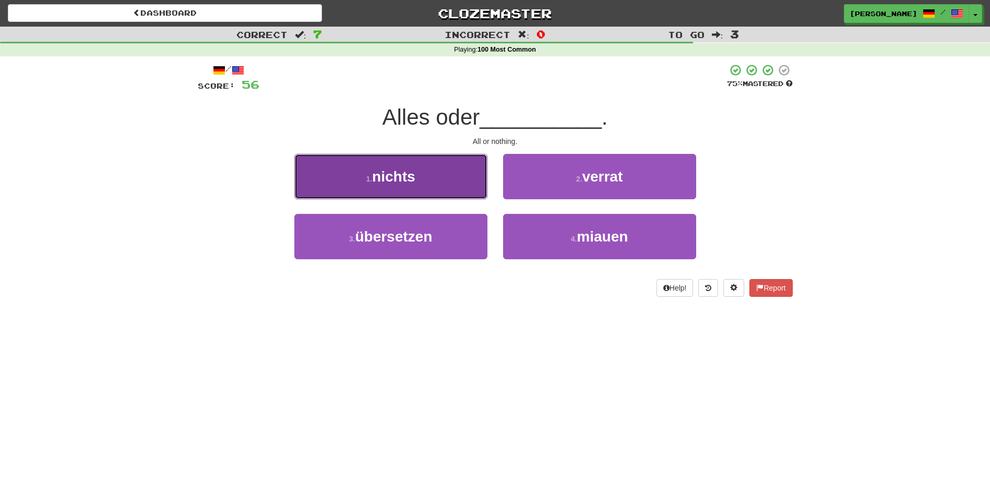
click at [467, 189] on button "1 . nichts" at bounding box center [390, 176] width 193 height 45
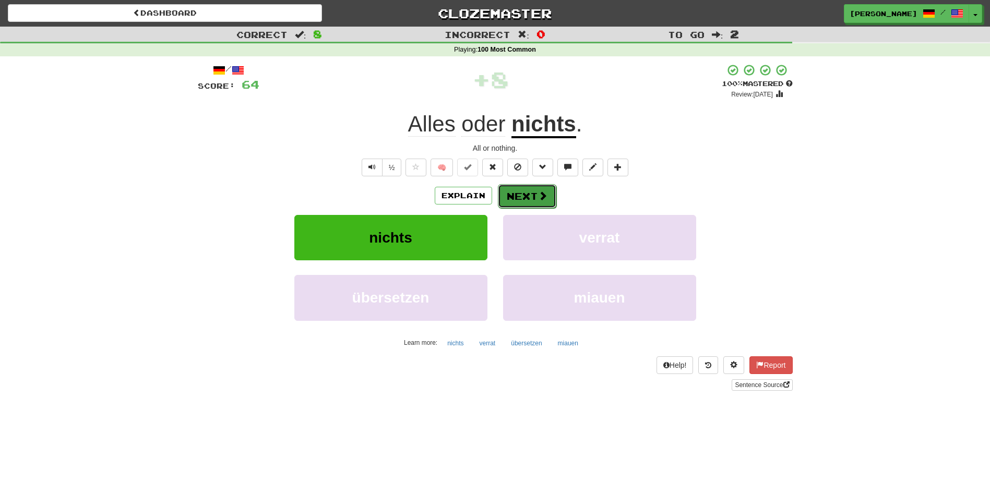
click at [509, 192] on button "Next" at bounding box center [527, 196] width 58 height 24
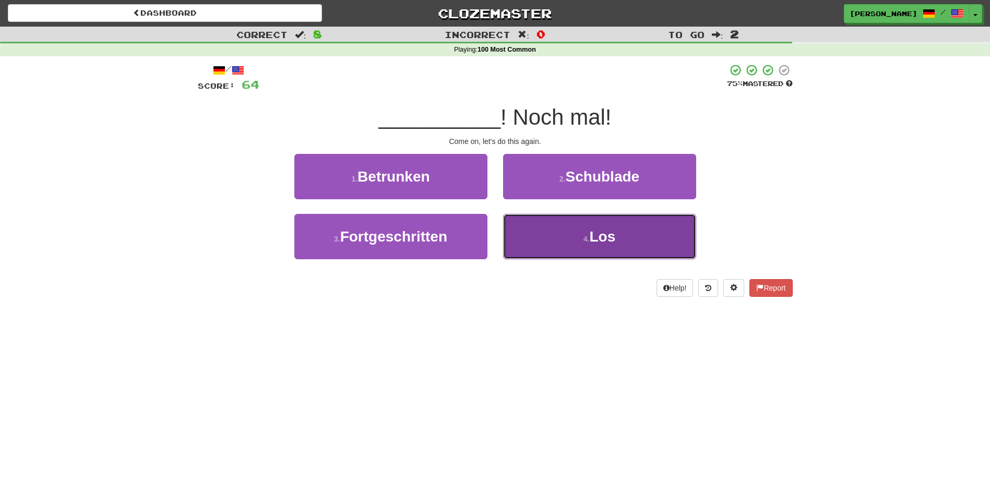
click at [540, 229] on button "4 . Los" at bounding box center [599, 236] width 193 height 45
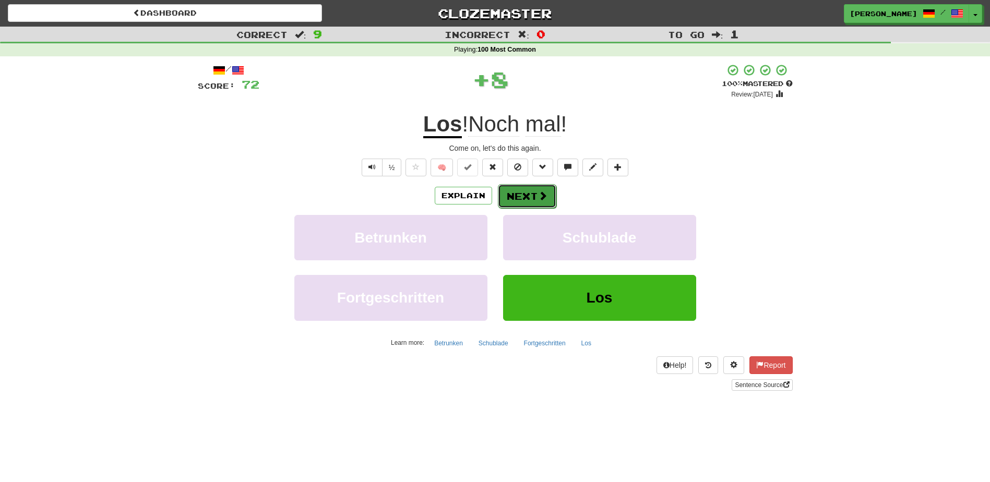
click at [521, 196] on button "Next" at bounding box center [527, 196] width 58 height 24
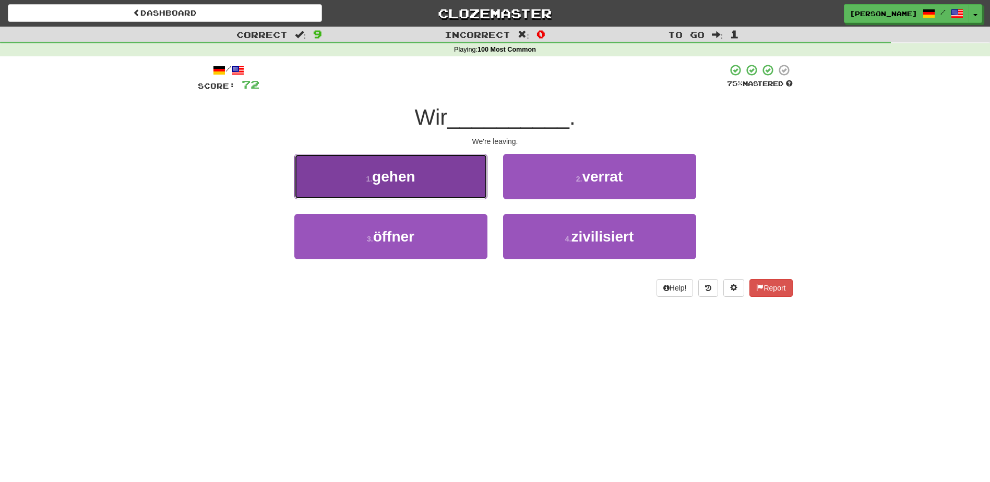
click at [450, 187] on button "1 . gehen" at bounding box center [390, 176] width 193 height 45
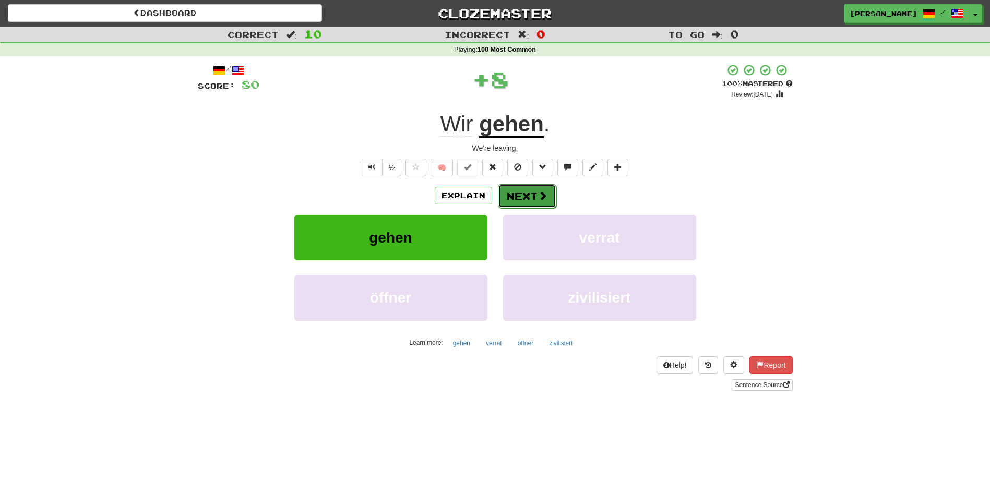
click at [524, 198] on button "Next" at bounding box center [527, 196] width 58 height 24
